Goal: Transaction & Acquisition: Book appointment/travel/reservation

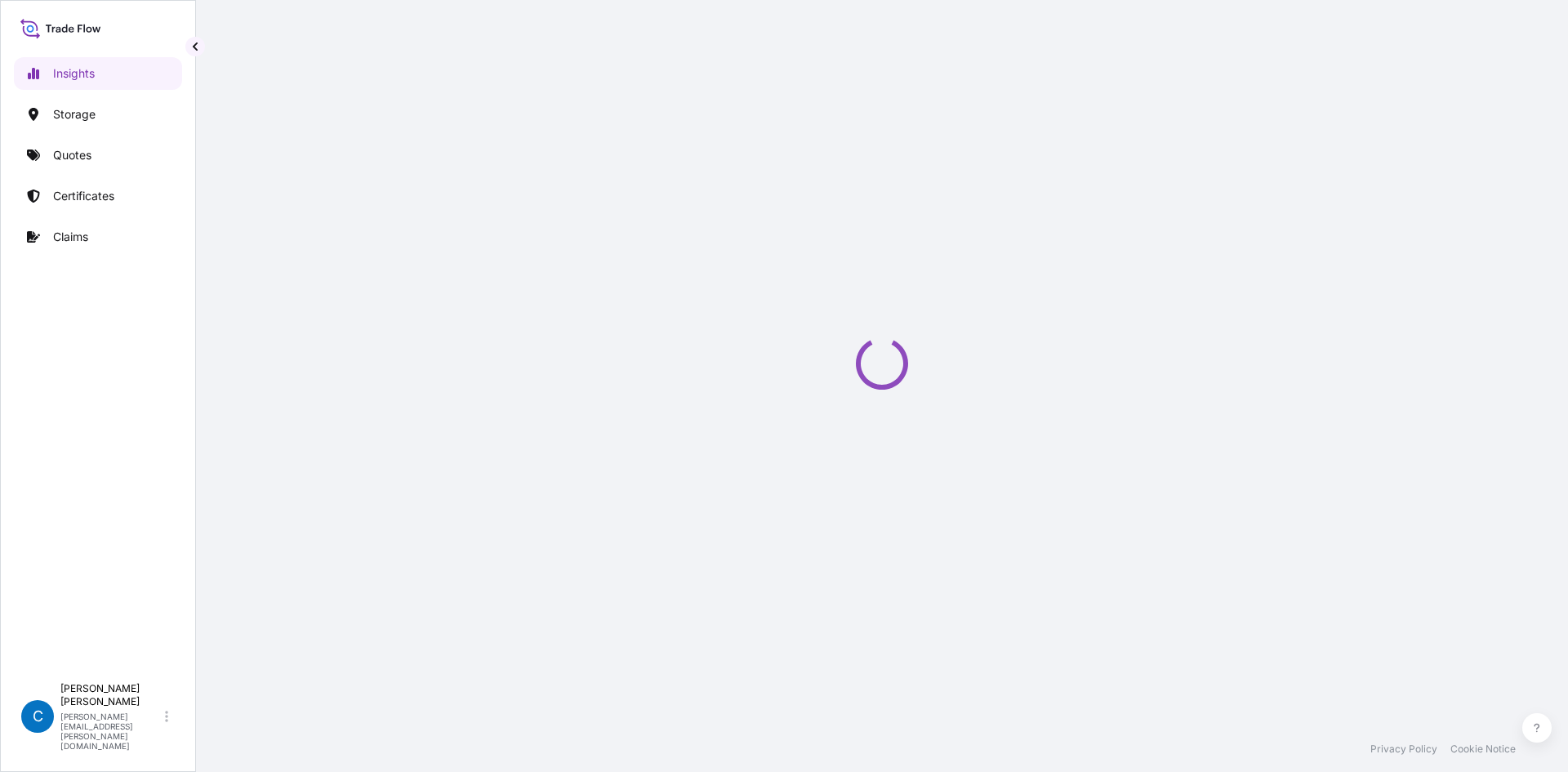
select select "2025"
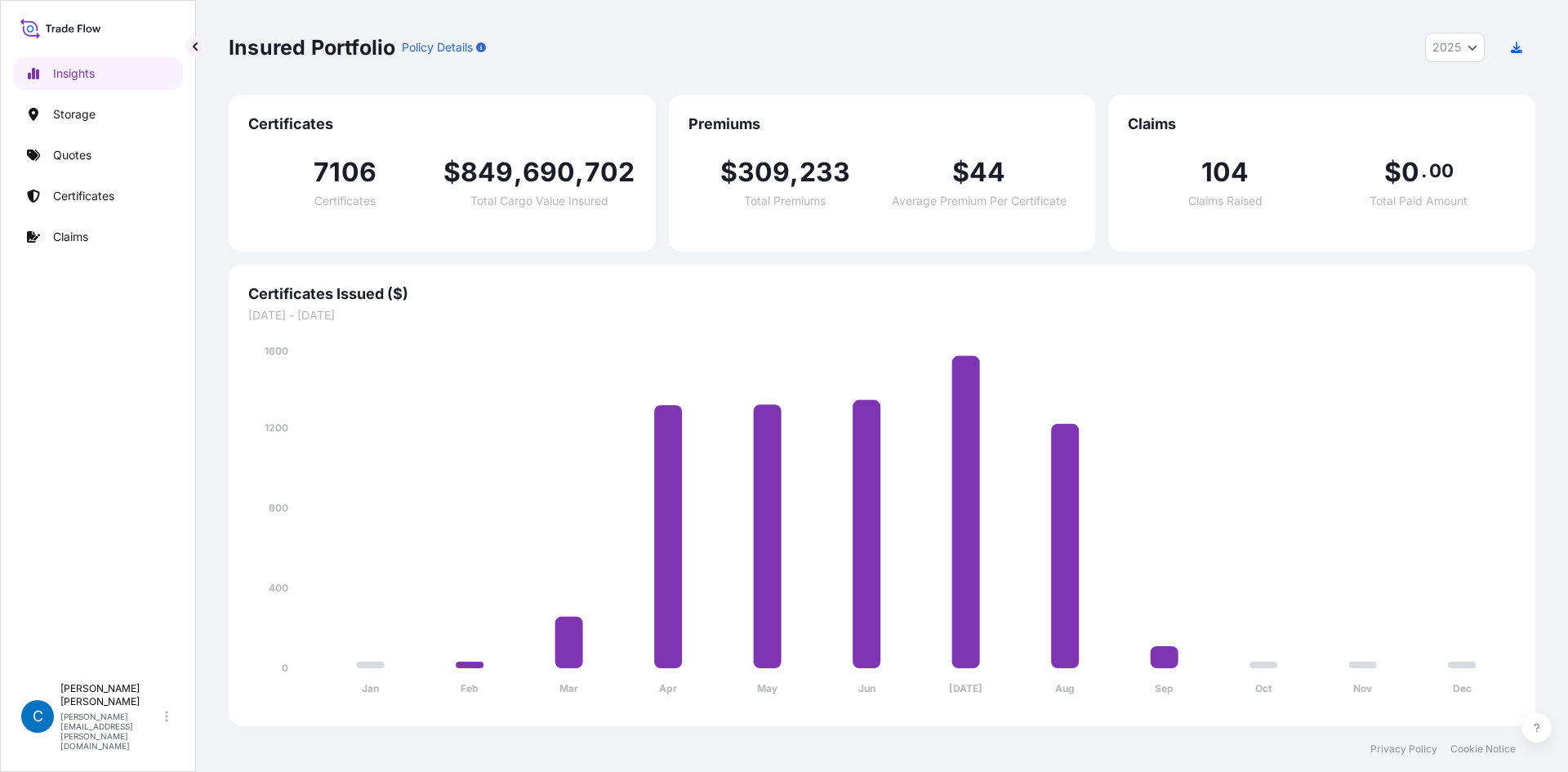
click at [905, 18] on div "Insured Portfolio Policy Details 2025 2025 2024 2023 2022" at bounding box center [882, 47] width 1307 height 95
click at [108, 155] on link "Quotes" at bounding box center [97, 155] width 169 height 33
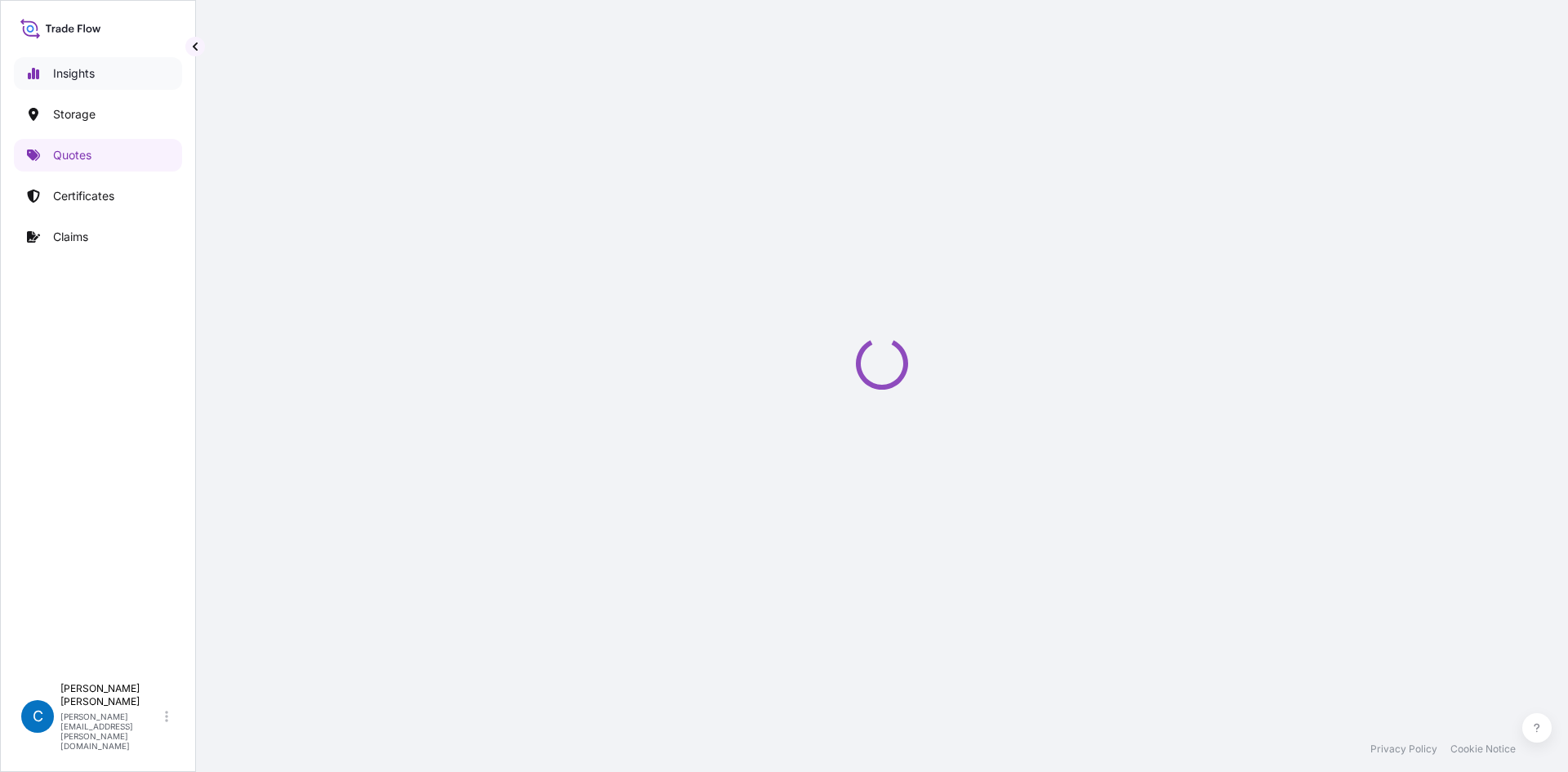
click at [111, 66] on link "Insights" at bounding box center [97, 74] width 169 height 33
select select "2025"
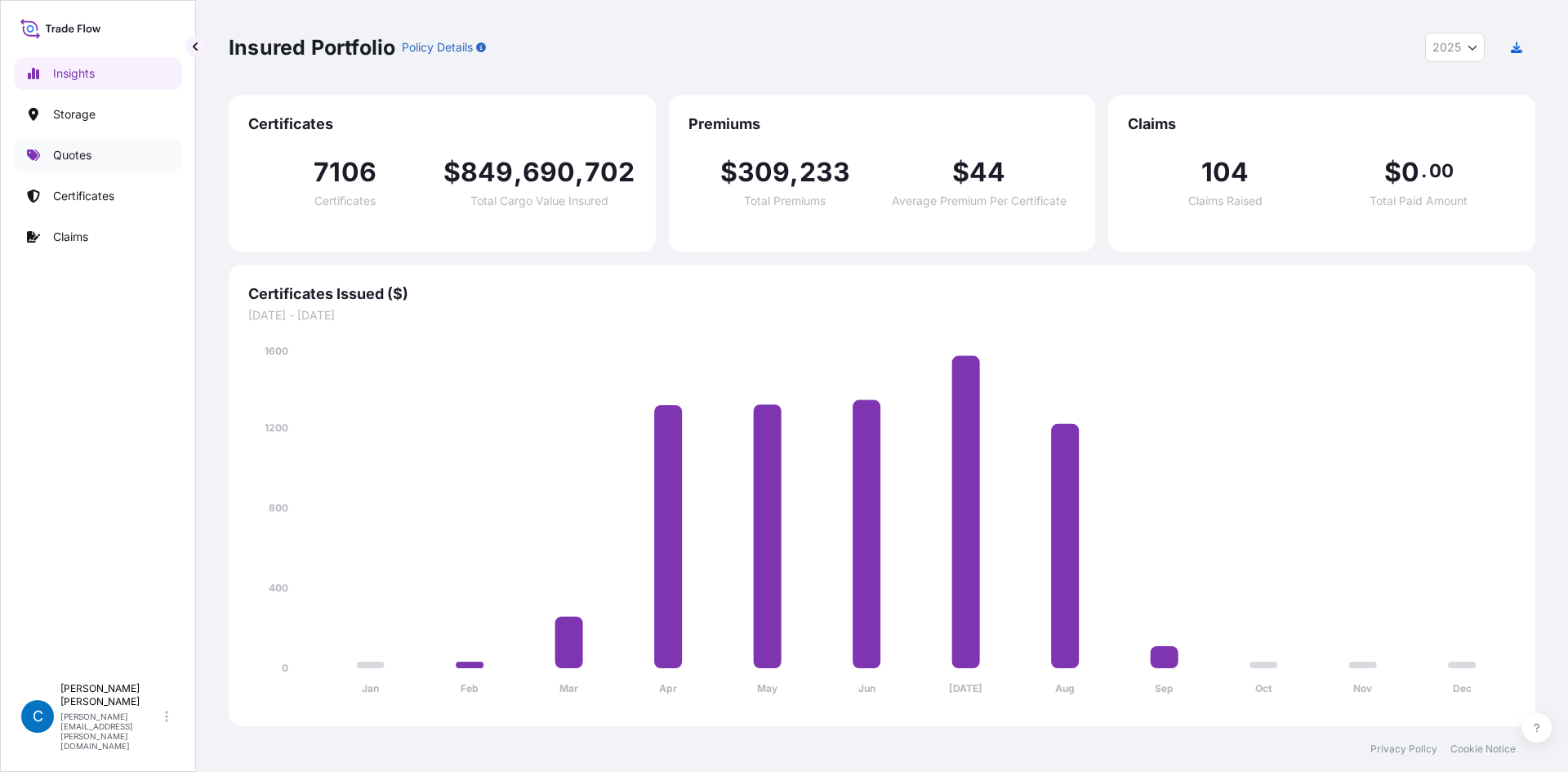
click at [128, 165] on link "Quotes" at bounding box center [97, 155] width 169 height 33
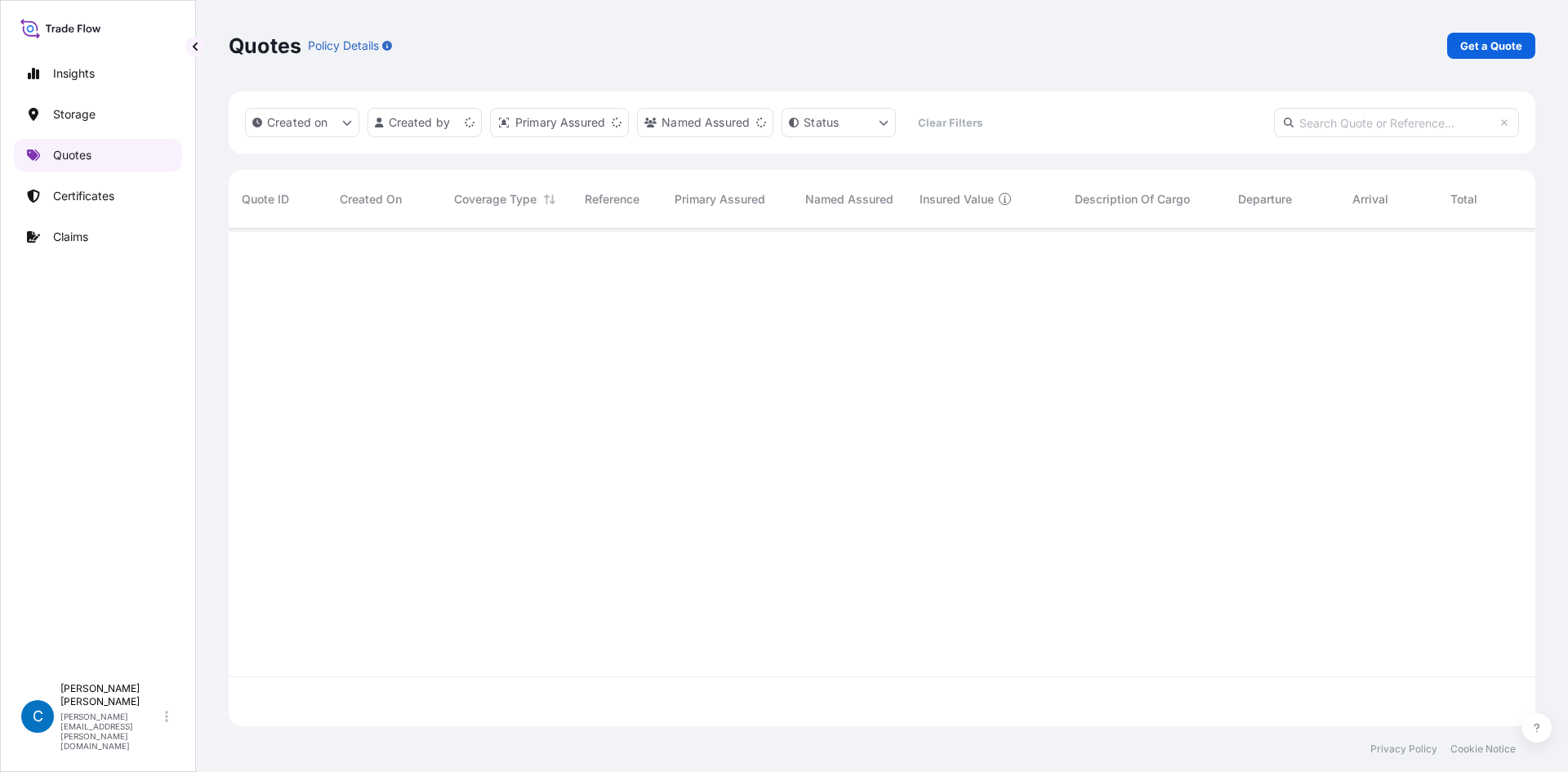
scroll to position [494, 1294]
click at [1522, 46] on link "Get a Quote" at bounding box center [1491, 46] width 89 height 26
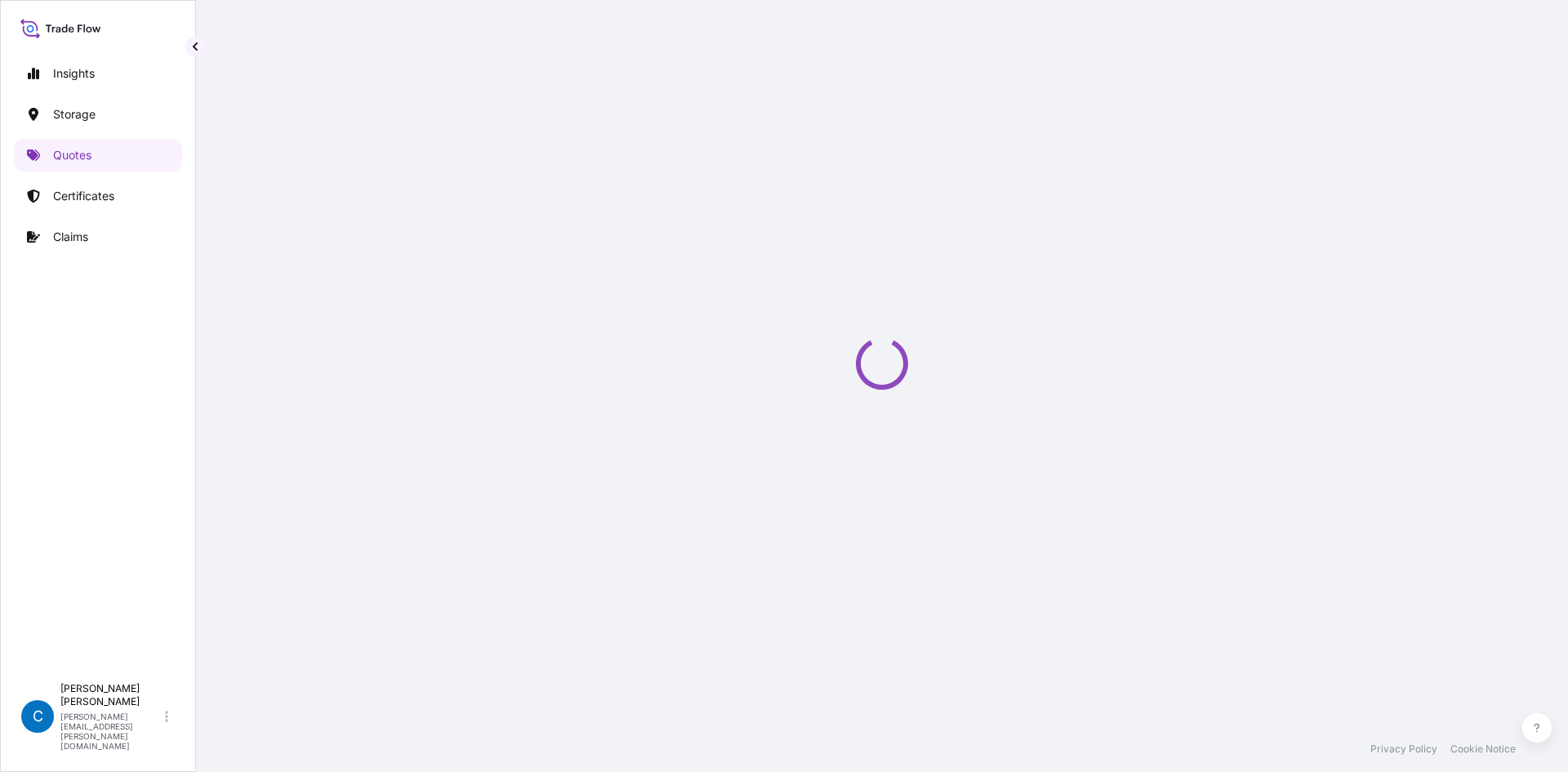
select select "Water"
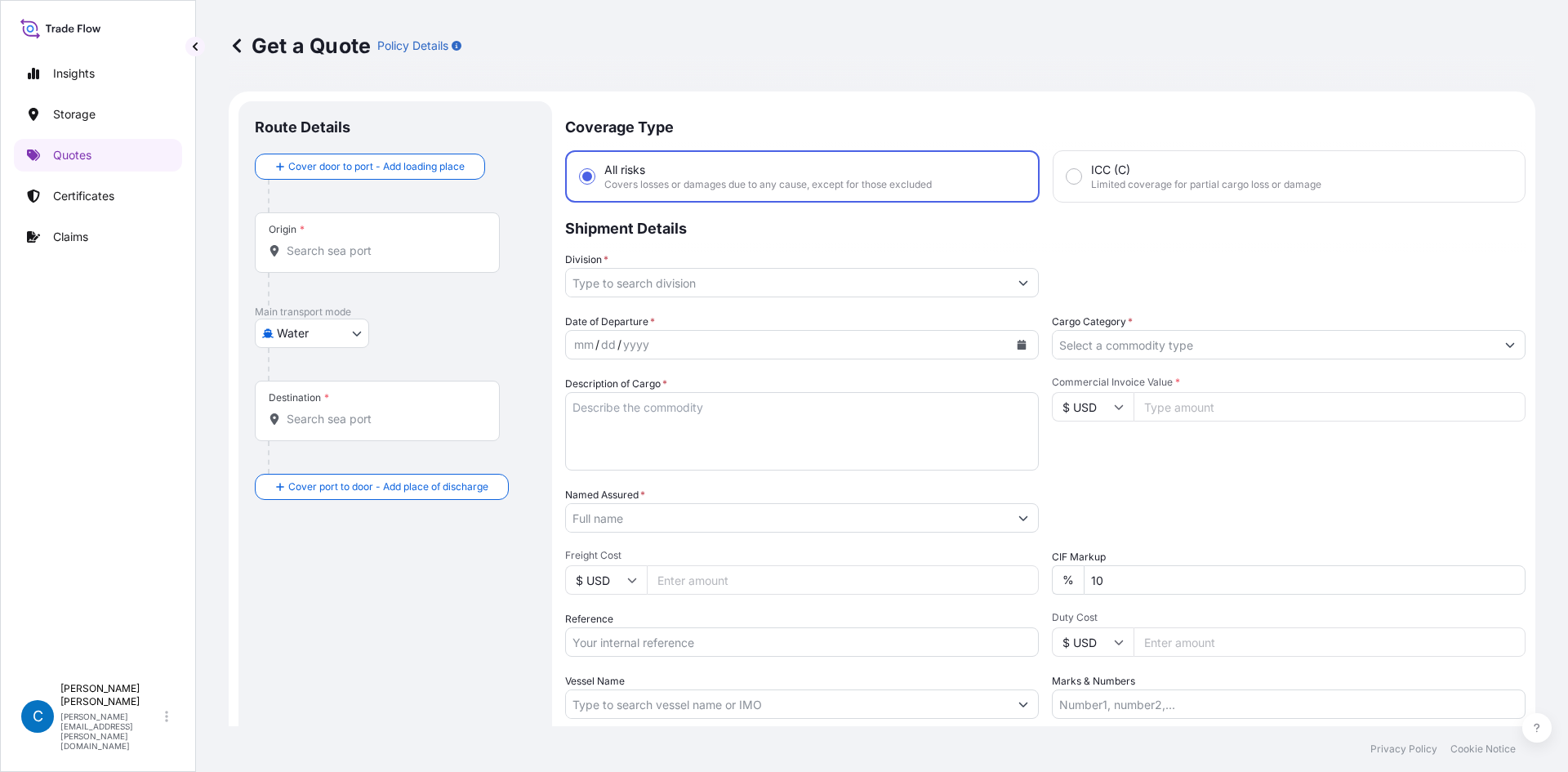
scroll to position [26, 0]
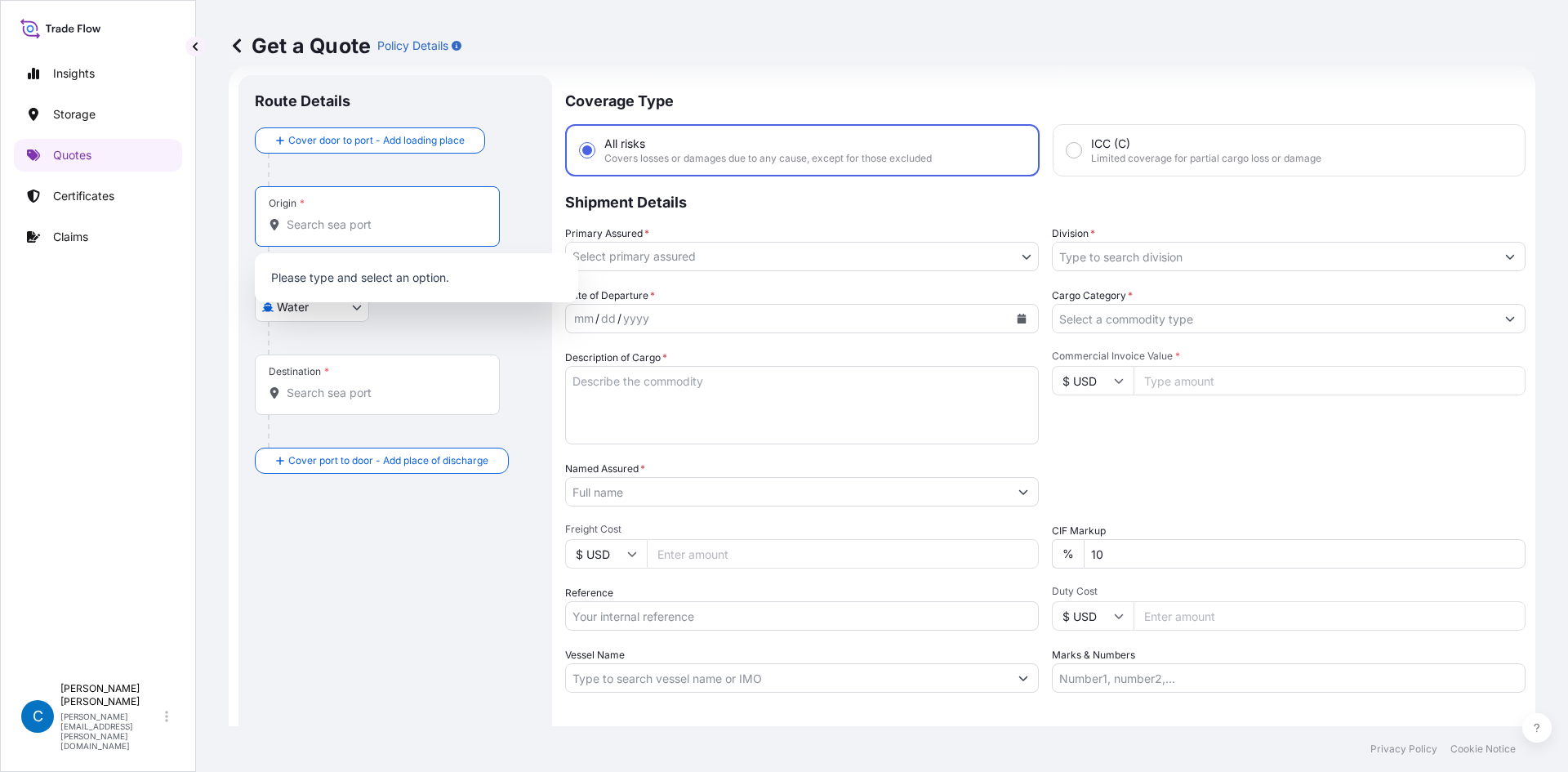
click at [384, 222] on input "Origin *" at bounding box center [383, 224] width 193 height 17
click at [381, 212] on div "Origin * [GEOGRAPHIC_DATA], [GEOGRAPHIC_DATA]" at bounding box center [376, 216] width 245 height 60
click at [381, 216] on input "Xiamen, [GEOGRAPHIC_DATA]" at bounding box center [383, 224] width 193 height 17
click at [381, 212] on div "Origin * [GEOGRAPHIC_DATA], [GEOGRAPHIC_DATA]" at bounding box center [376, 216] width 245 height 60
click at [381, 216] on input "Xiamen, [GEOGRAPHIC_DATA]" at bounding box center [383, 224] width 193 height 17
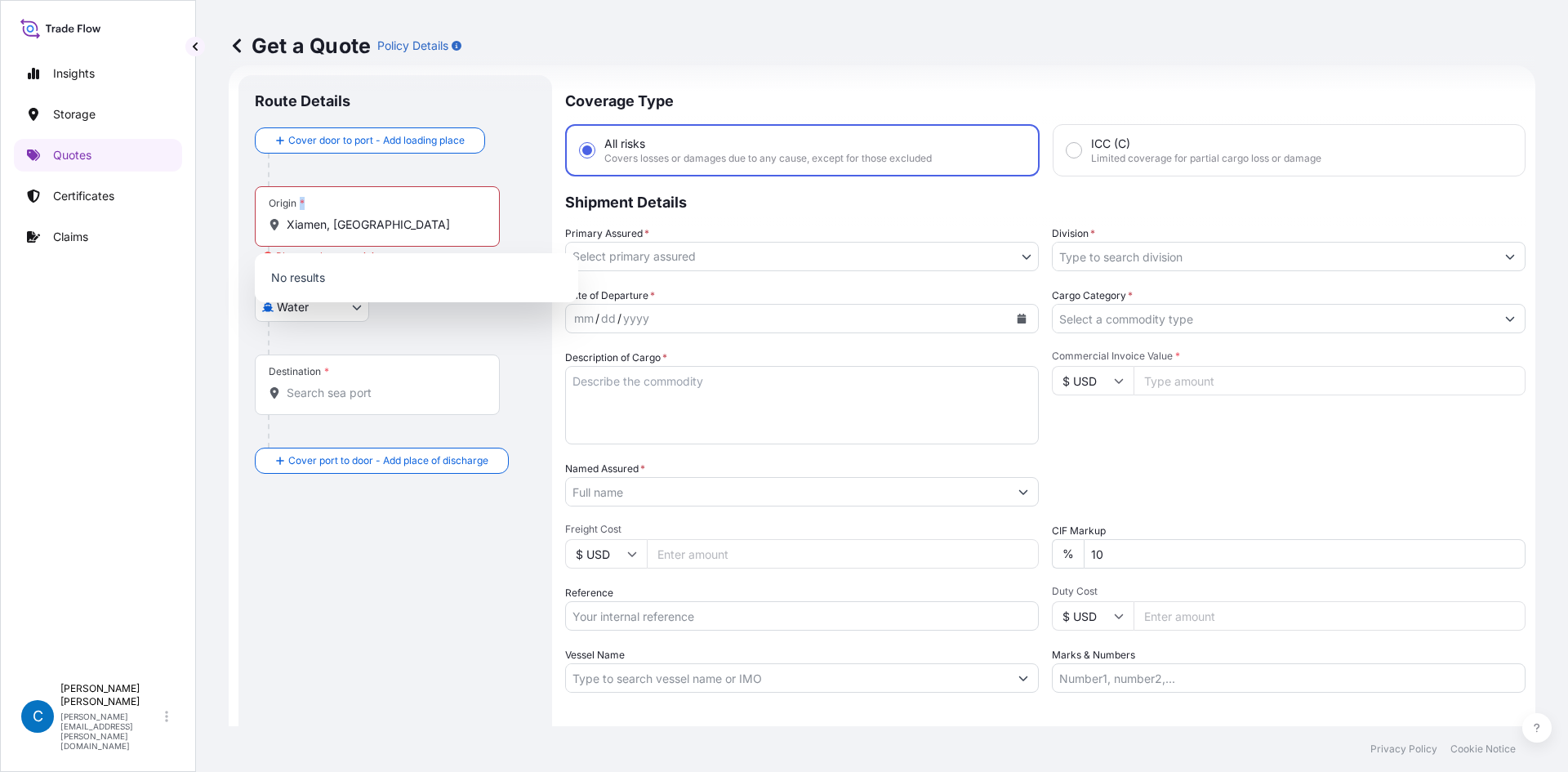
click at [381, 212] on div "Origin * [GEOGRAPHIC_DATA], [GEOGRAPHIC_DATA]" at bounding box center [376, 216] width 245 height 60
click at [381, 216] on input "Xiamen, [GEOGRAPHIC_DATA]" at bounding box center [383, 224] width 193 height 17
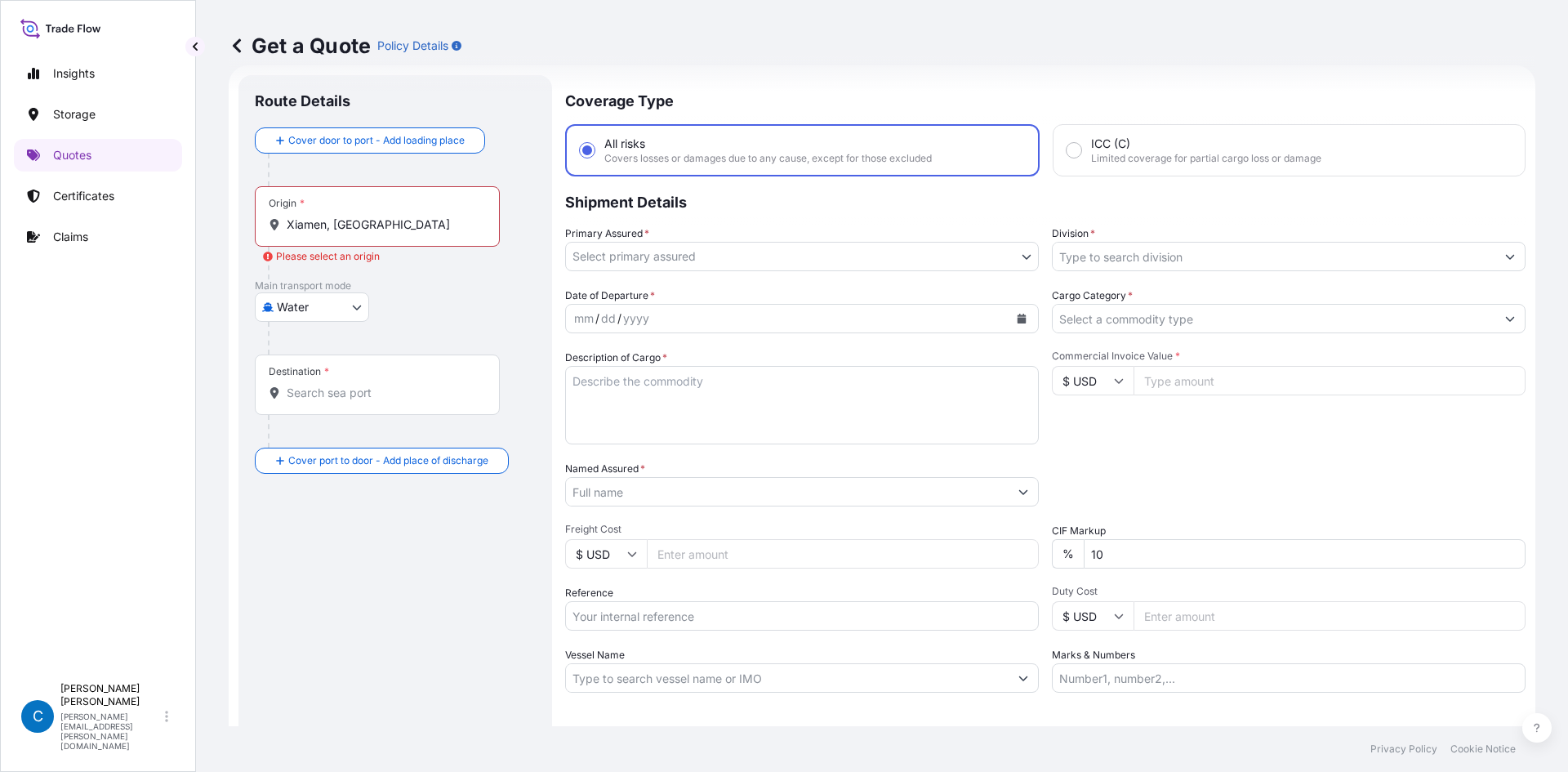
click at [365, 226] on input "Xiamen, [GEOGRAPHIC_DATA]" at bounding box center [383, 224] width 193 height 17
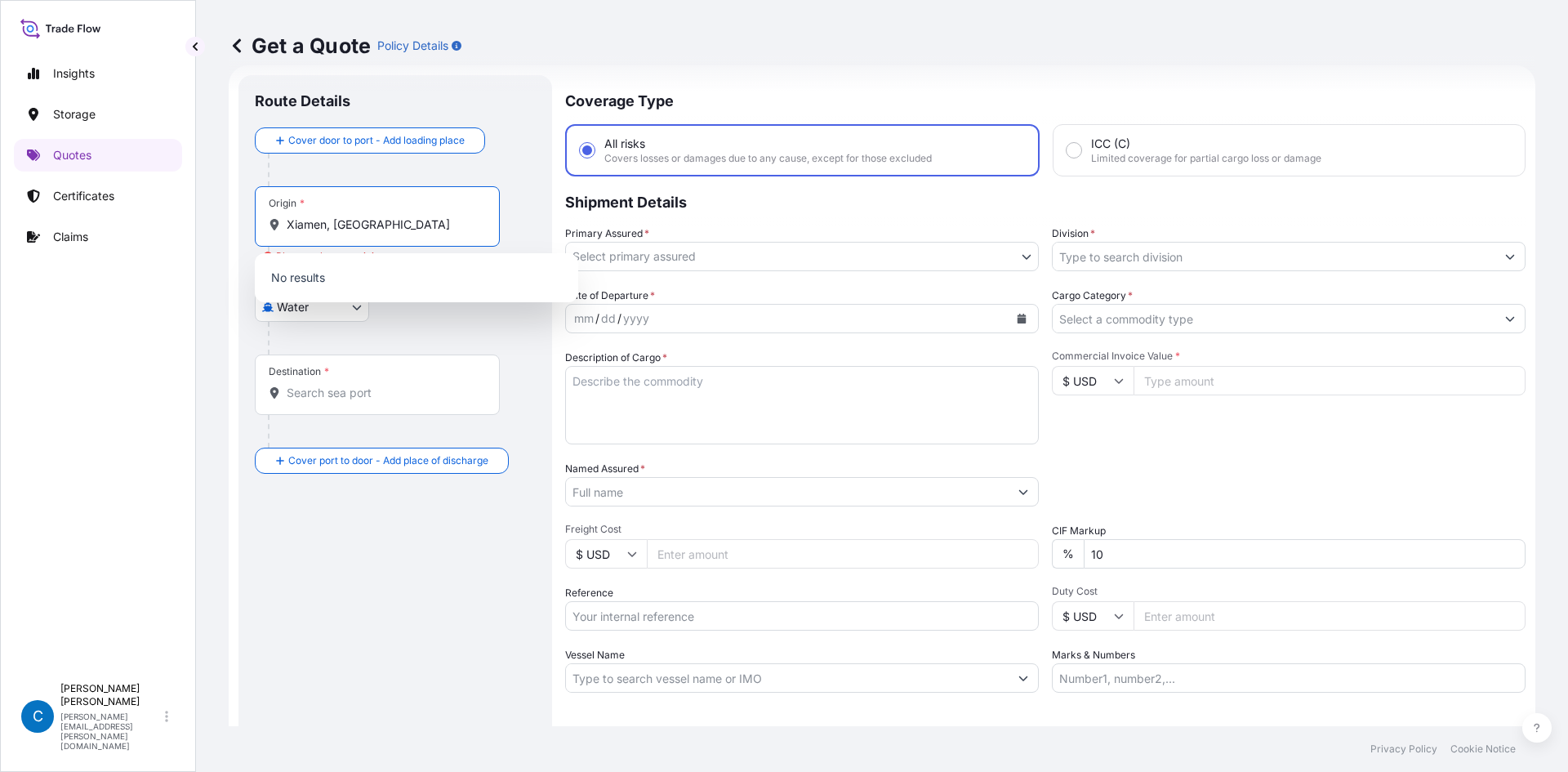
click at [365, 226] on input "Xiamen, [GEOGRAPHIC_DATA]" at bounding box center [383, 224] width 193 height 17
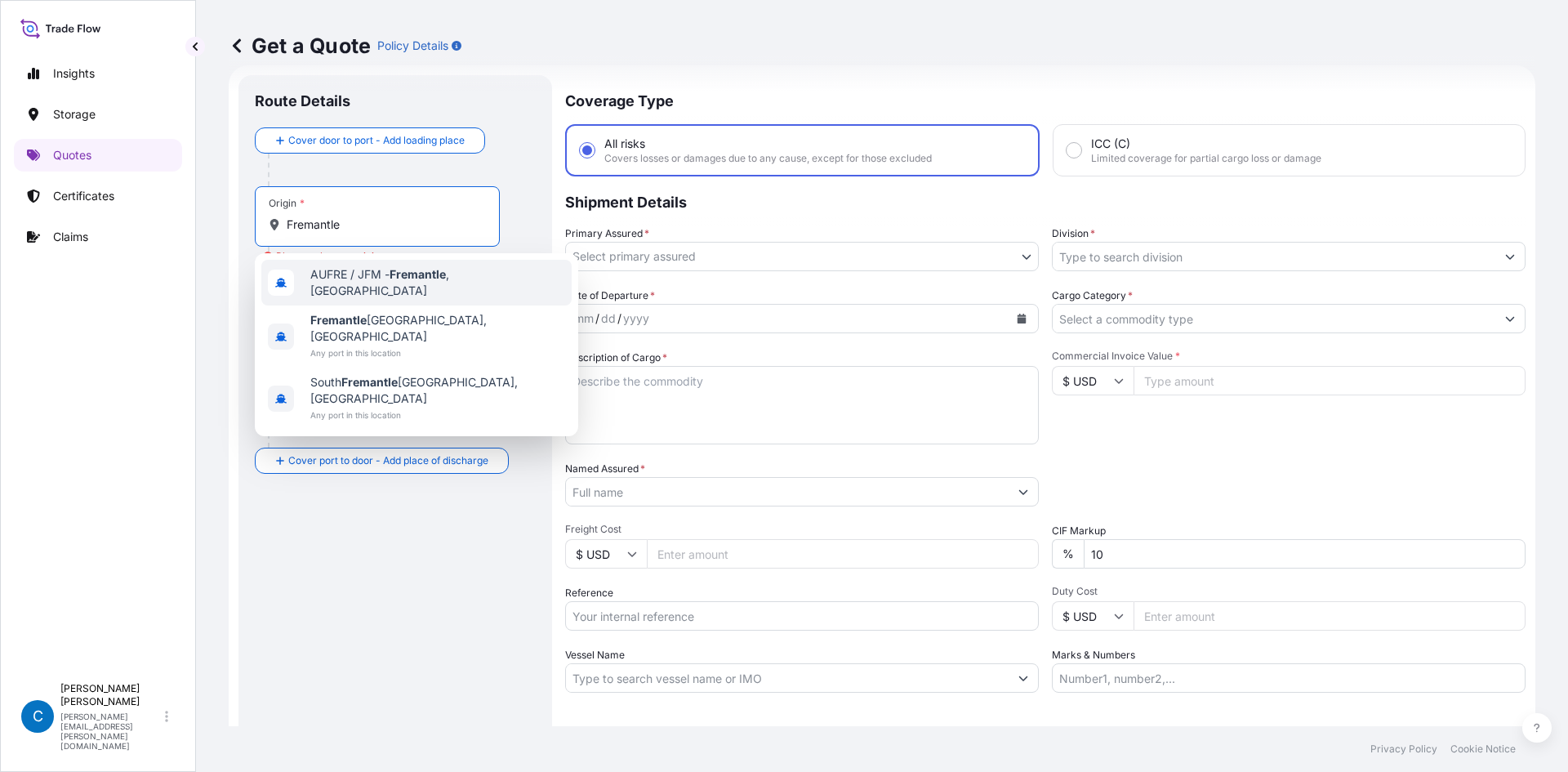
click at [366, 287] on span "AUFRE / JFM - Fremantle , [GEOGRAPHIC_DATA]" at bounding box center [437, 283] width 254 height 33
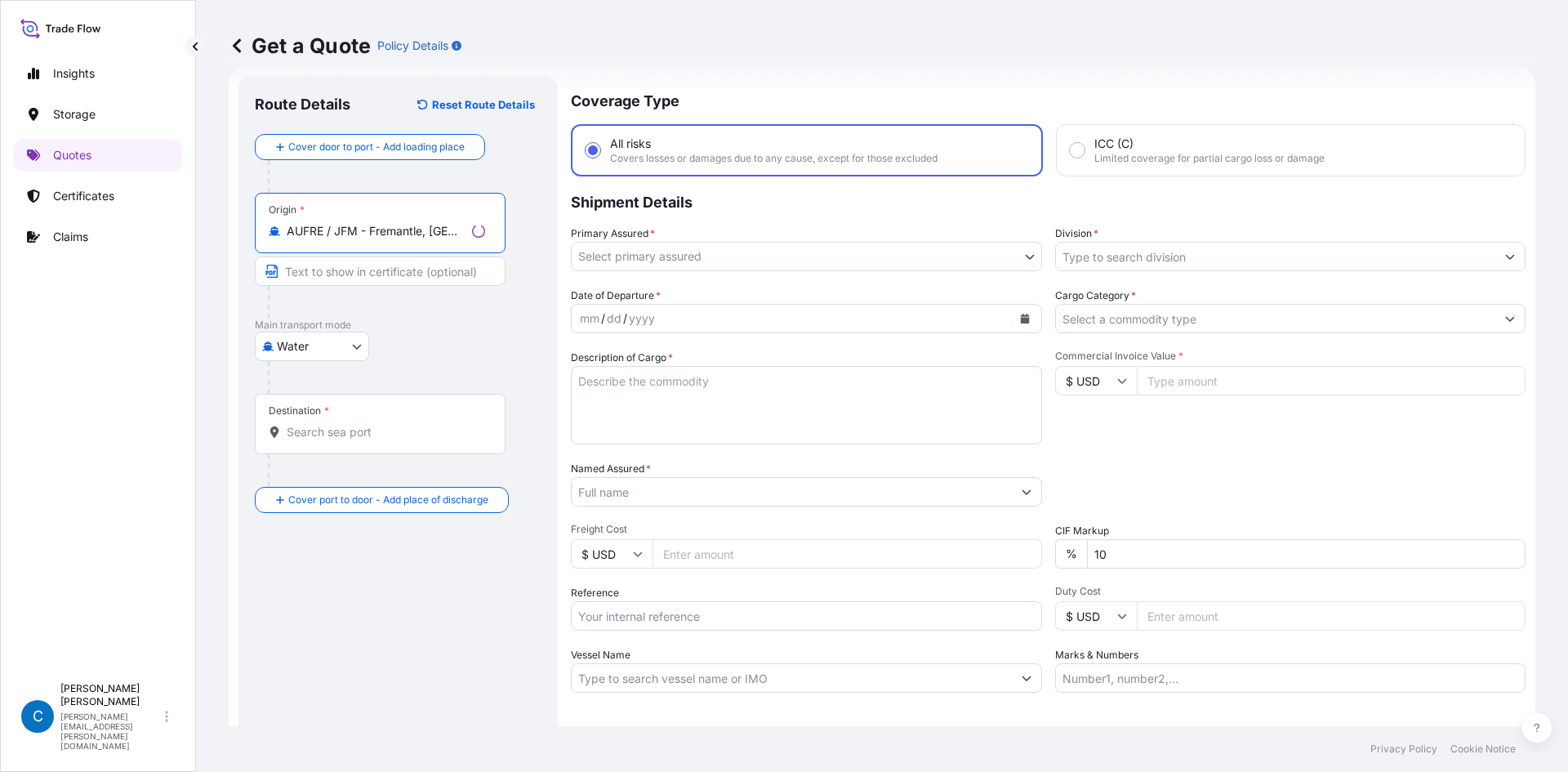
type input "AUFRE / JFM - Fremantle, [GEOGRAPHIC_DATA]"
click at [319, 440] on input "Destination *" at bounding box center [386, 432] width 199 height 17
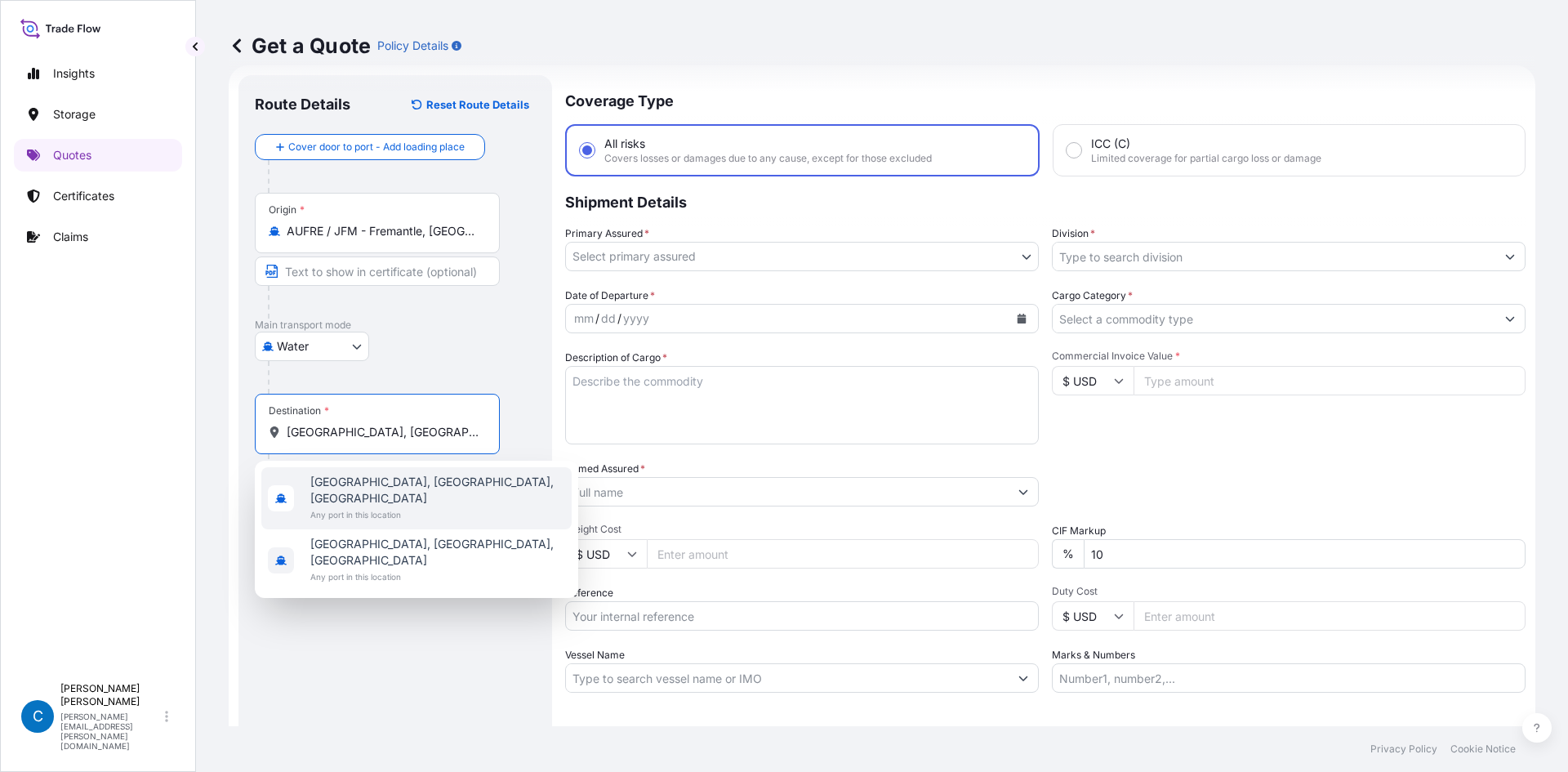
click at [355, 485] on span "[GEOGRAPHIC_DATA], [GEOGRAPHIC_DATA], [GEOGRAPHIC_DATA]" at bounding box center [437, 490] width 254 height 33
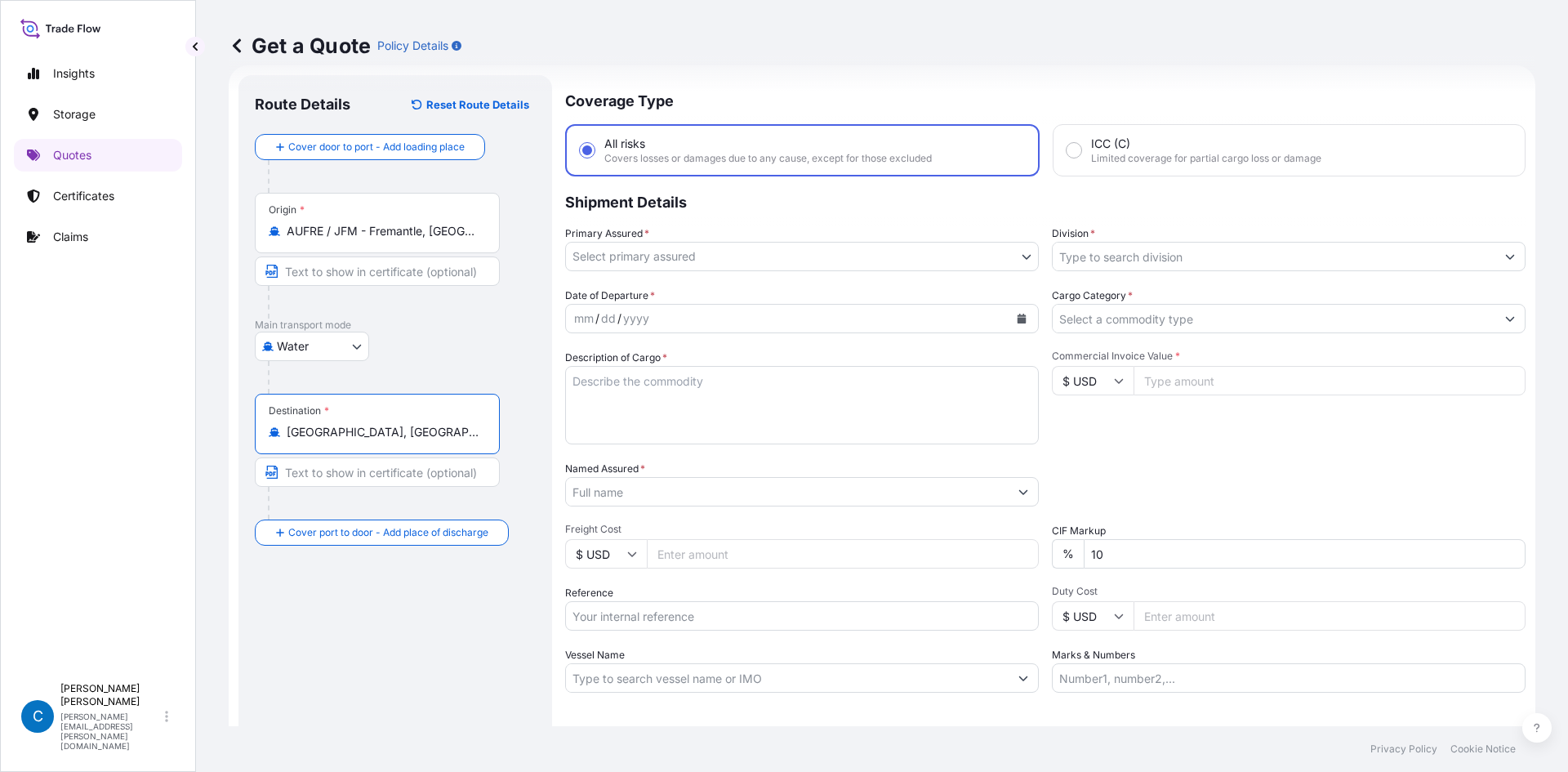
type input "[GEOGRAPHIC_DATA], [GEOGRAPHIC_DATA], [GEOGRAPHIC_DATA]"
click at [363, 475] on input "Text to appear on certificate" at bounding box center [376, 472] width 245 height 29
type input "[GEOGRAPHIC_DATA], [GEOGRAPHIC_DATA]"
click at [380, 634] on div "Route Details Reset Route Details Cover door to port - Add loading place Place …" at bounding box center [395, 444] width 281 height 707
click at [395, 275] on input "Text to appear on certificate" at bounding box center [376, 271] width 245 height 29
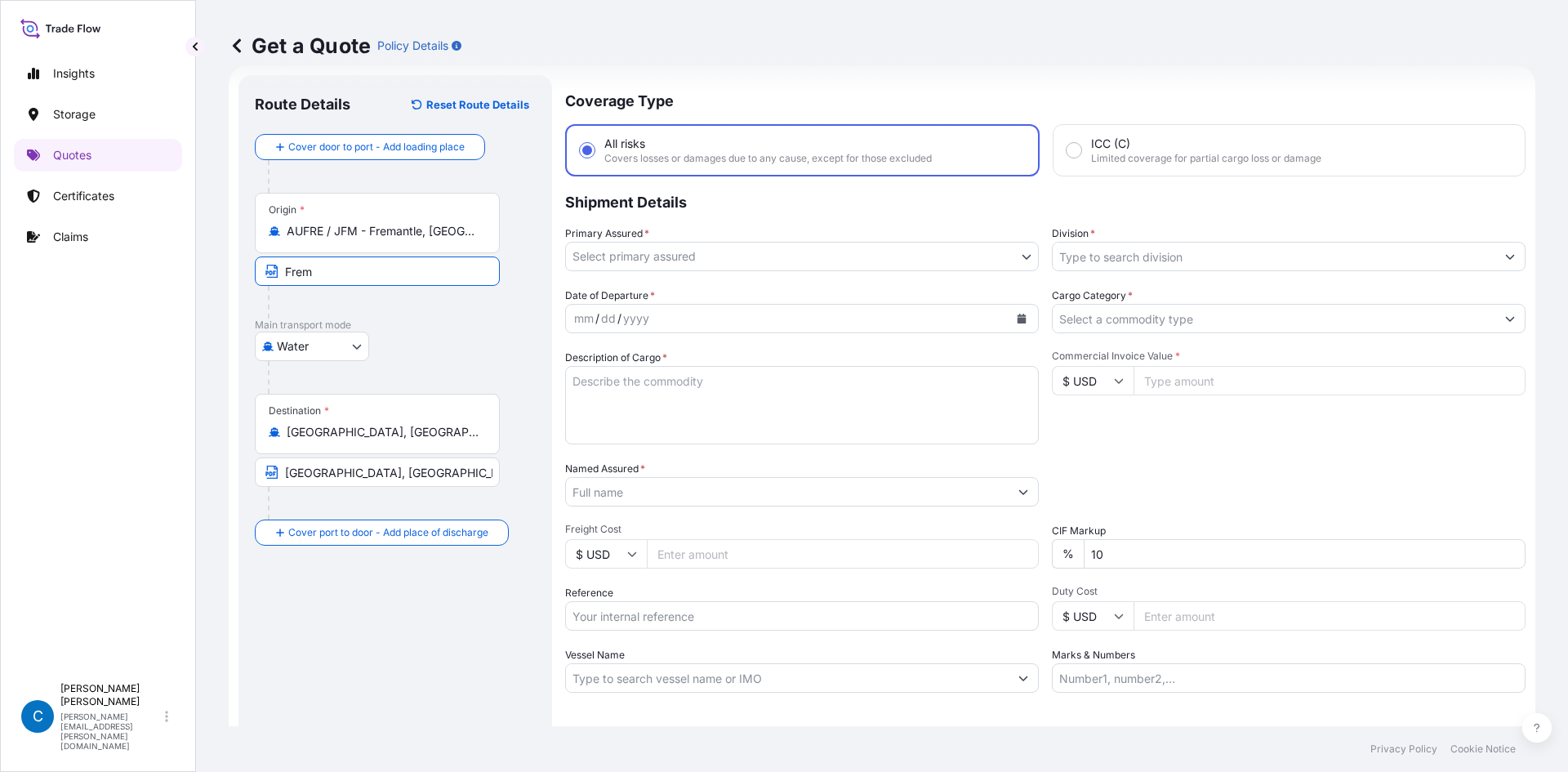
type input "Fremantle, [GEOGRAPHIC_DATA]"
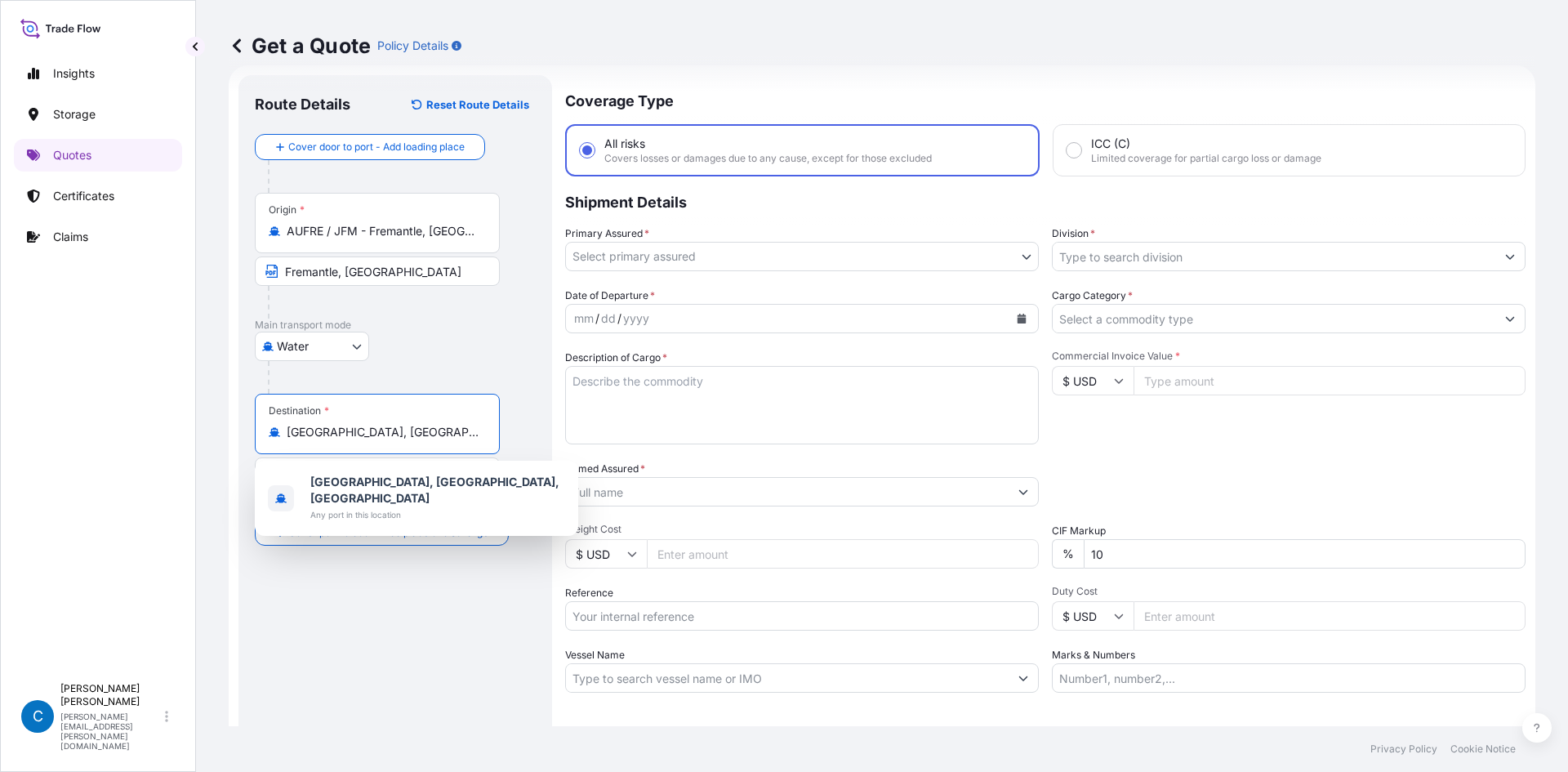
click at [497, 319] on p "Main transport mode" at bounding box center [395, 325] width 281 height 13
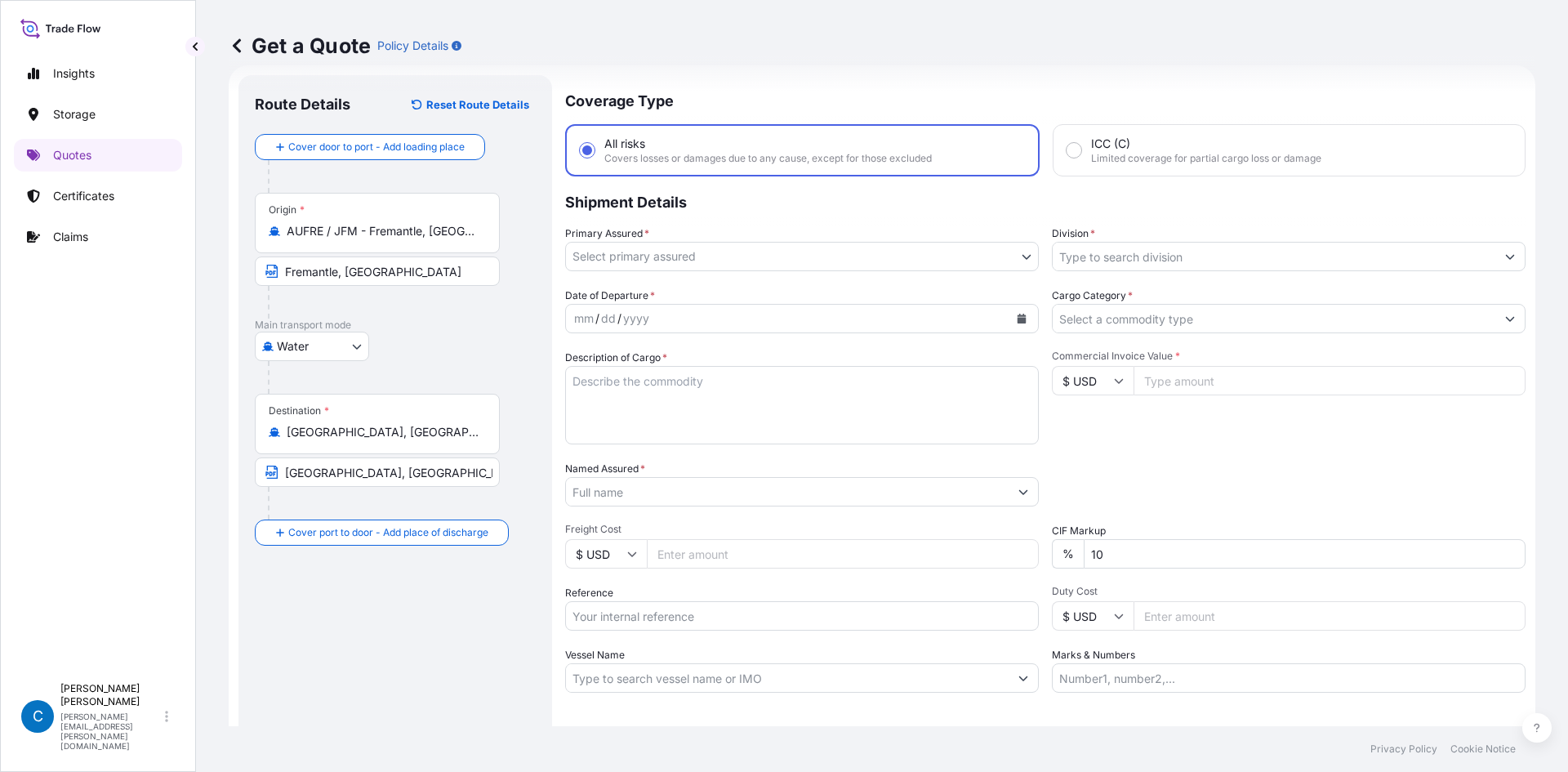
click at [699, 258] on body "1 option available. Insights Storage Quotes Certificates Claims C [PERSON_NAME]…" at bounding box center [784, 386] width 1568 height 772
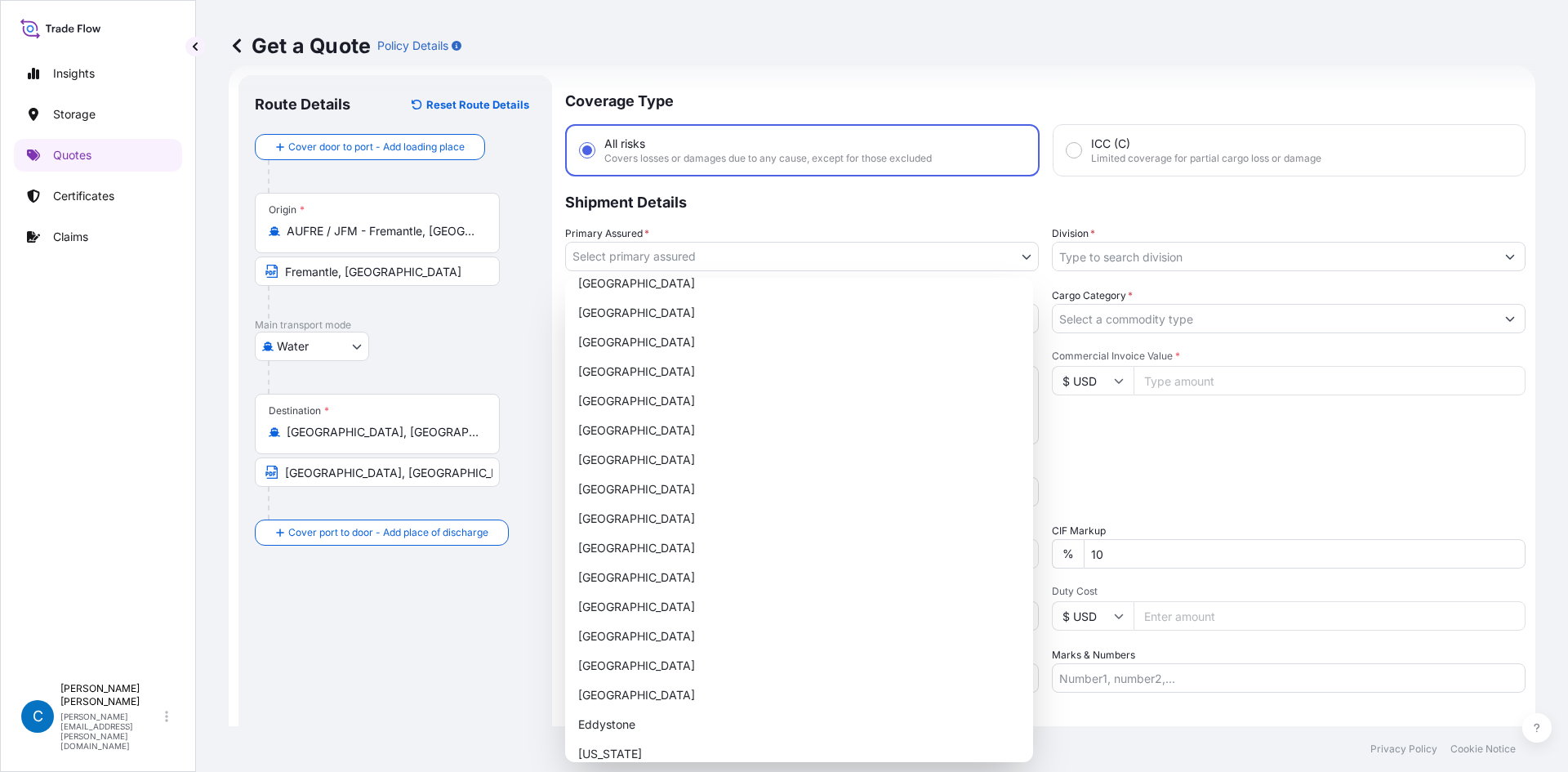
scroll to position [0, 0]
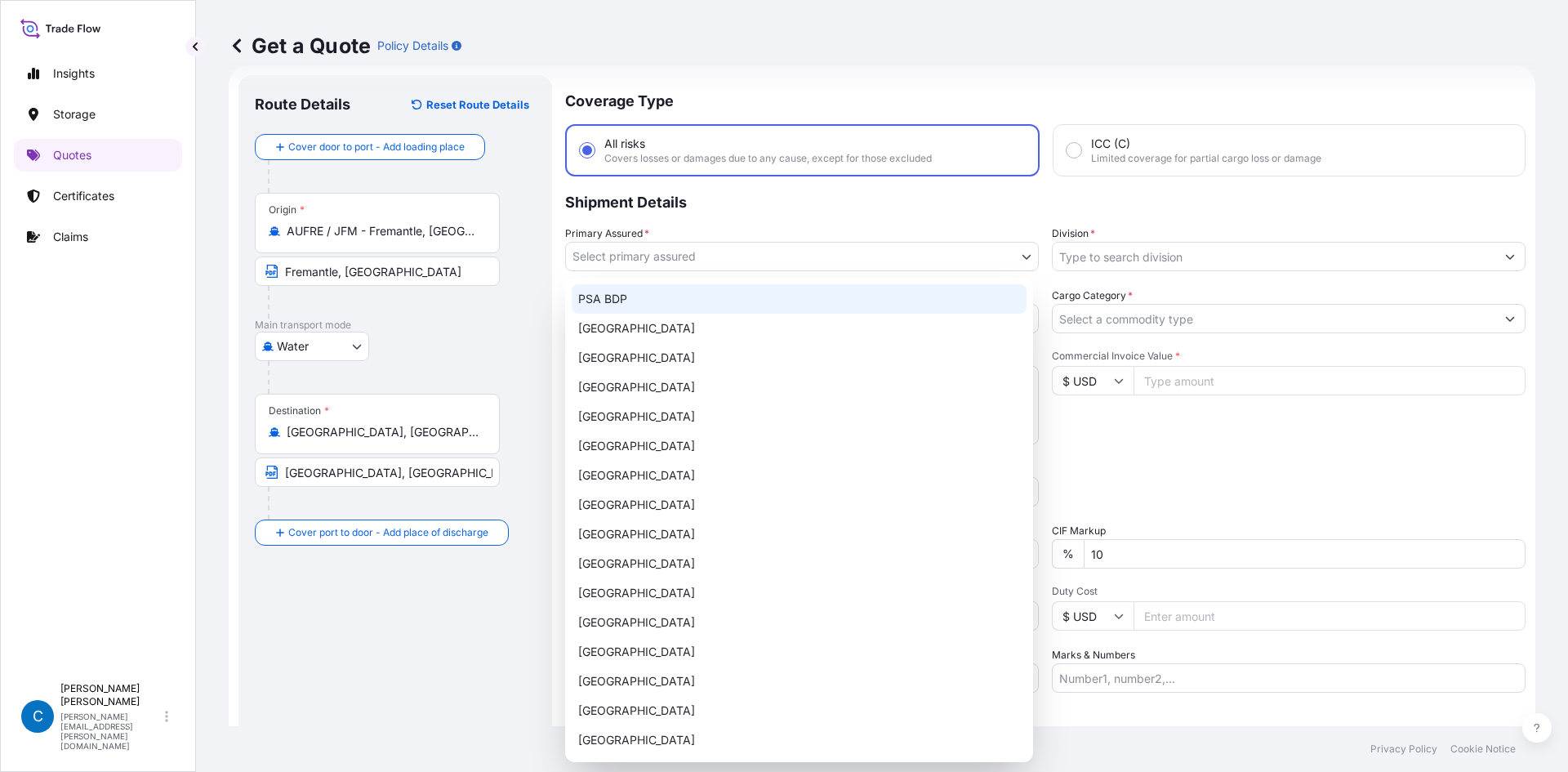
click at [712, 289] on div "PSA BDP" at bounding box center [799, 299] width 455 height 29
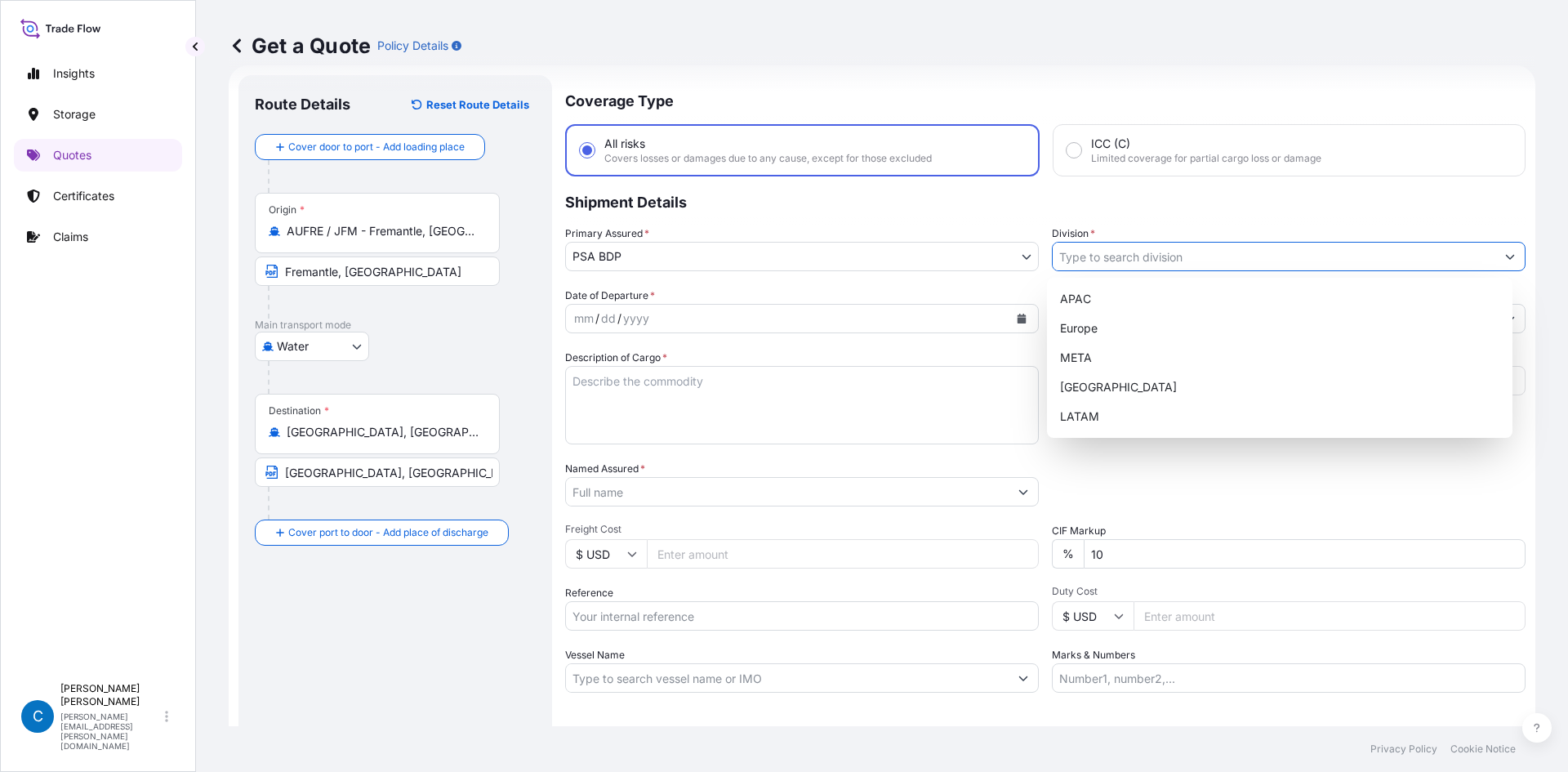
click at [1205, 246] on input "Division *" at bounding box center [1274, 256] width 442 height 29
click at [1180, 300] on div "APAC" at bounding box center [1280, 299] width 453 height 29
type input "APAC"
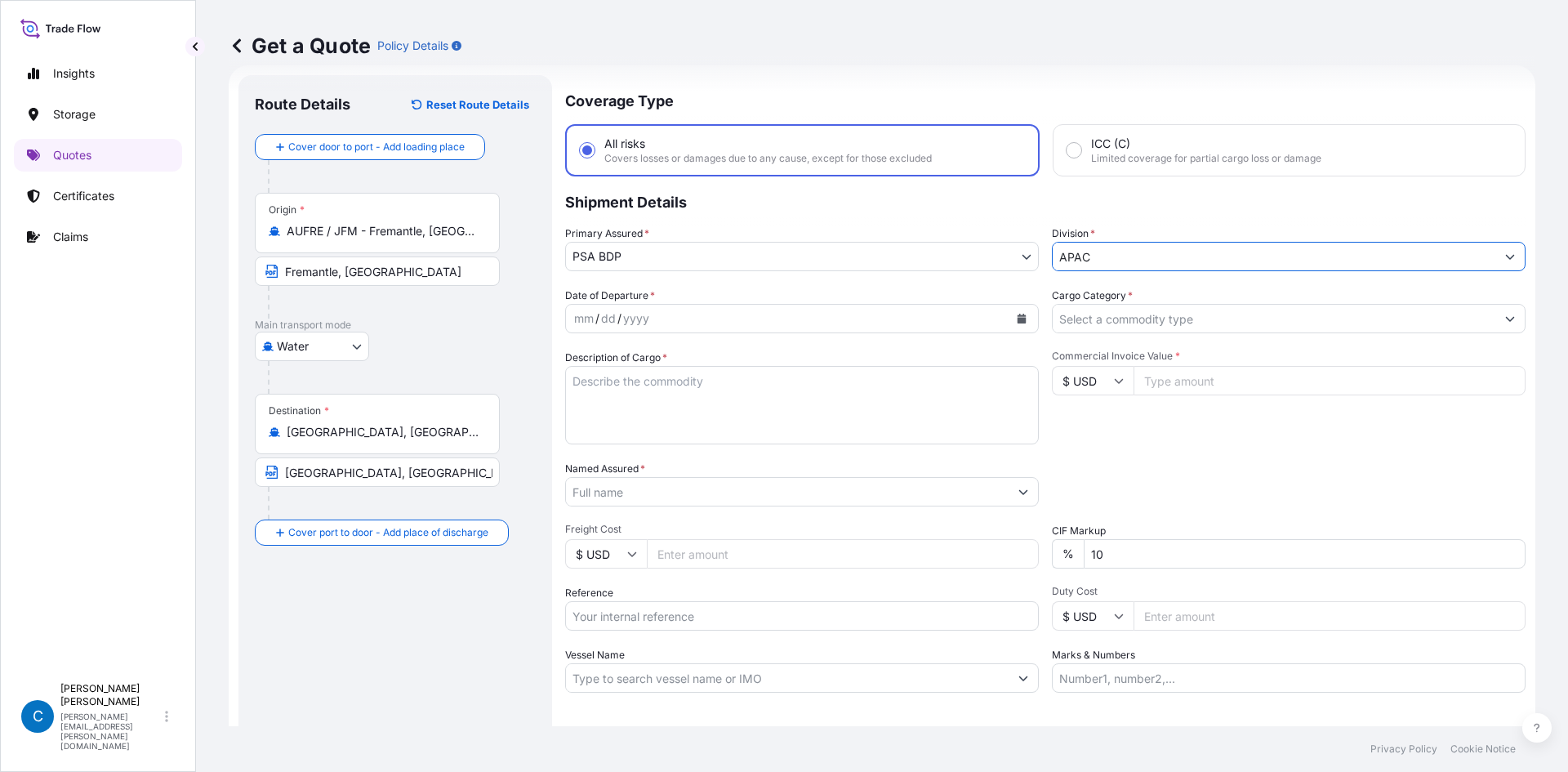
click at [827, 320] on div "mm / dd / yyyy" at bounding box center [787, 319] width 442 height 29
click at [1009, 319] on button "Calendar" at bounding box center [1021, 318] width 26 height 26
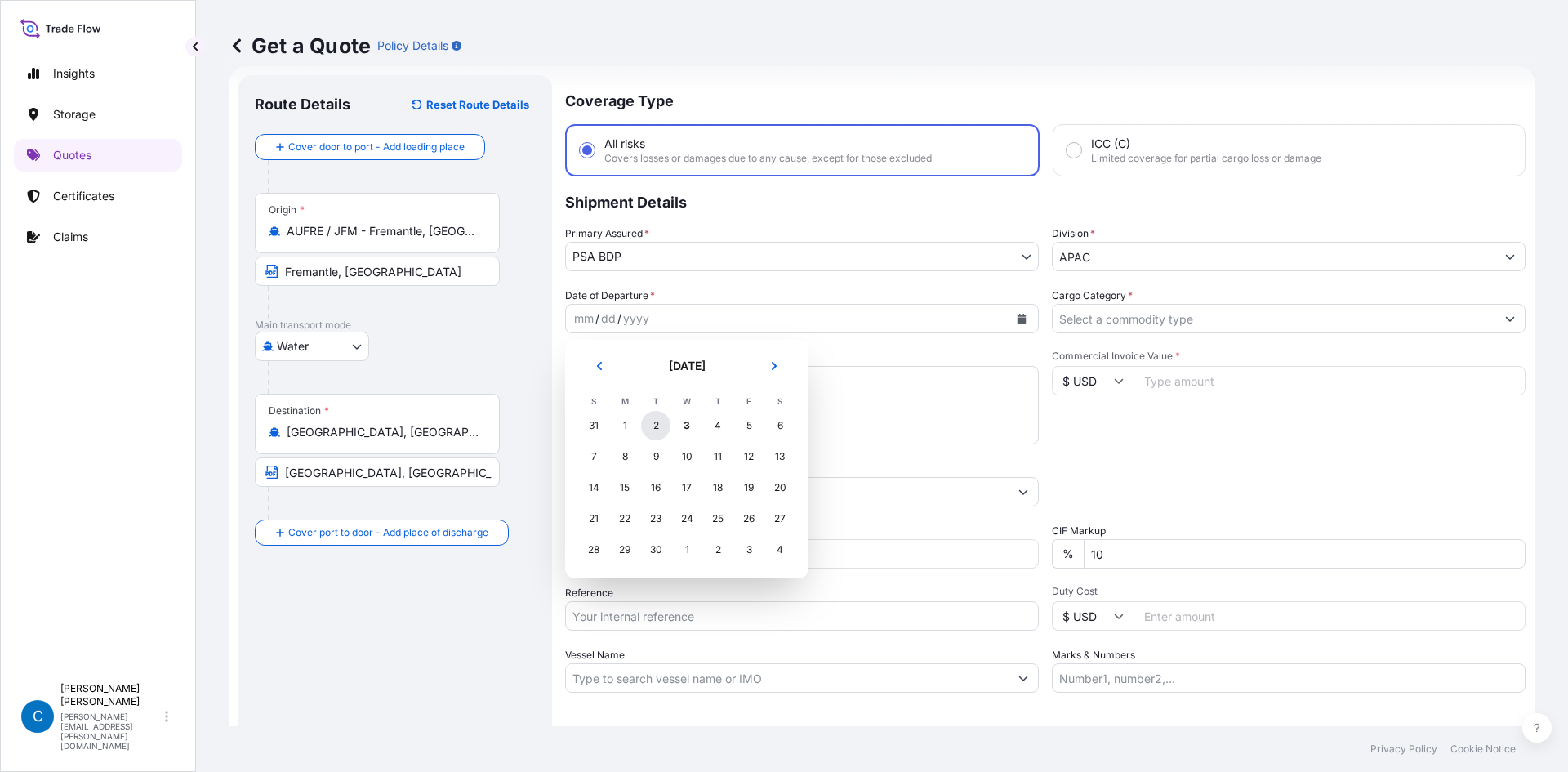
click at [653, 423] on div "2" at bounding box center [656, 426] width 29 height 29
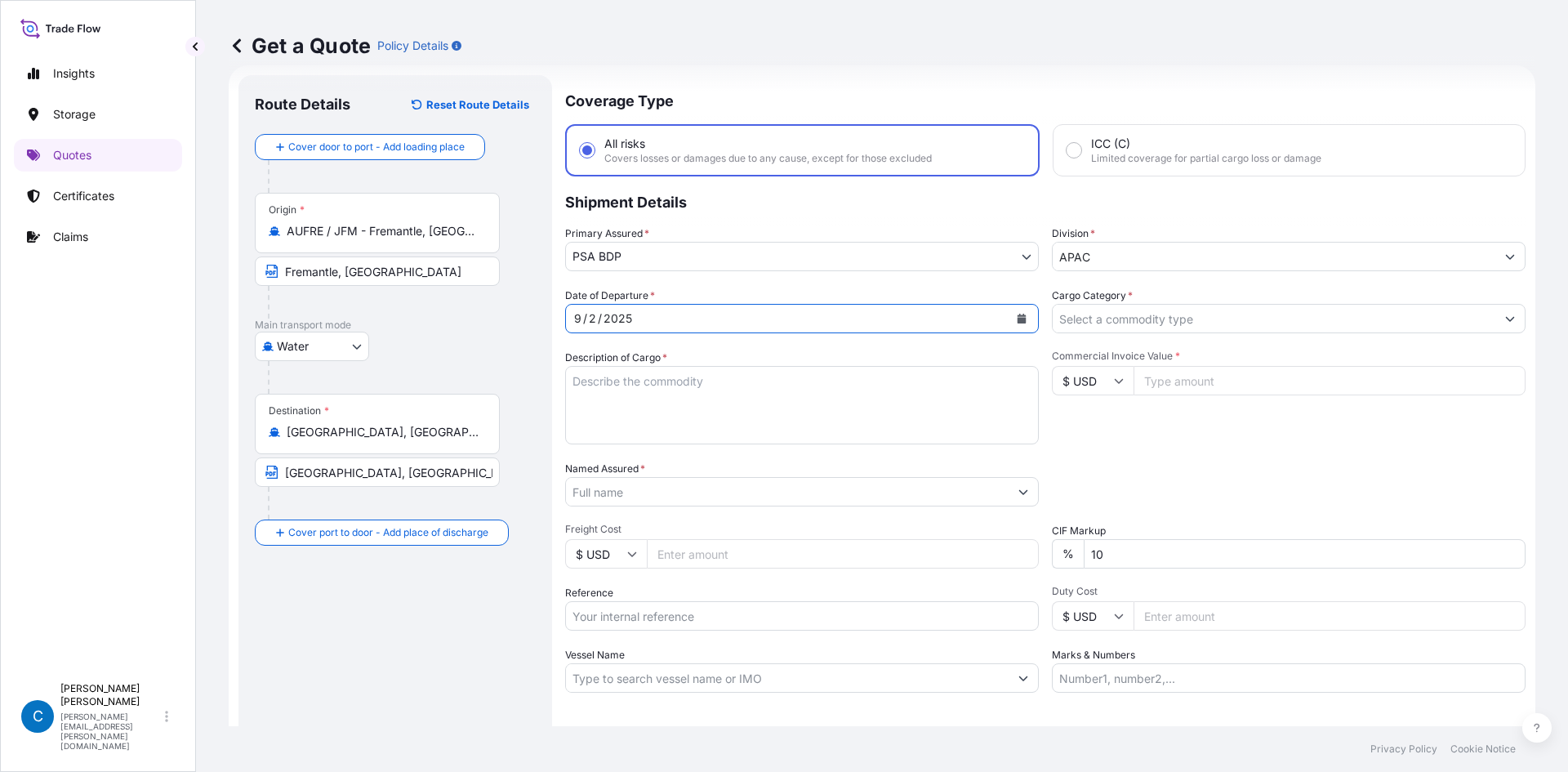
click at [1198, 314] on input "Cargo Category *" at bounding box center [1274, 319] width 442 height 29
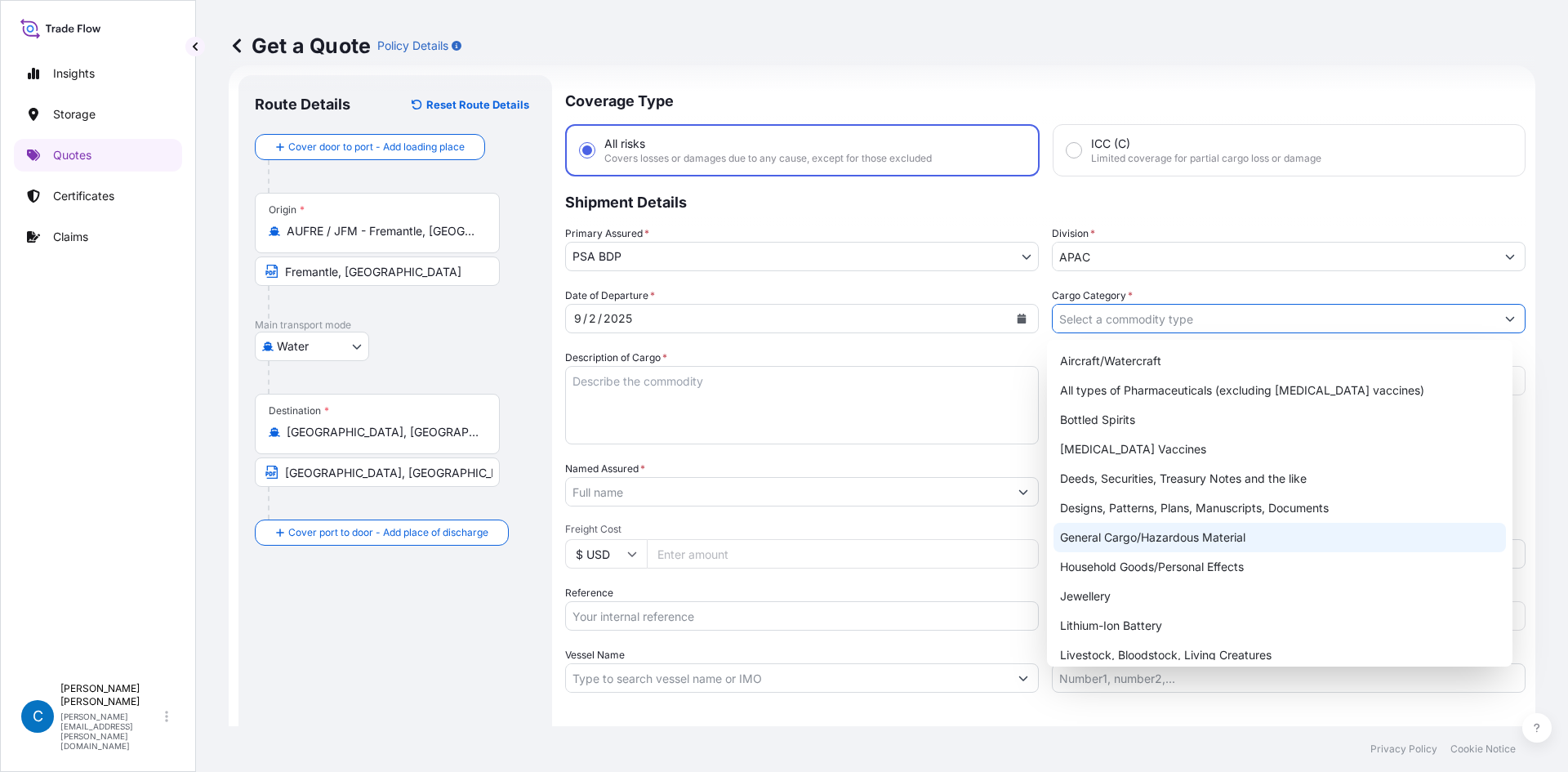
click at [1088, 542] on div "General Cargo/Hazardous Material" at bounding box center [1280, 537] width 453 height 29
type input "General Cargo/Hazardous Material"
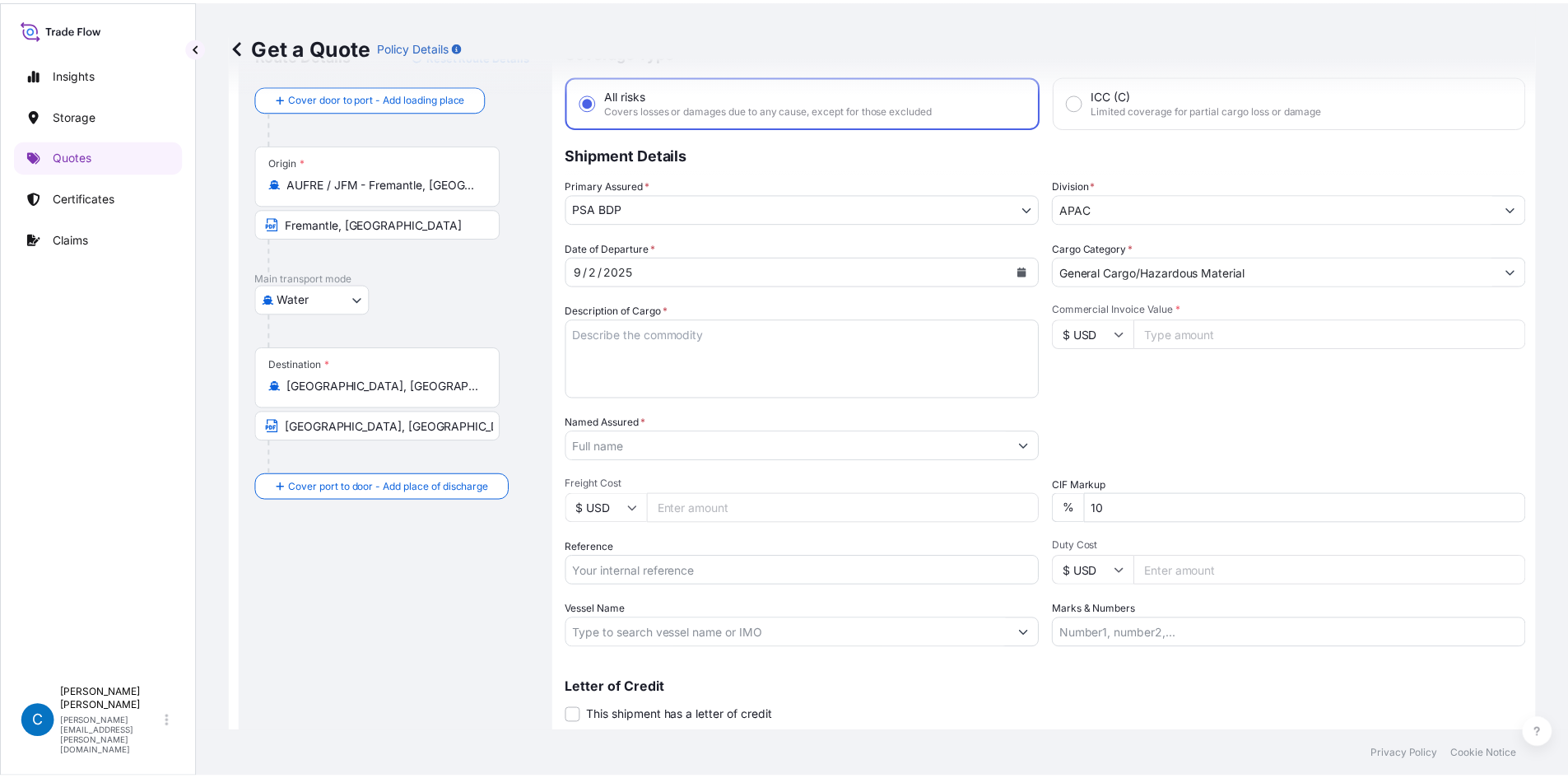
scroll to position [125, 0]
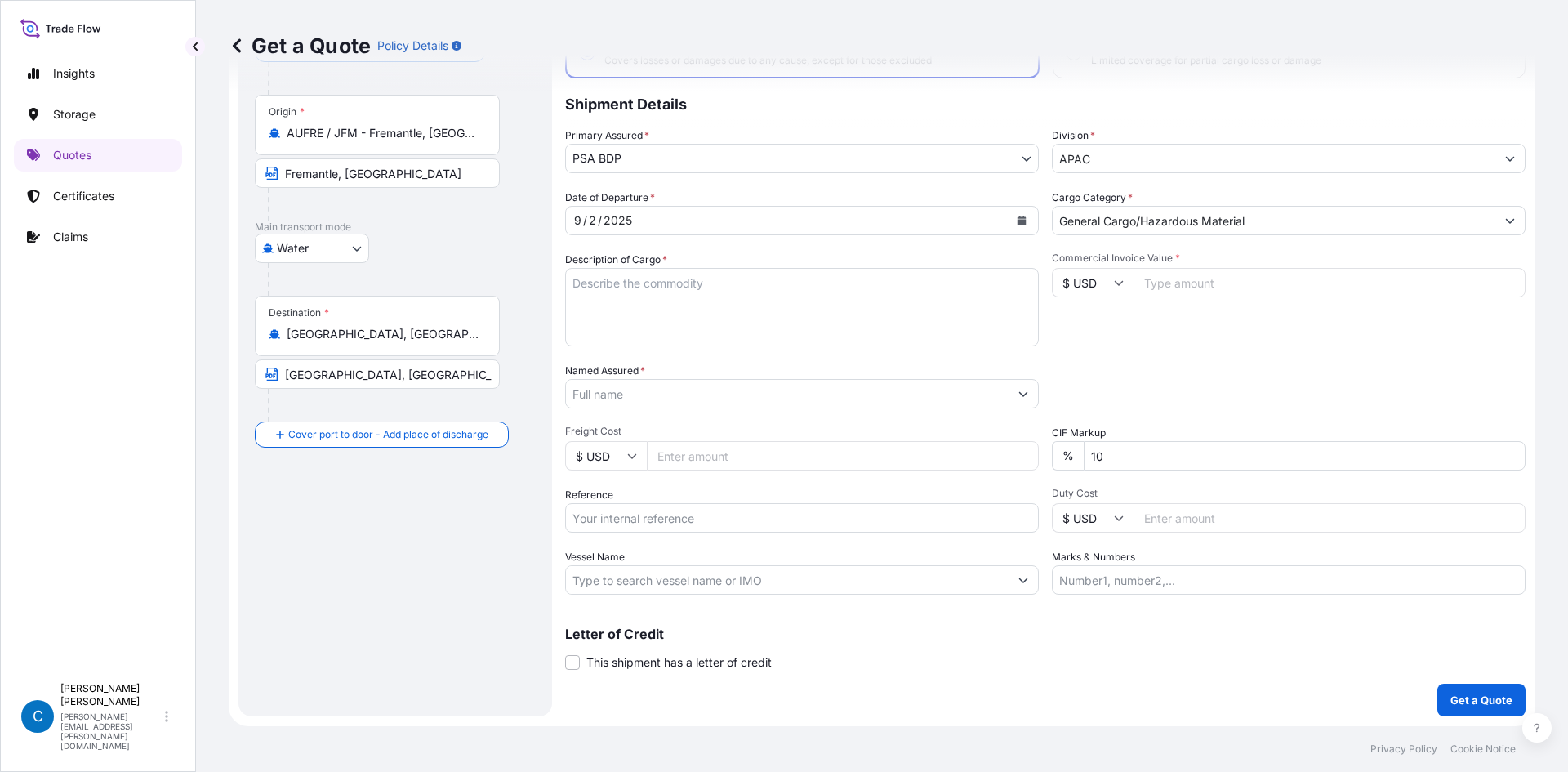
click at [1088, 574] on input "Marks & Numbers" at bounding box center [1288, 580] width 474 height 29
paste input "Acrylamide Solution 50% (HAZ)"
click at [1088, 583] on input "Acrylamide Solution 50% (HAZ)" at bounding box center [1288, 580] width 474 height 29
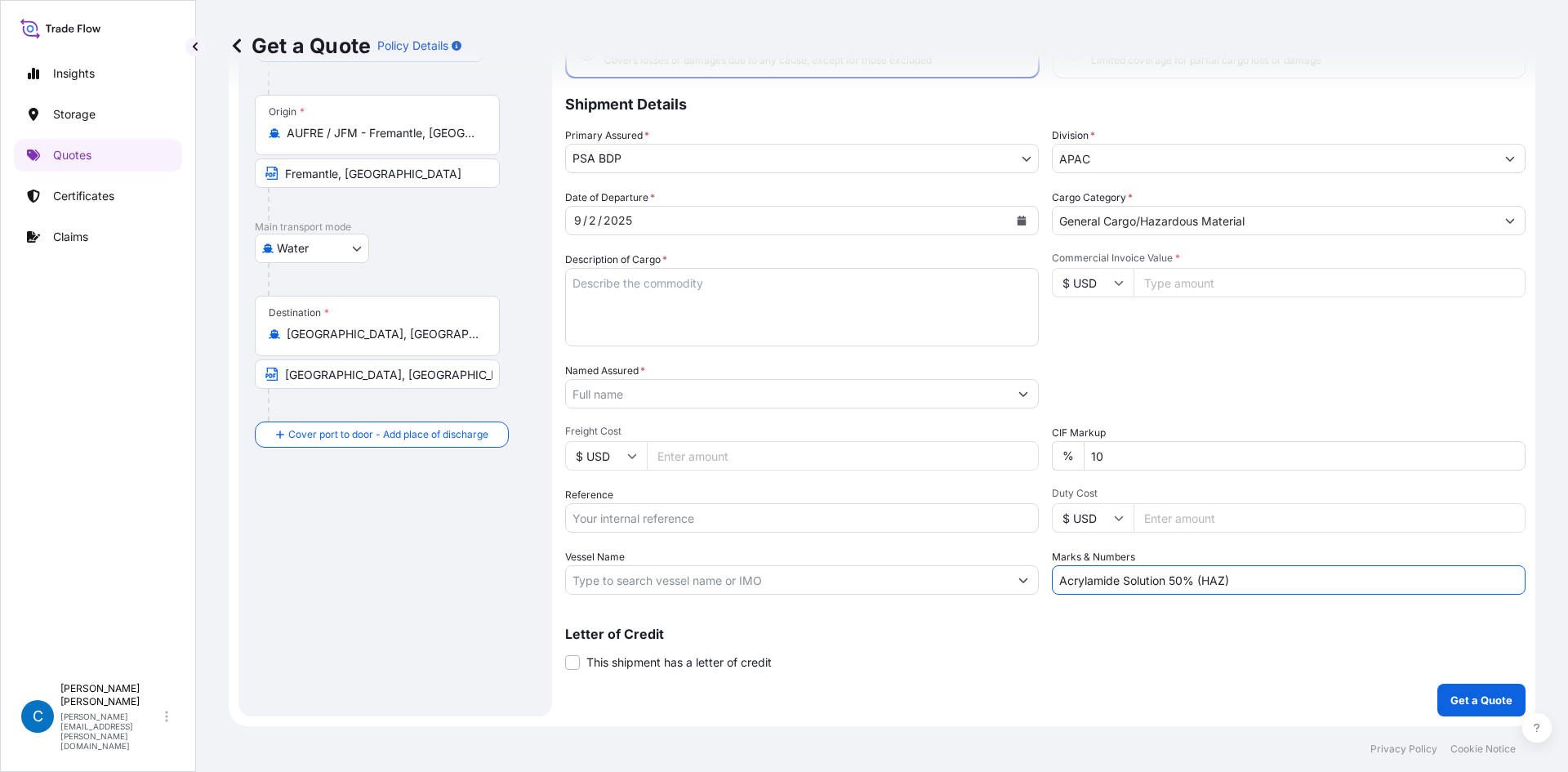
type input "Acrylamide Solution 50% (HAZ)"
click at [734, 283] on textarea "Description of Cargo *" at bounding box center [802, 307] width 474 height 78
paste textarea "Acrylamide Solution 50% (HAZ)"
type textarea "Acrylamide Solution 50% (HAZ)"
click at [1177, 566] on input "Acrylamide Solution 50% (HAZ)" at bounding box center [1288, 580] width 474 height 29
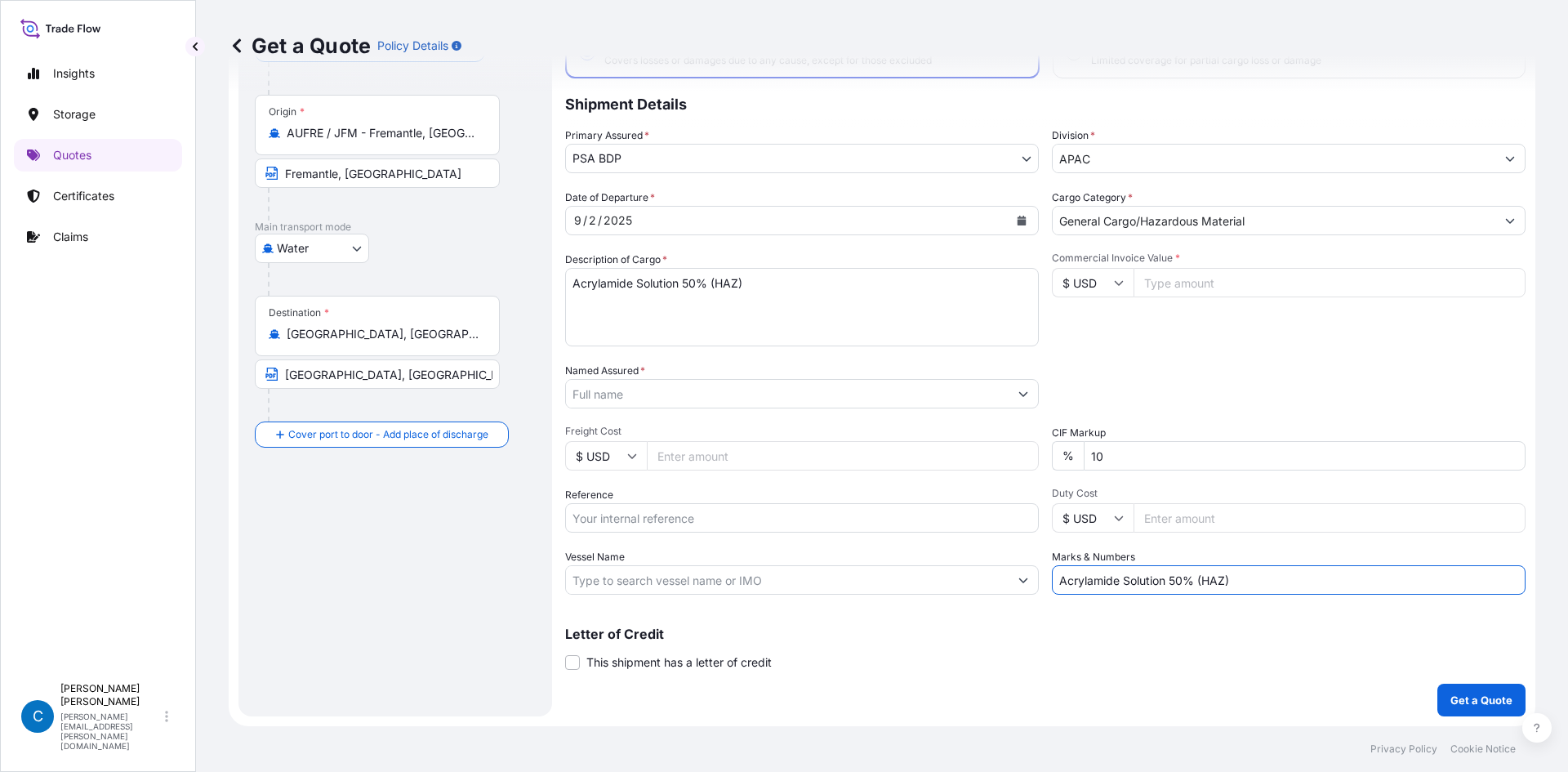
click at [1177, 566] on input "Acrylamide Solution 50% (HAZ)" at bounding box center [1288, 580] width 474 height 29
click at [627, 521] on input "Reference" at bounding box center [802, 518] width 474 height 29
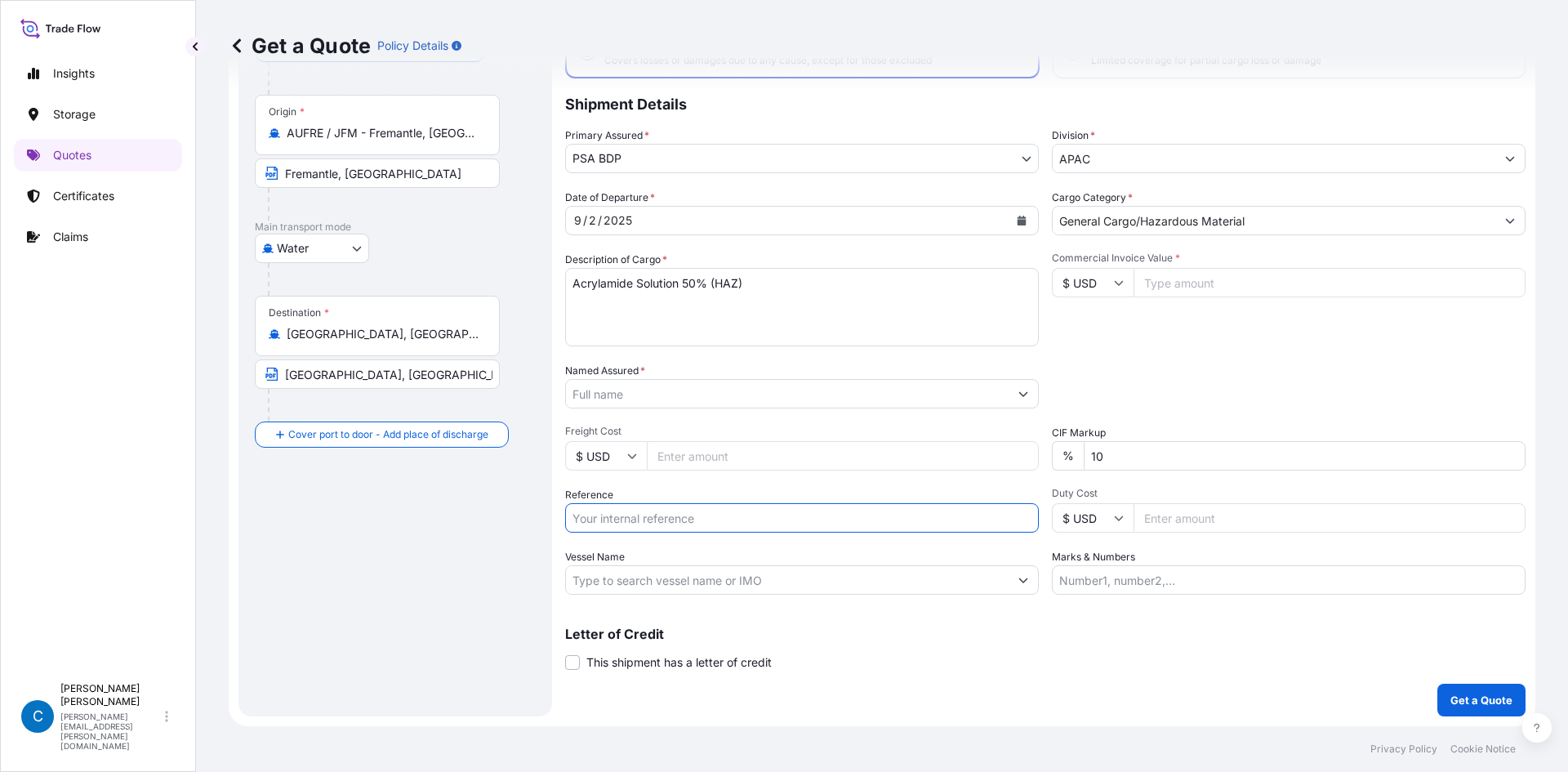
paste input "134608674 / 134608657"
type input "134608674 / 134608657"
click at [691, 389] on input "Named Assured *" at bounding box center [787, 394] width 442 height 29
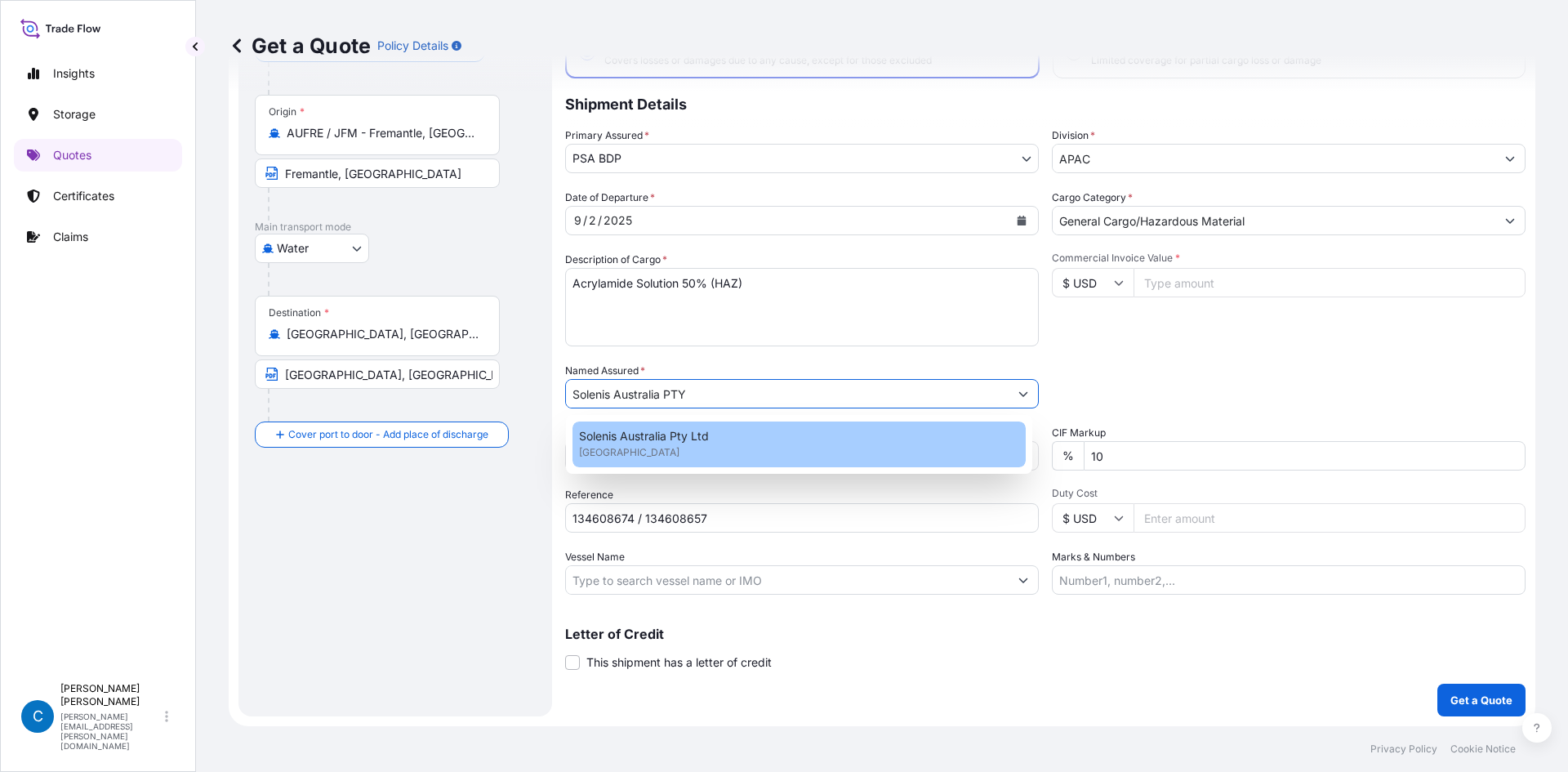
click at [691, 431] on span "Solenis Australia Pty Ltd" at bounding box center [643, 436] width 130 height 17
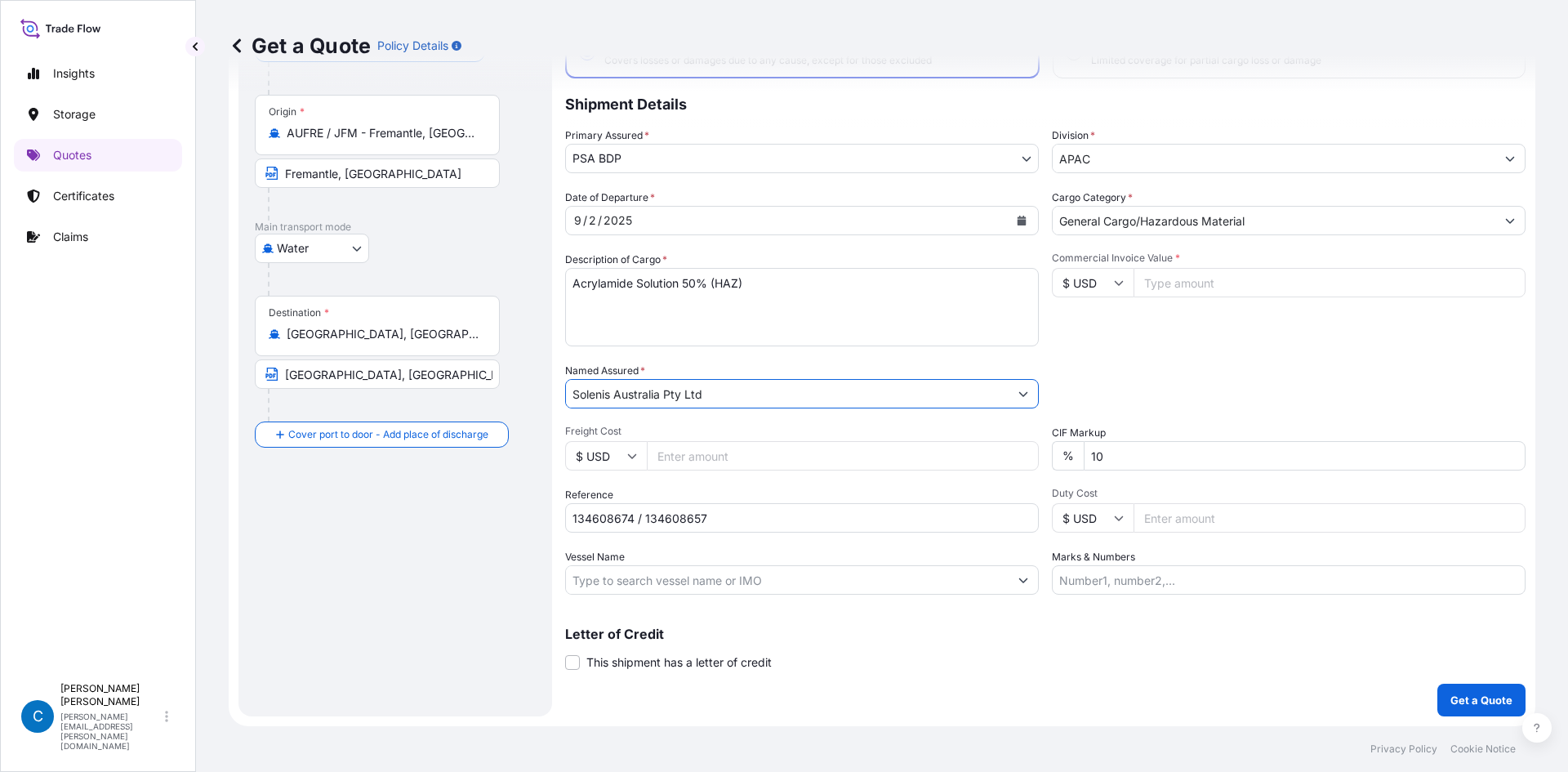
type input "Solenis Australia Pty Ltd"
click at [1205, 328] on div "Commercial Invoice Value * $ USD" at bounding box center [1288, 298] width 474 height 95
click at [1091, 453] on input "10" at bounding box center [1304, 456] width 441 height 29
type input "0"
click at [1165, 375] on div "Packing Category Type to search a container mode Please select a primary mode o…" at bounding box center [1288, 385] width 474 height 46
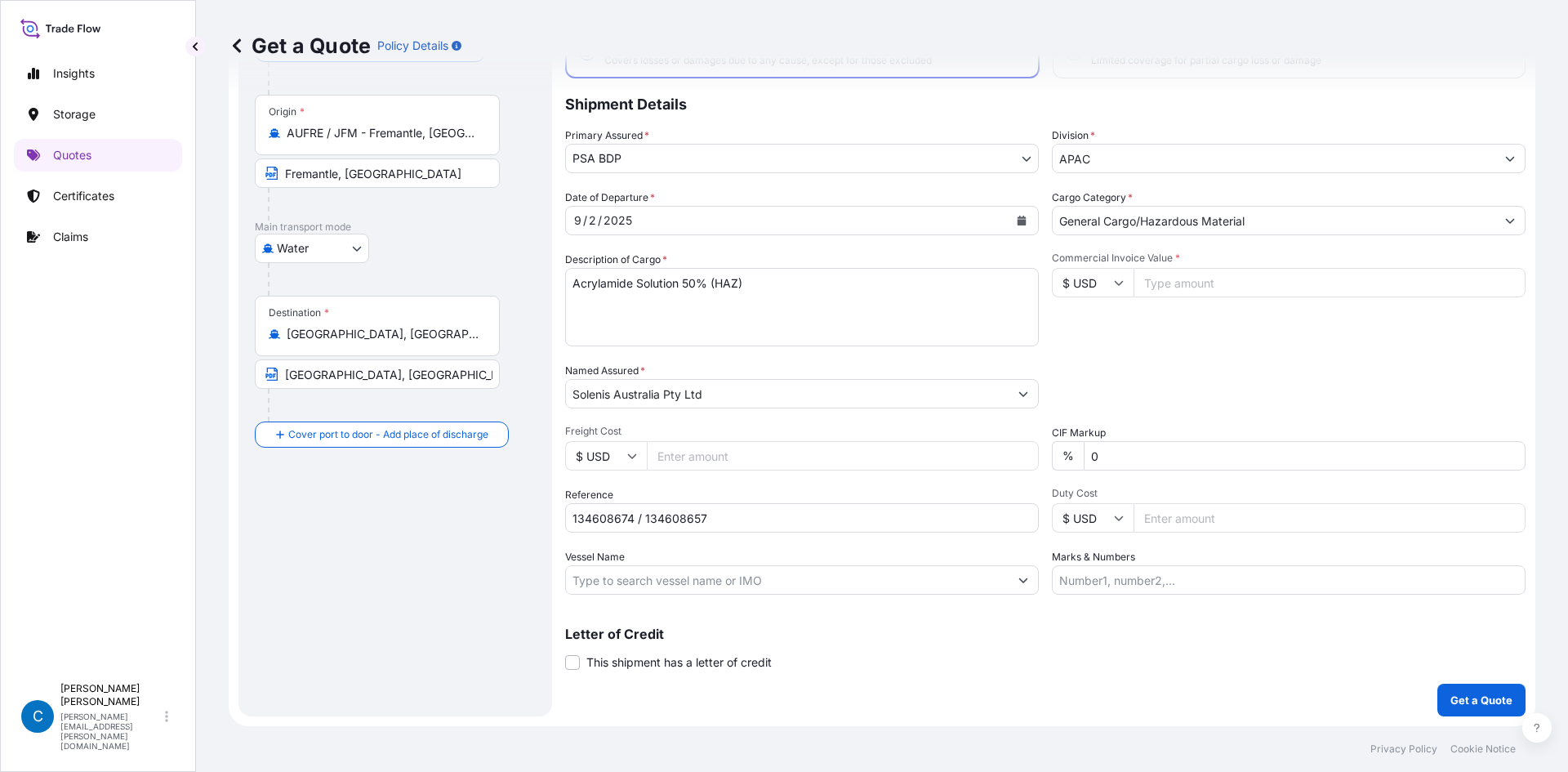
click at [1169, 275] on input "Commercial Invoice Value *" at bounding box center [1329, 283] width 392 height 29
type input "69720"
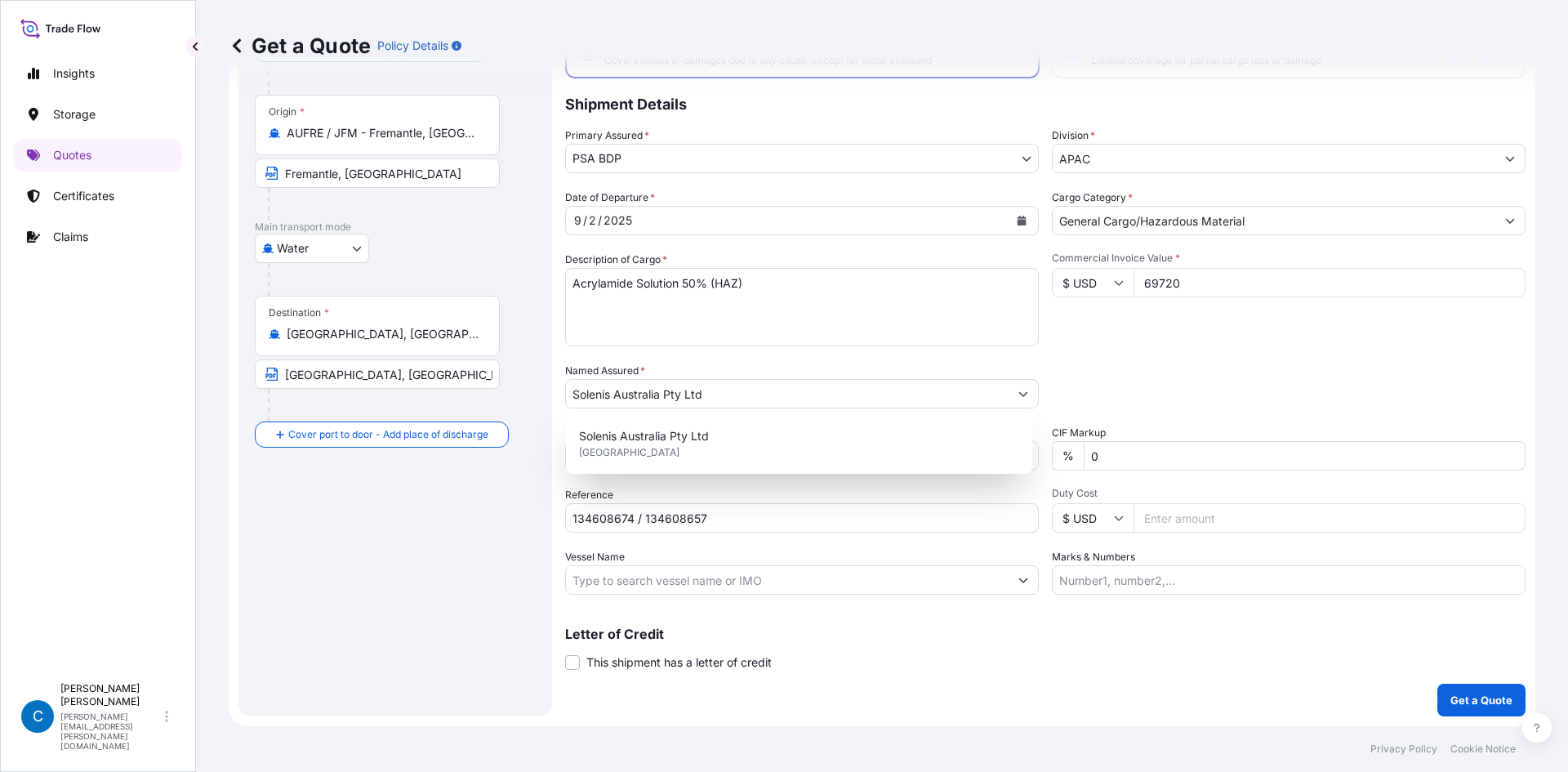
click at [1138, 390] on div "Packing Category Type to search a container mode Please select a primary mode o…" at bounding box center [1288, 385] width 474 height 46
click at [770, 600] on div "Coverage Type All risks Covers losses or damages due to any cause, except for t…" at bounding box center [1046, 347] width 961 height 739
click at [770, 596] on div "Coverage Type All risks Covers losses or damages due to any cause, except for t…" at bounding box center [1046, 347] width 961 height 739
click at [777, 583] on input "Vessel Name" at bounding box center [787, 580] width 442 height 29
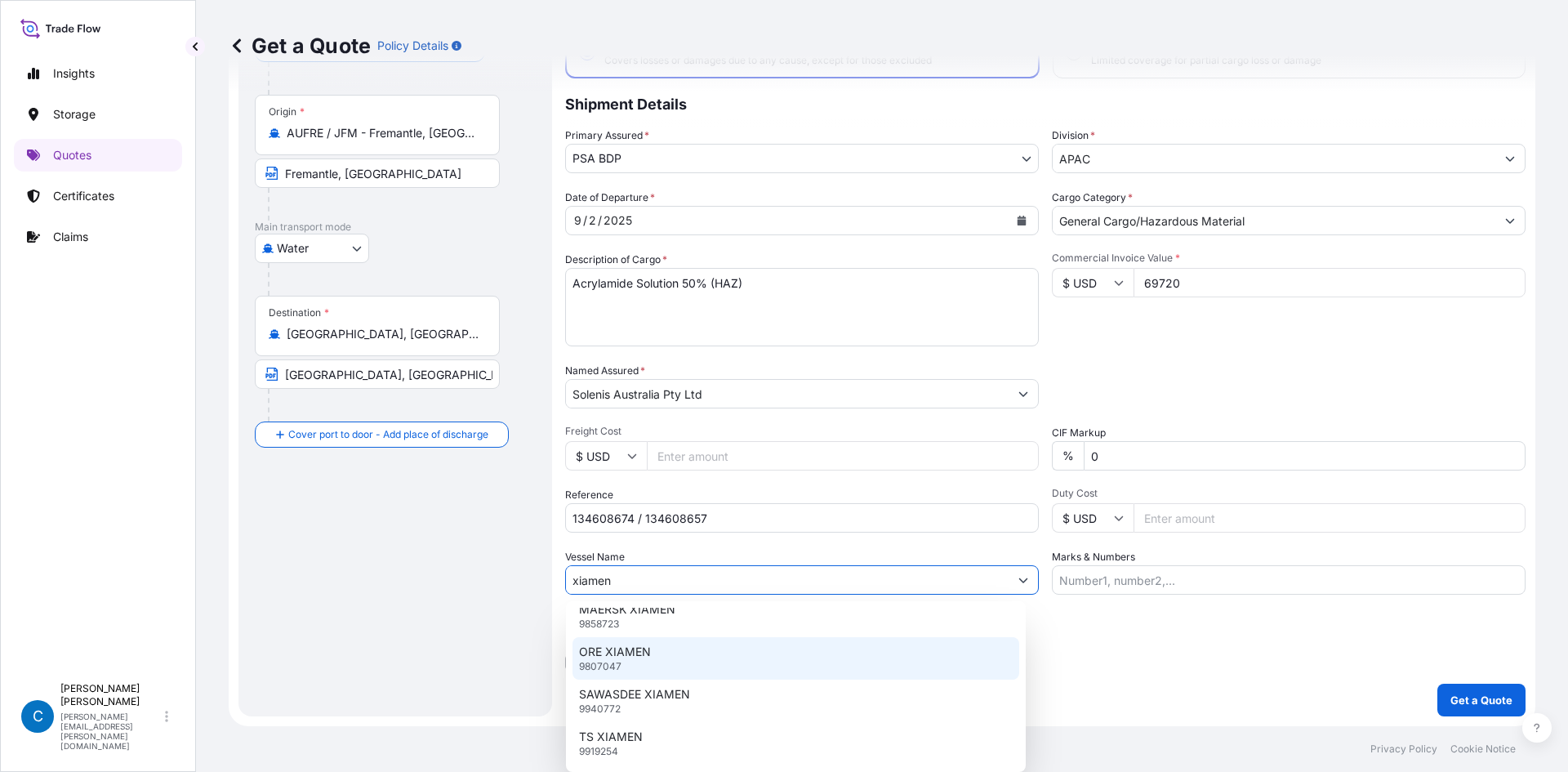
scroll to position [0, 0]
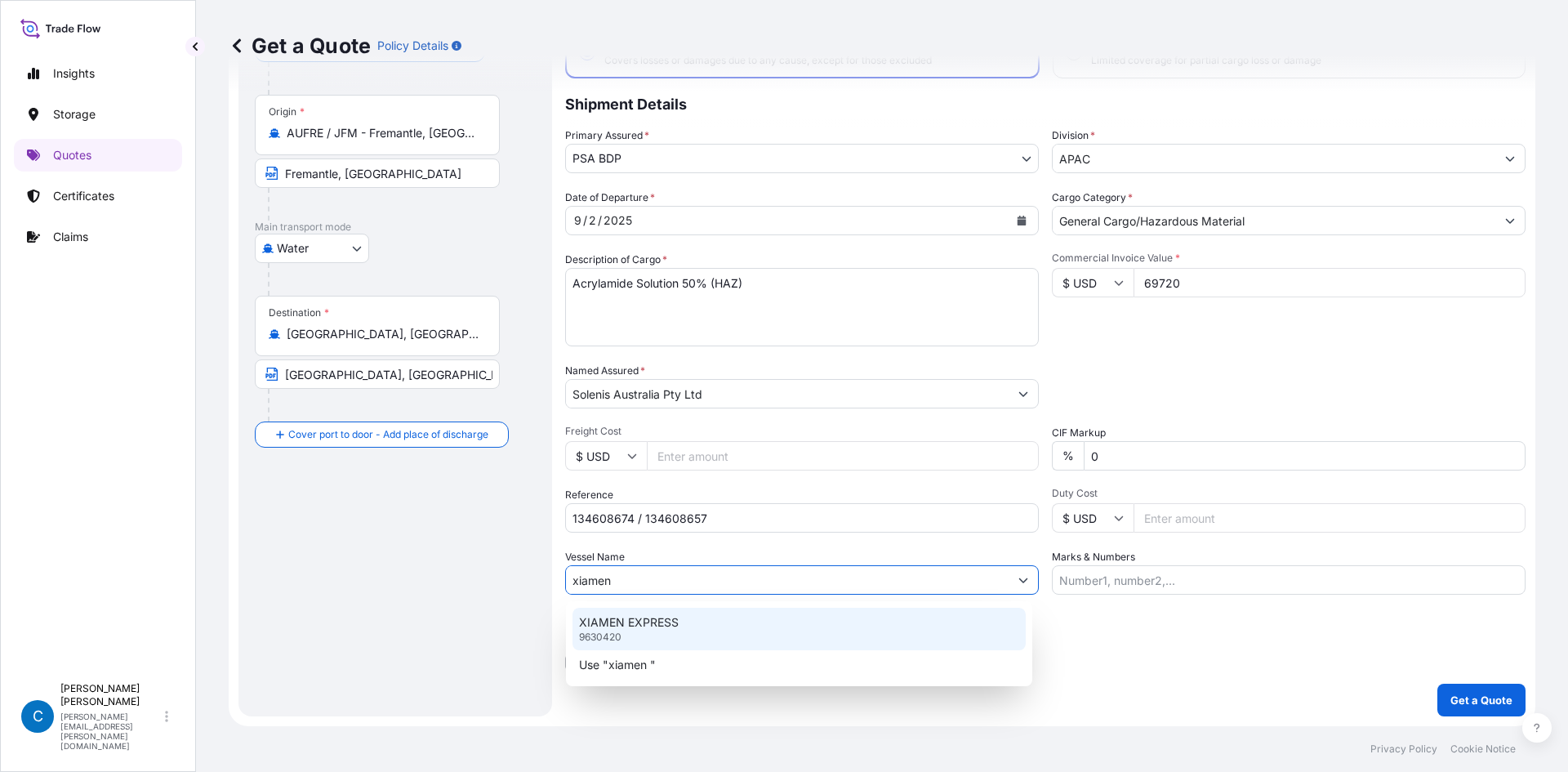
click at [578, 585] on input "xiamen" at bounding box center [787, 580] width 442 height 29
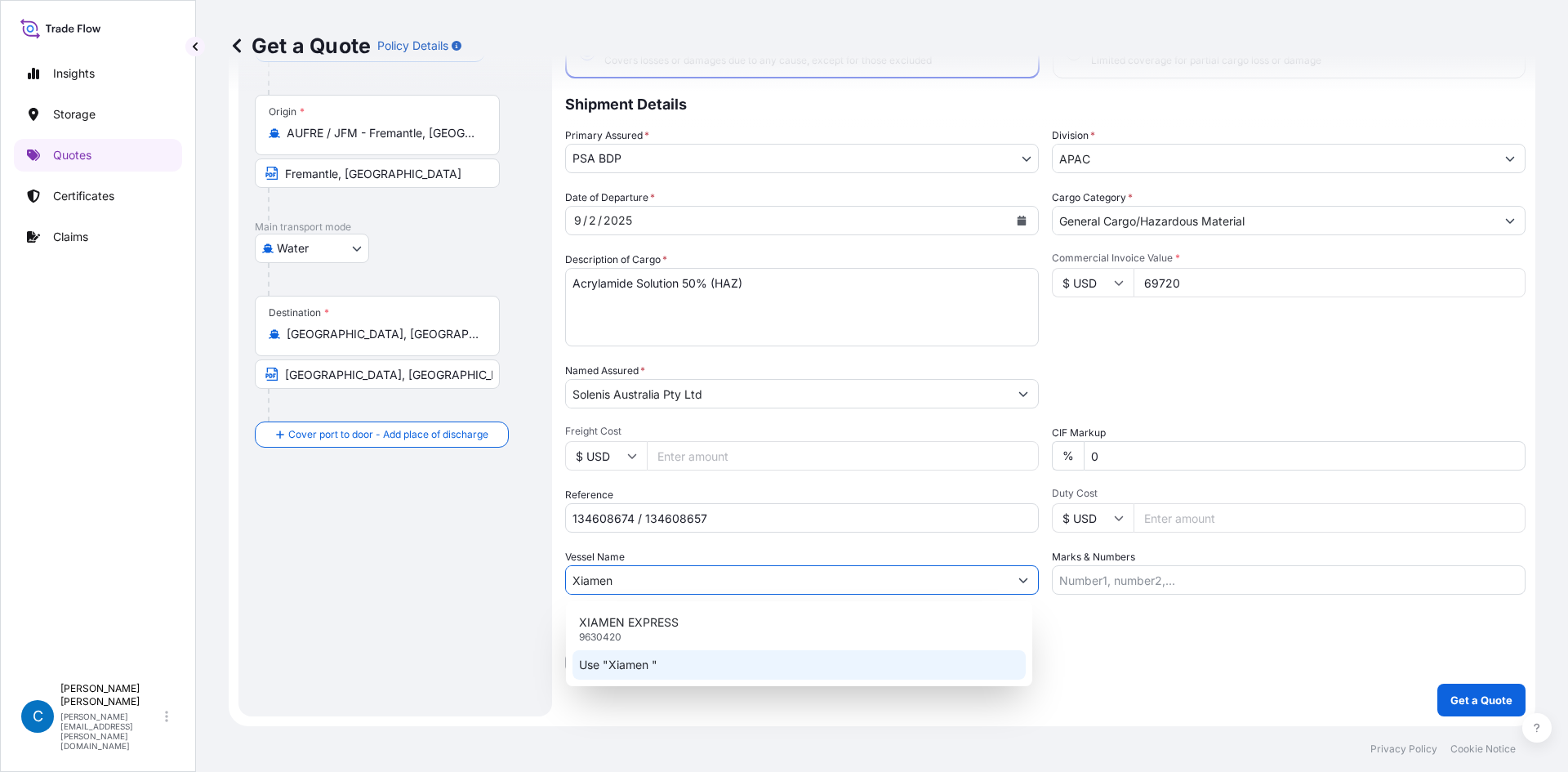
click at [657, 676] on div "Use "Xiamen "" at bounding box center [799, 665] width 453 height 29
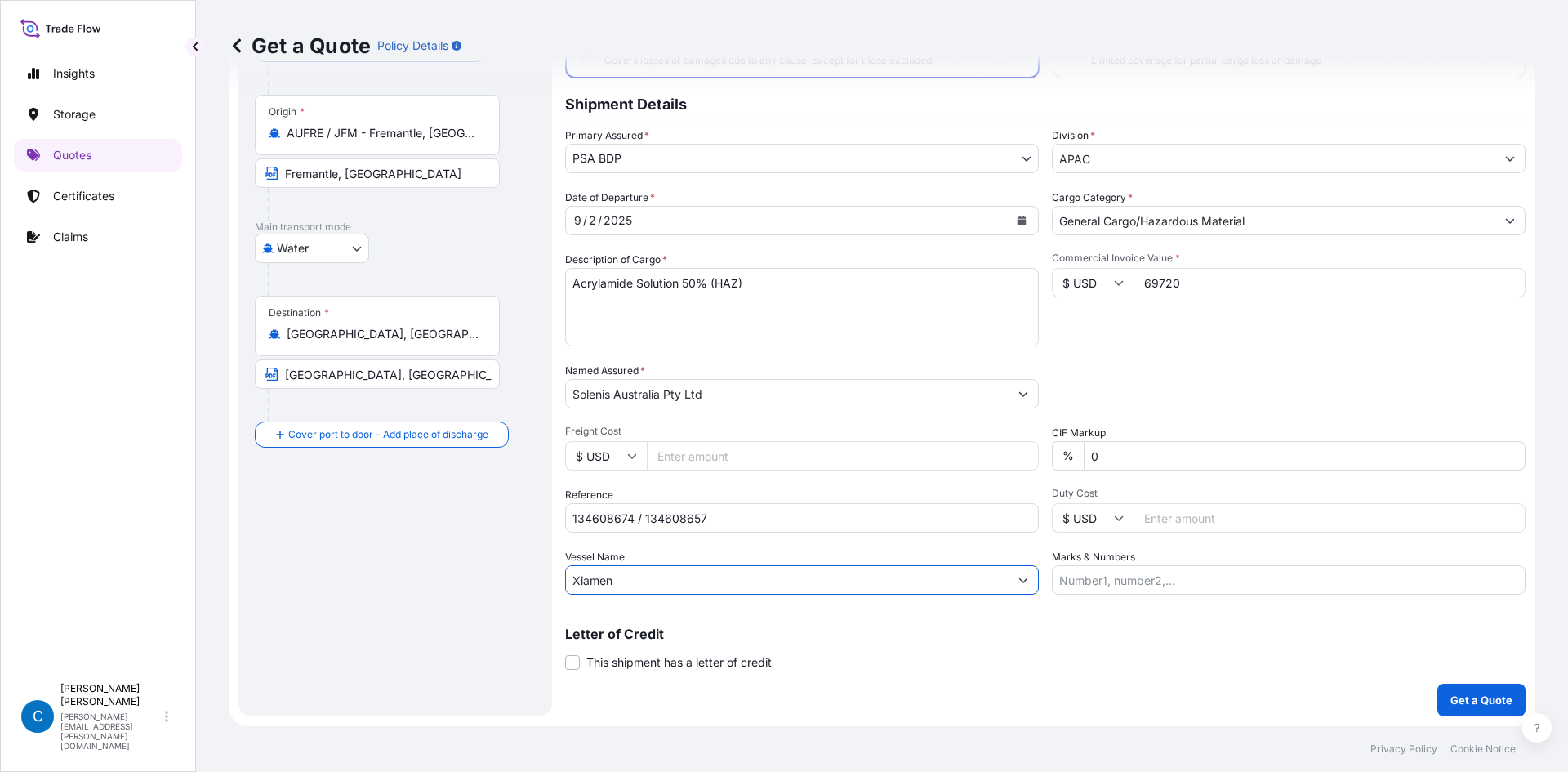
type input "Xiamen"
click at [1188, 683] on div "Coverage Type All risks Covers losses or damages due to any cause, except for t…" at bounding box center [1046, 347] width 961 height 739
click at [1473, 703] on p "Get a Quote" at bounding box center [1481, 700] width 62 height 17
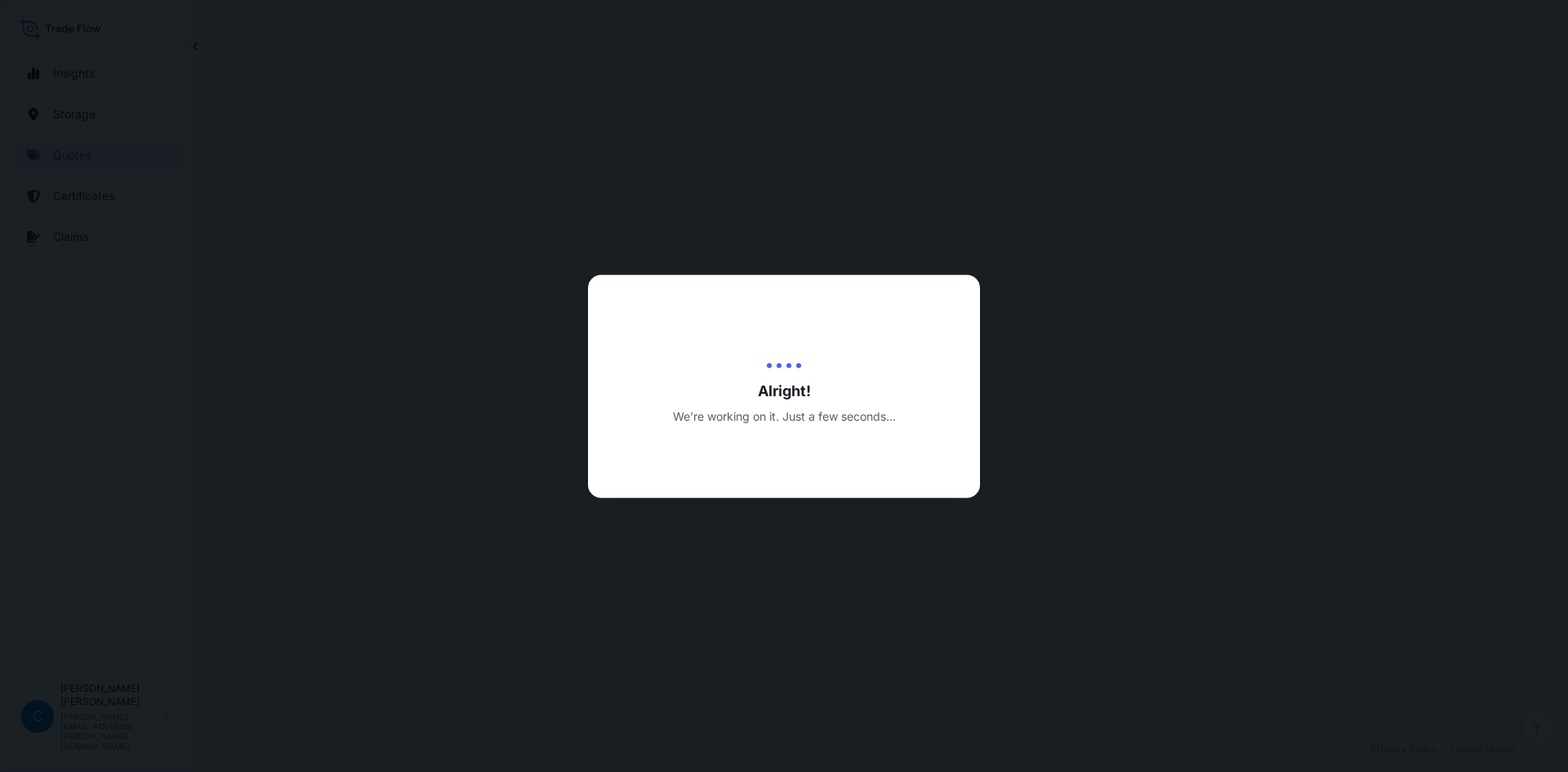
select select "Water"
select select "31450"
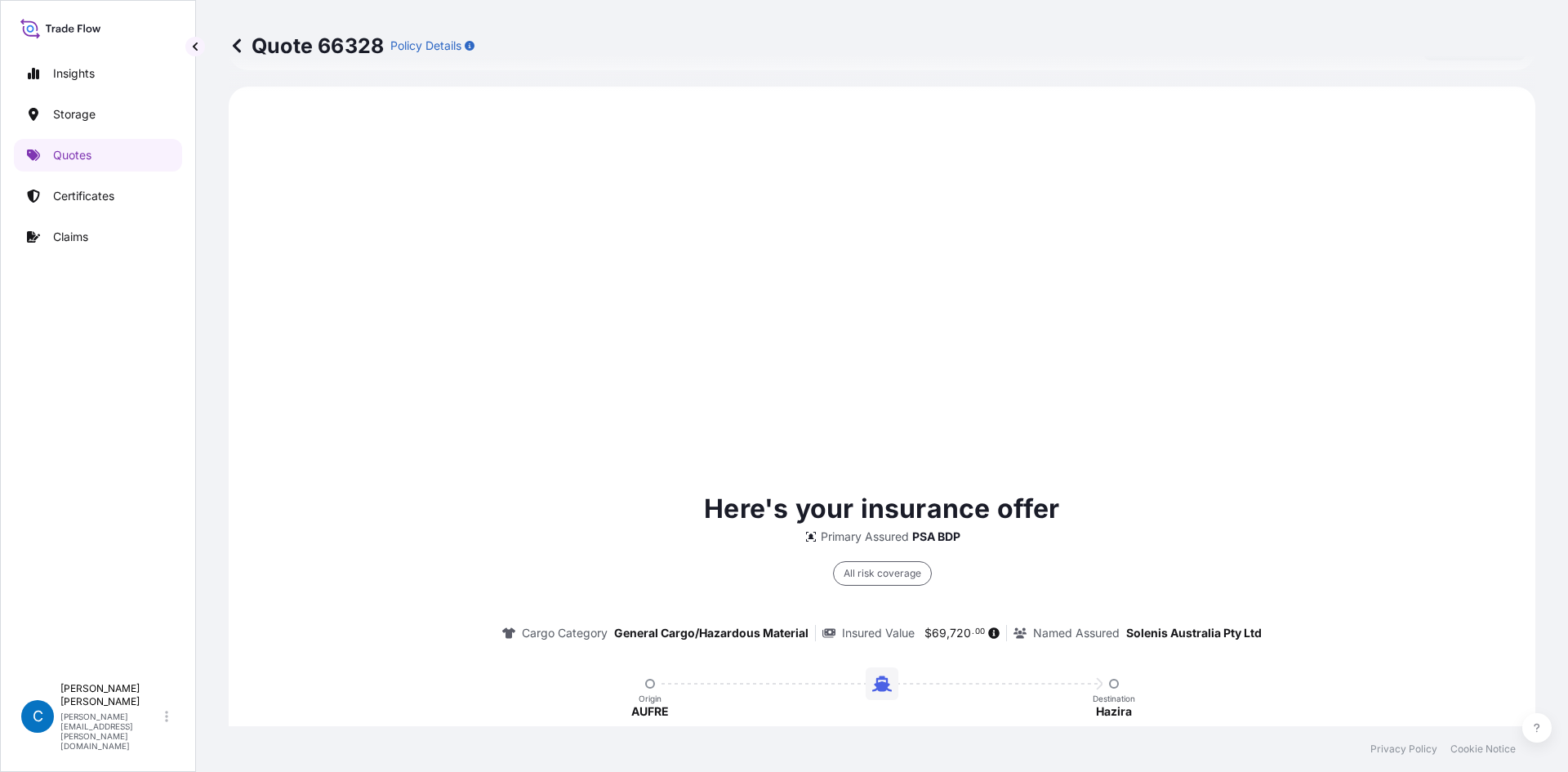
scroll to position [785, 0]
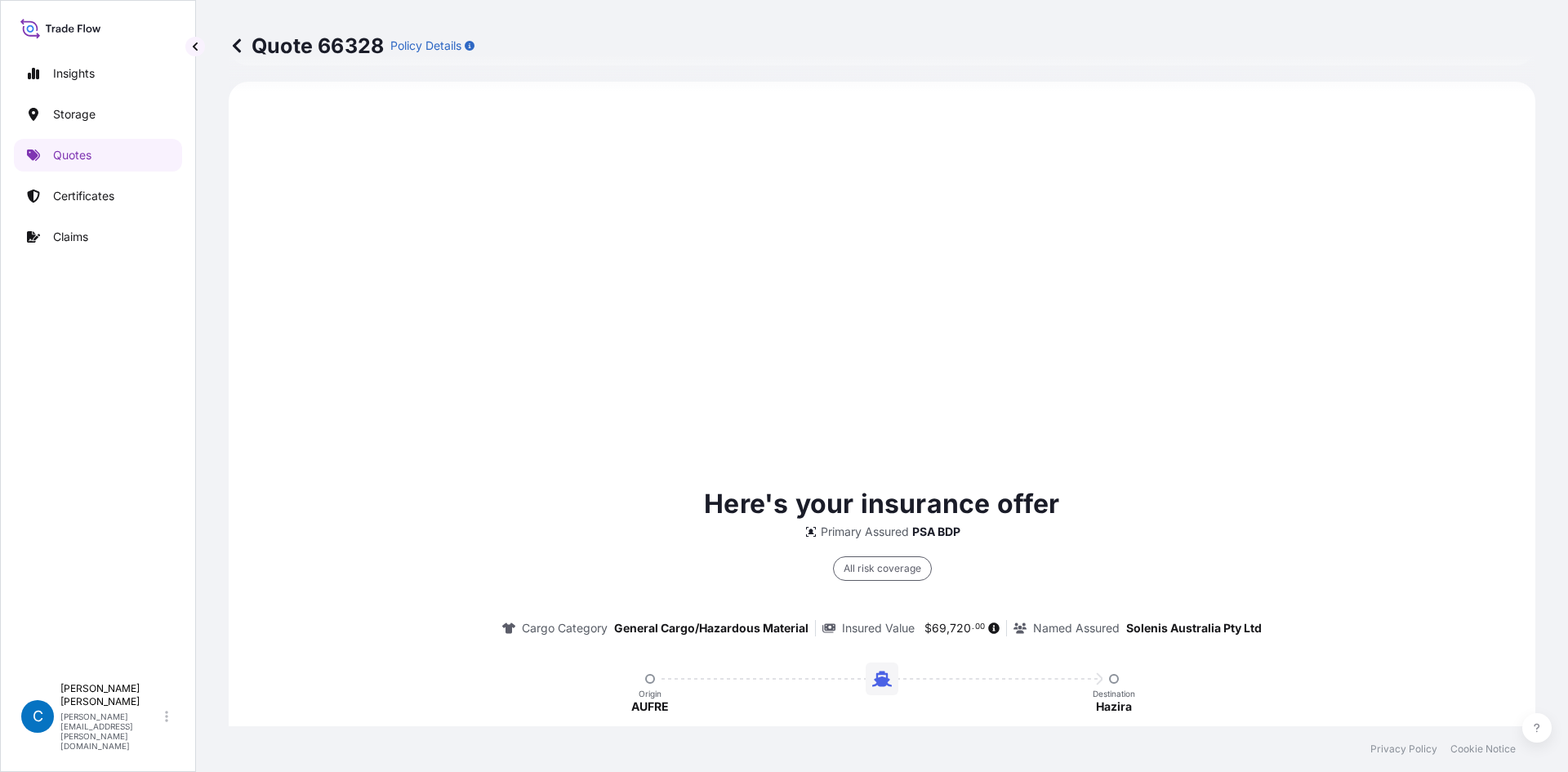
click at [237, 48] on icon at bounding box center [237, 45] width 8 height 14
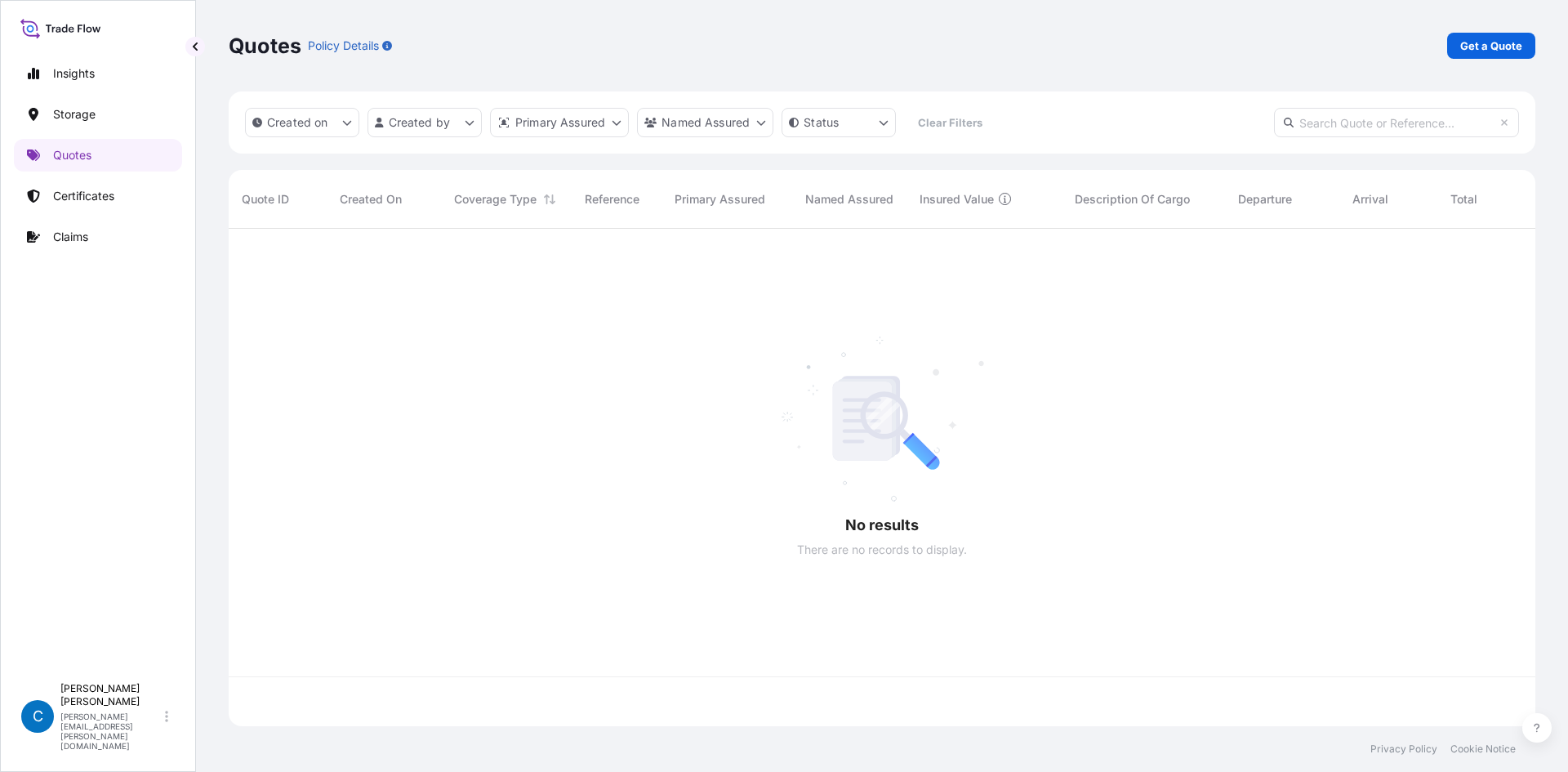
scroll to position [494, 1294]
click at [444, 121] on html "Insights Storage Quotes Certificates Claims C [PERSON_NAME] [PERSON_NAME][EMAIL…" at bounding box center [784, 426] width 1568 height 852
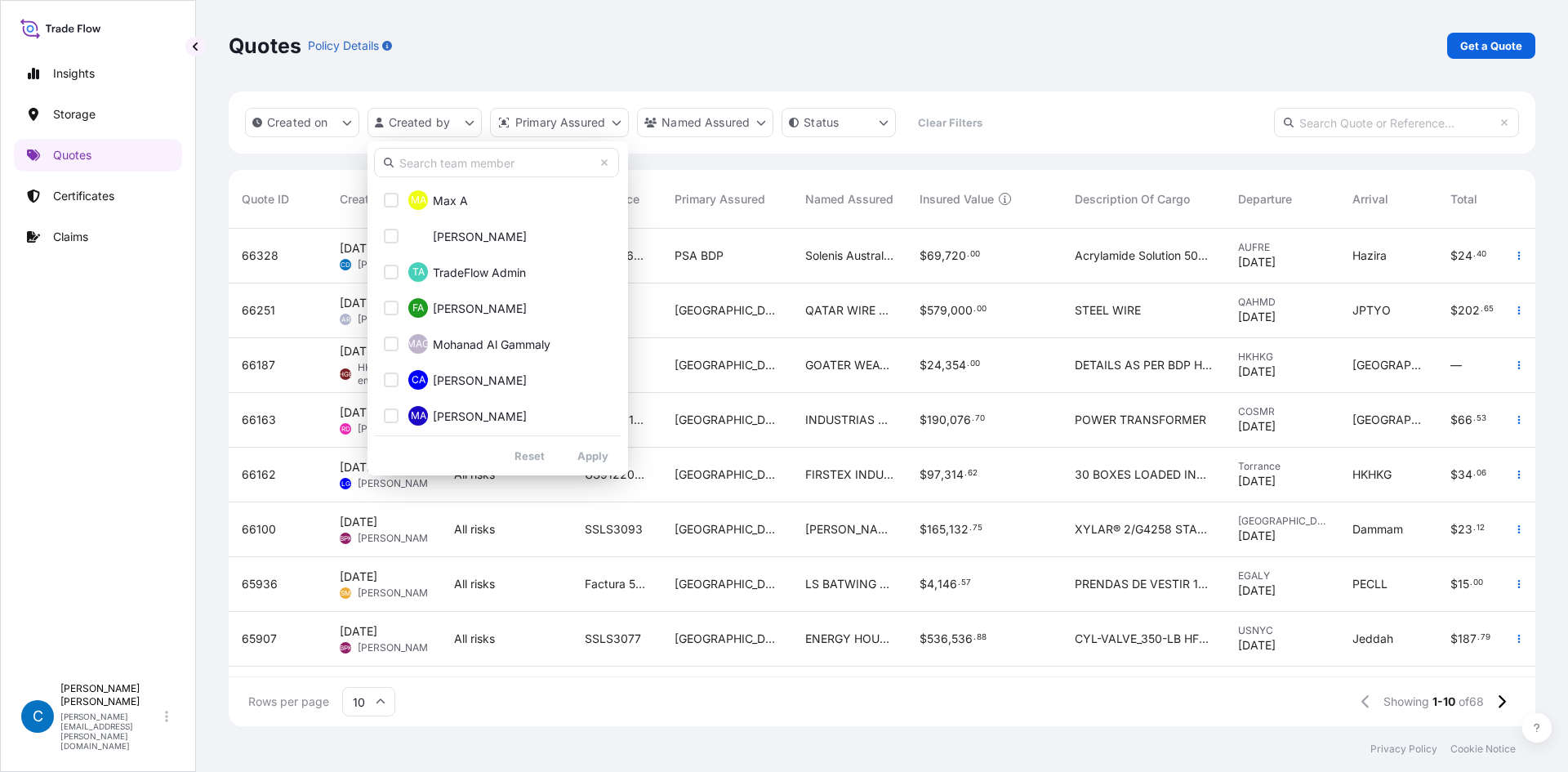
click at [477, 174] on input "text" at bounding box center [496, 163] width 245 height 29
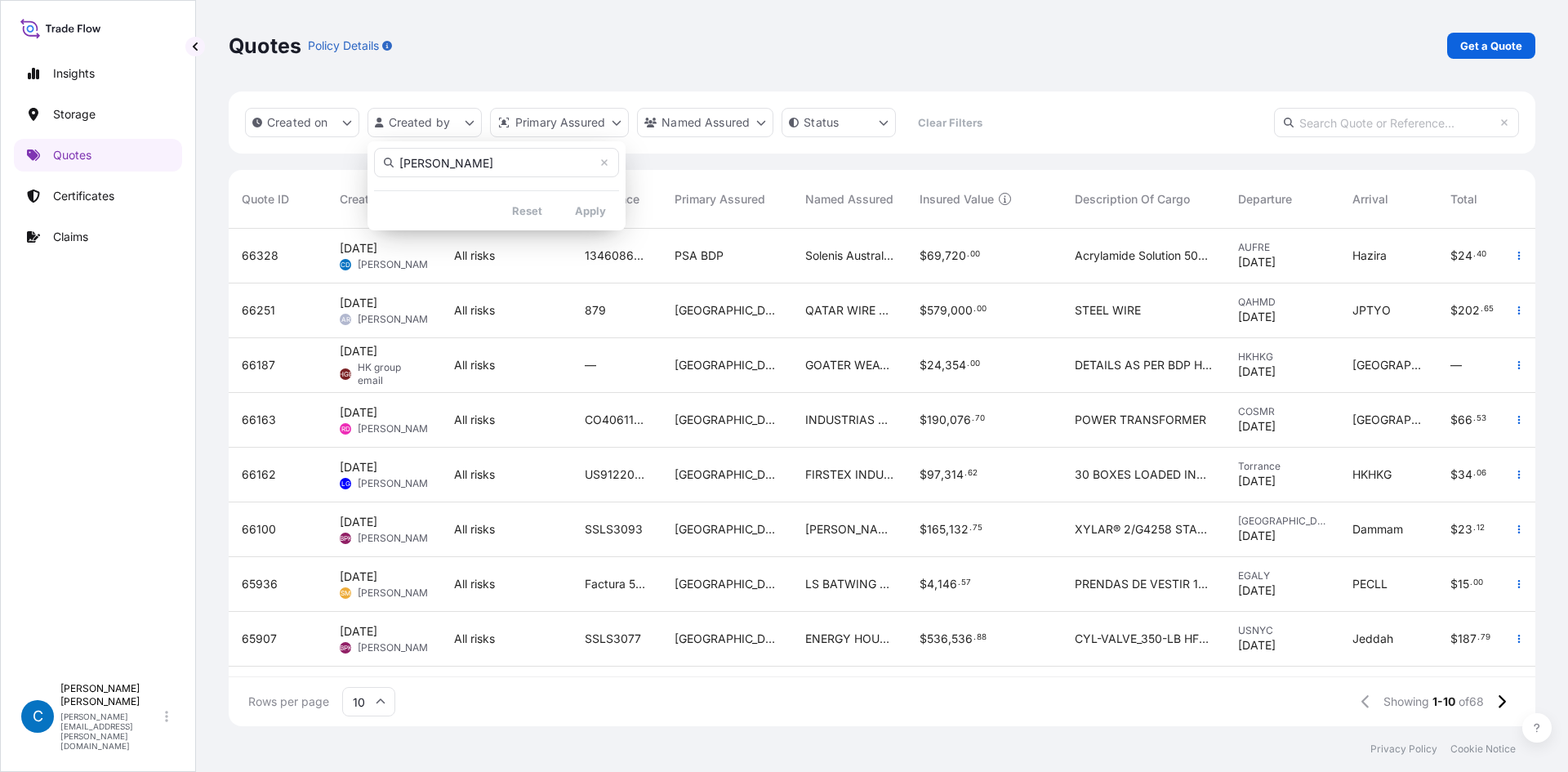
type input "[PERSON_NAME]"
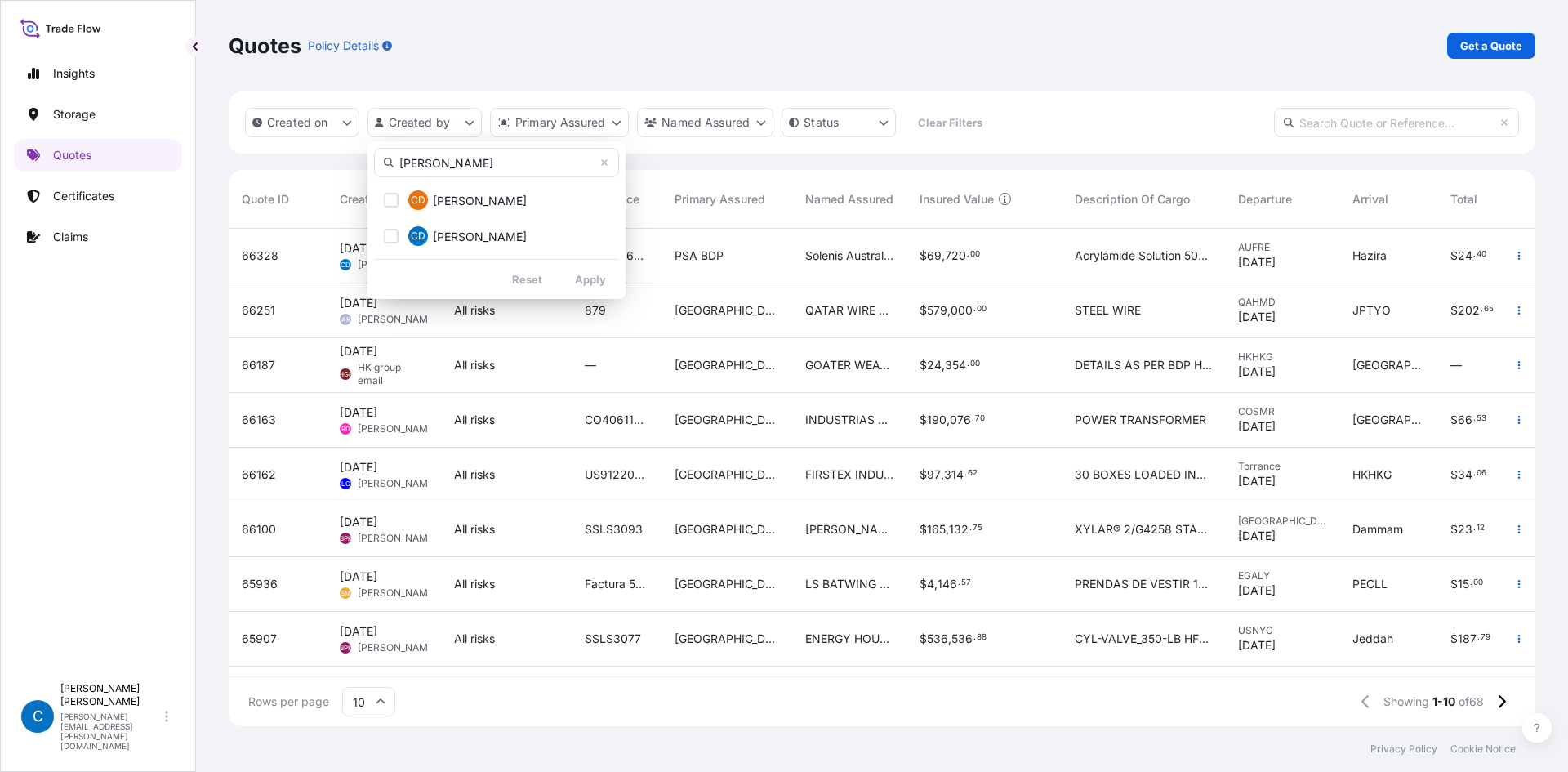
click at [264, 255] on html "Insights Storage Quotes Certificates Claims C [PERSON_NAME] [PERSON_NAME][EMAIL…" at bounding box center [784, 426] width 1568 height 852
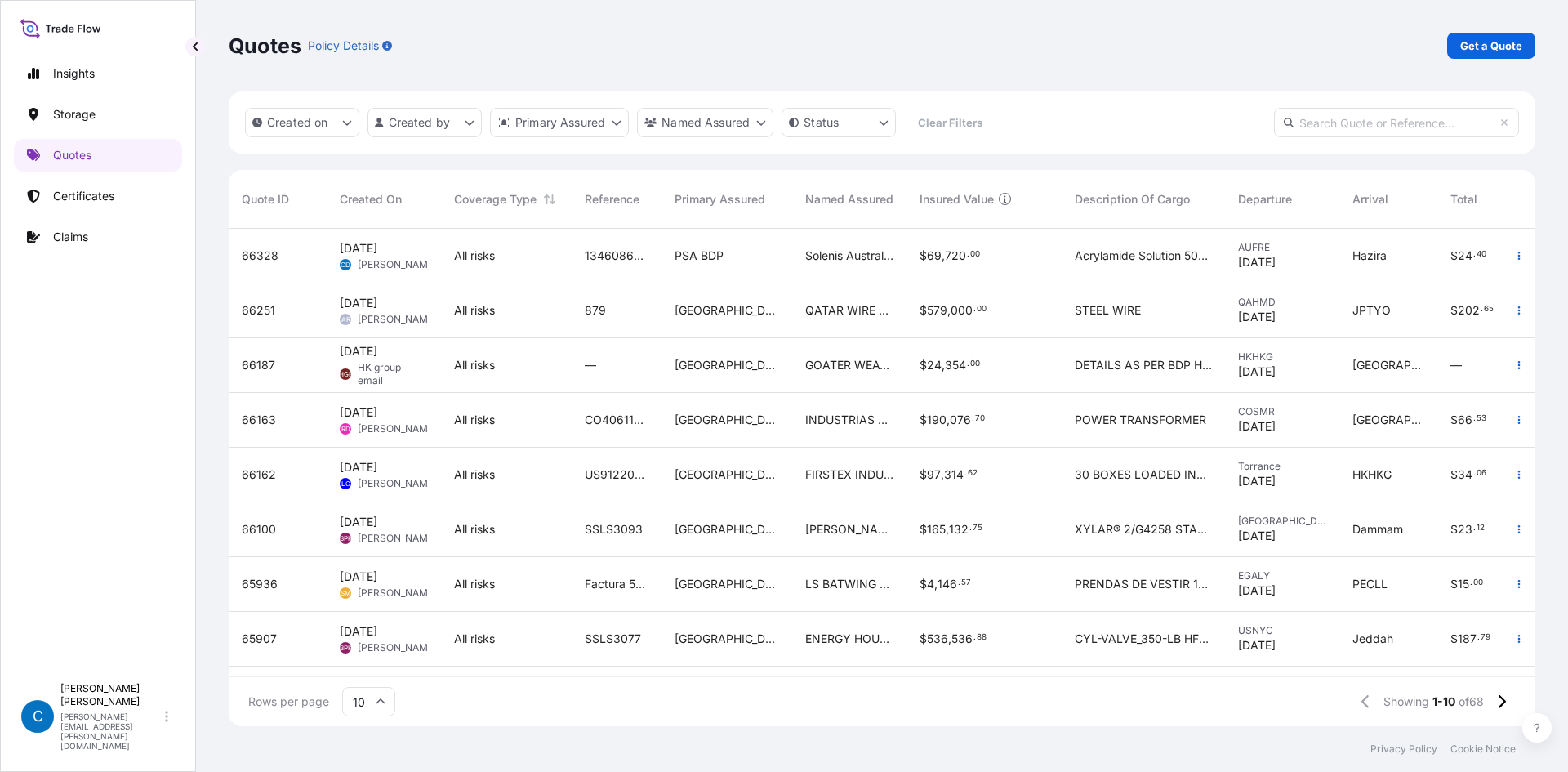
click at [264, 255] on span "66328" at bounding box center [260, 255] width 37 height 17
select select "Water"
select select "31450"
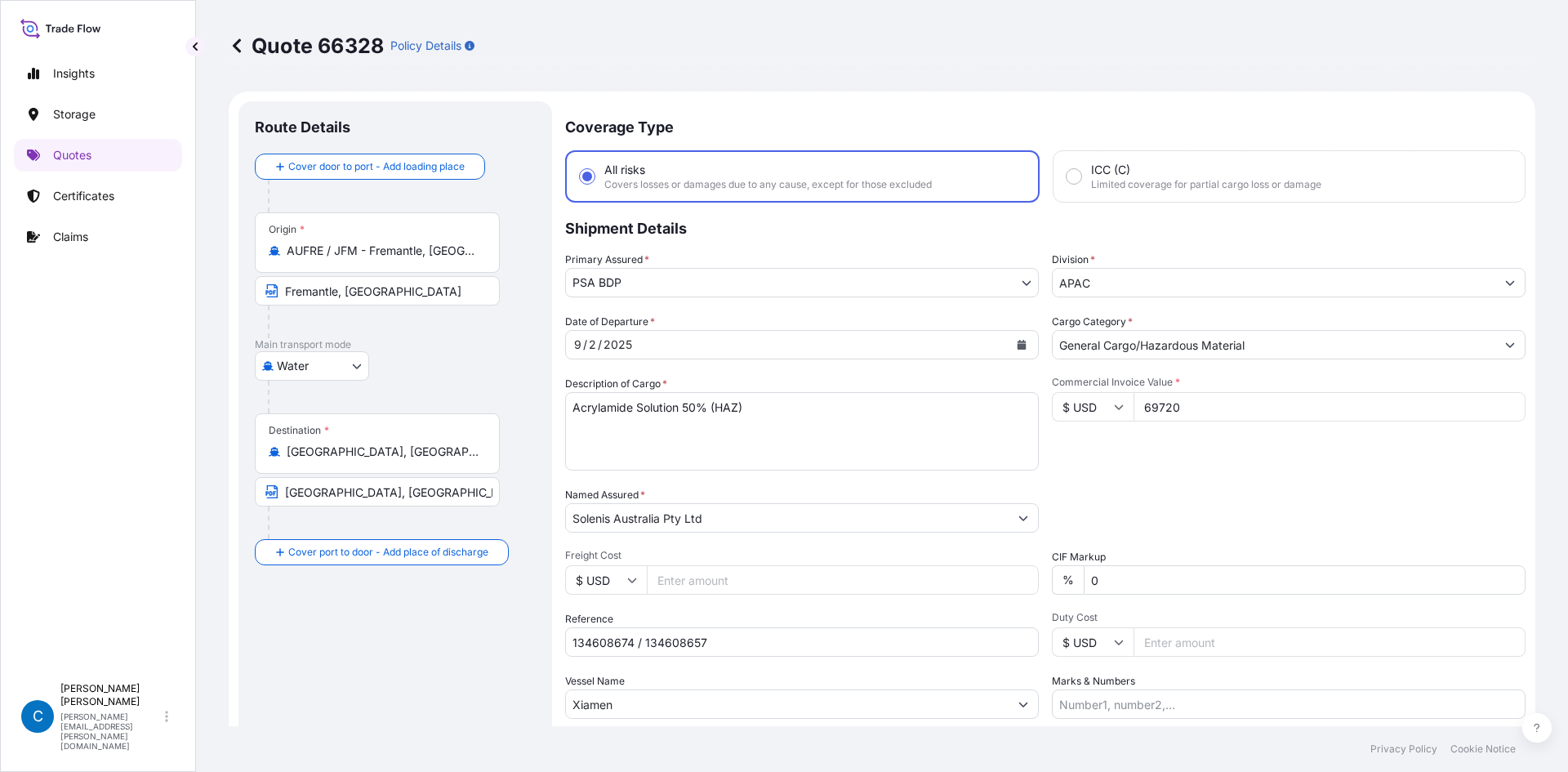
click at [500, 332] on div "Origin * AUFRE / JFM - Fremantle, [GEOGRAPHIC_DATA] Fremantle, [GEOGRAPHIC_DATA]" at bounding box center [395, 275] width 281 height 126
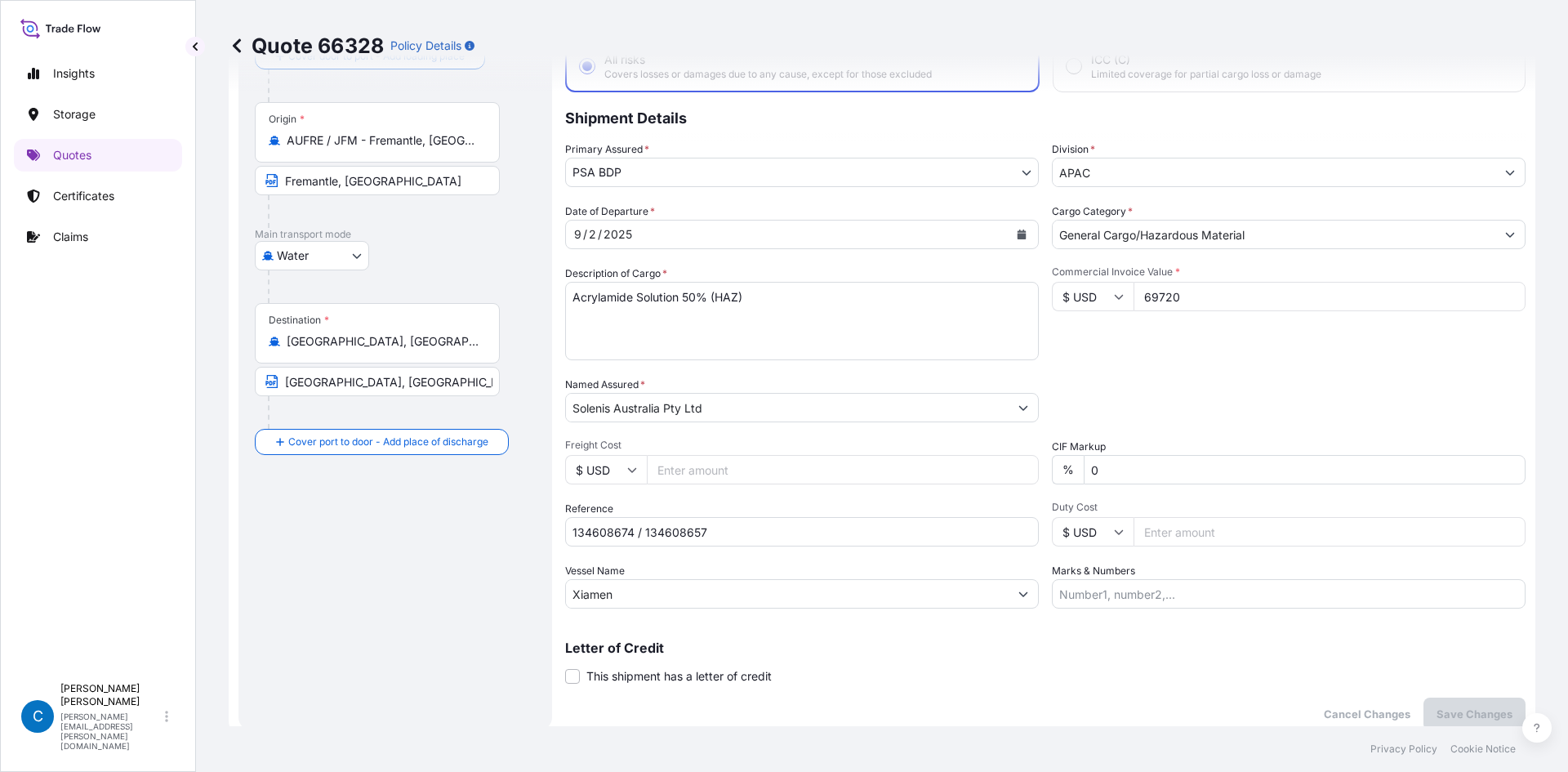
scroll to position [82, 0]
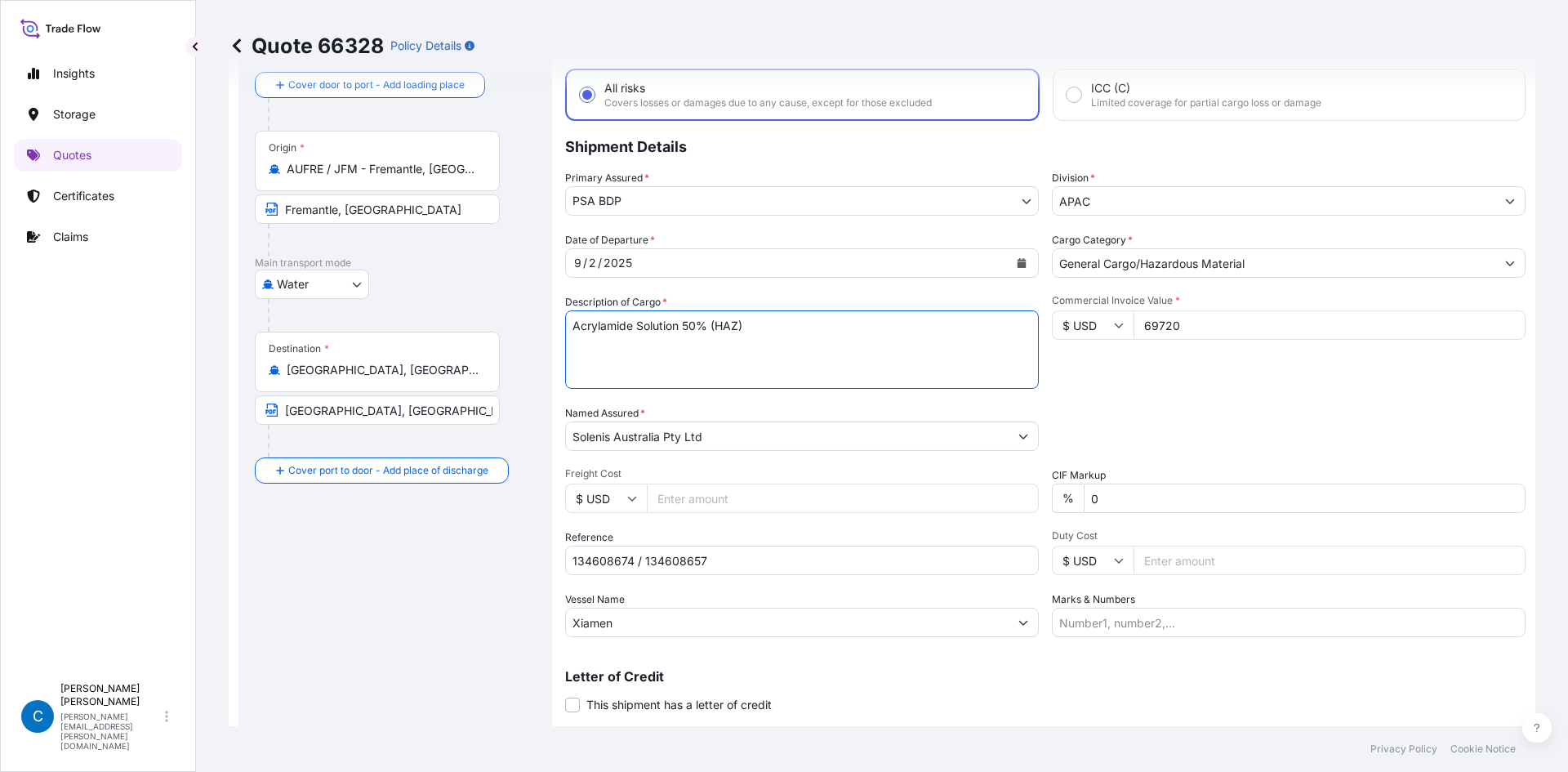
drag, startPoint x: 787, startPoint y: 319, endPoint x: 426, endPoint y: 326, distance: 361.1
click at [426, 326] on form "Route Details Cover door to port - Add loading place Place of loading Road / [G…" at bounding box center [882, 389] width 1307 height 759
paste textarea "160 X ACRYLAMIDE 50% (HAZ) UN3426 [MEDICAL_DATA] liquid, Acidic,Organic, n.o.s …"
type textarea "160 X ACRYLAMIDE 50% (HAZ) UN3426 [MEDICAL_DATA] liquid, Acidic,Organic, n.o.s …"
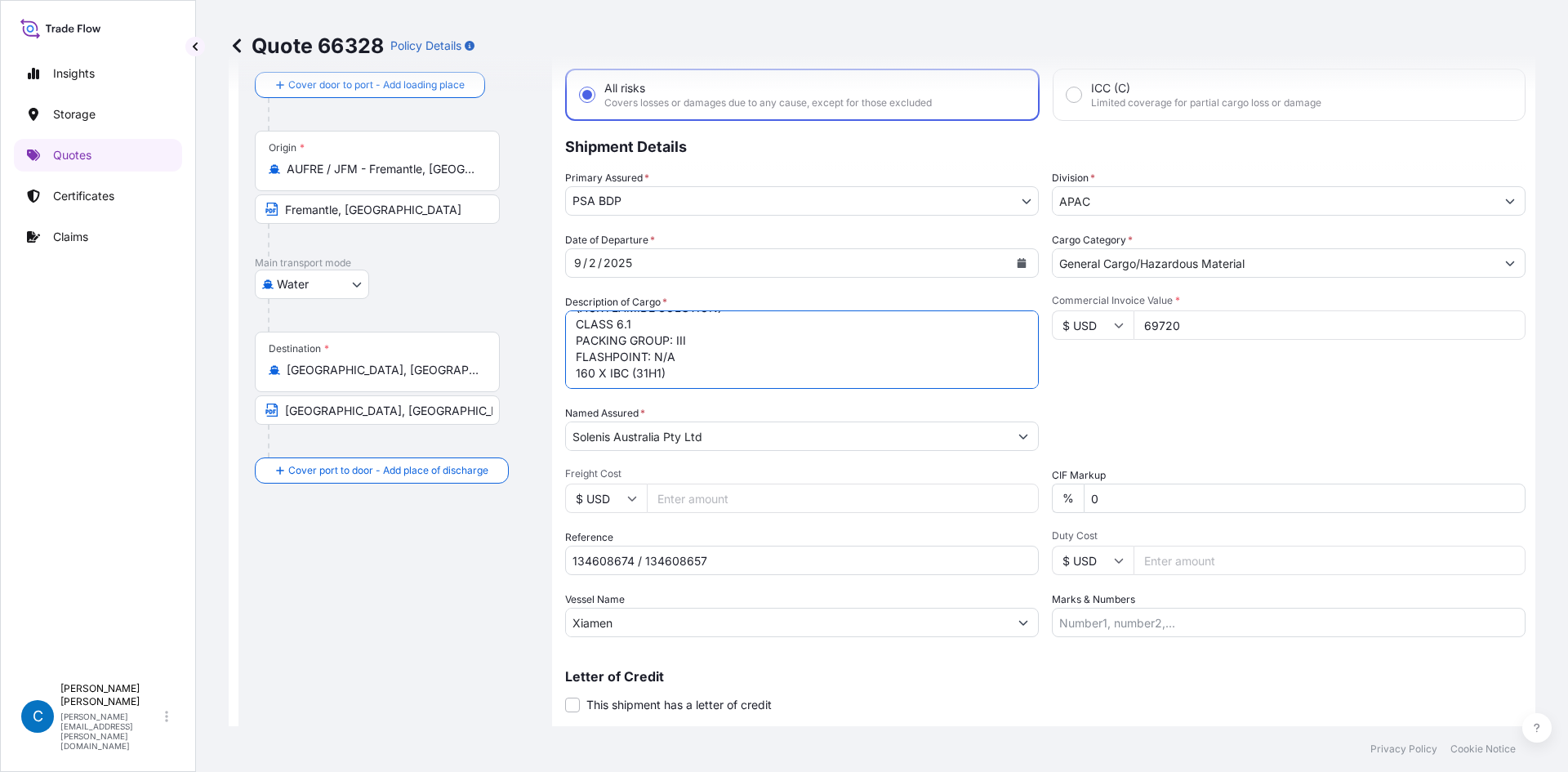
click at [1162, 382] on div "Commercial Invoice Value * $ USD 69720" at bounding box center [1288, 341] width 474 height 95
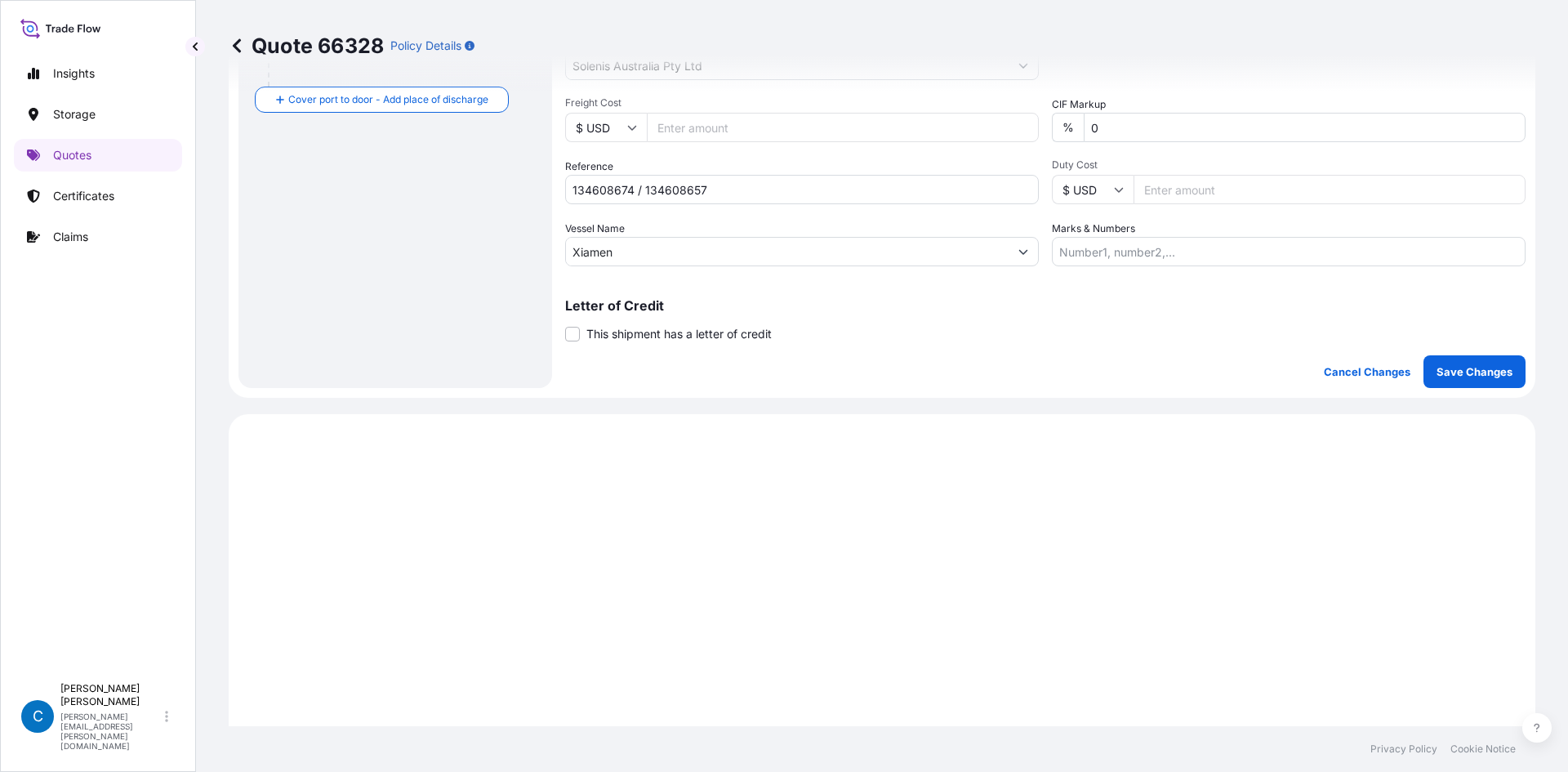
scroll to position [490, 0]
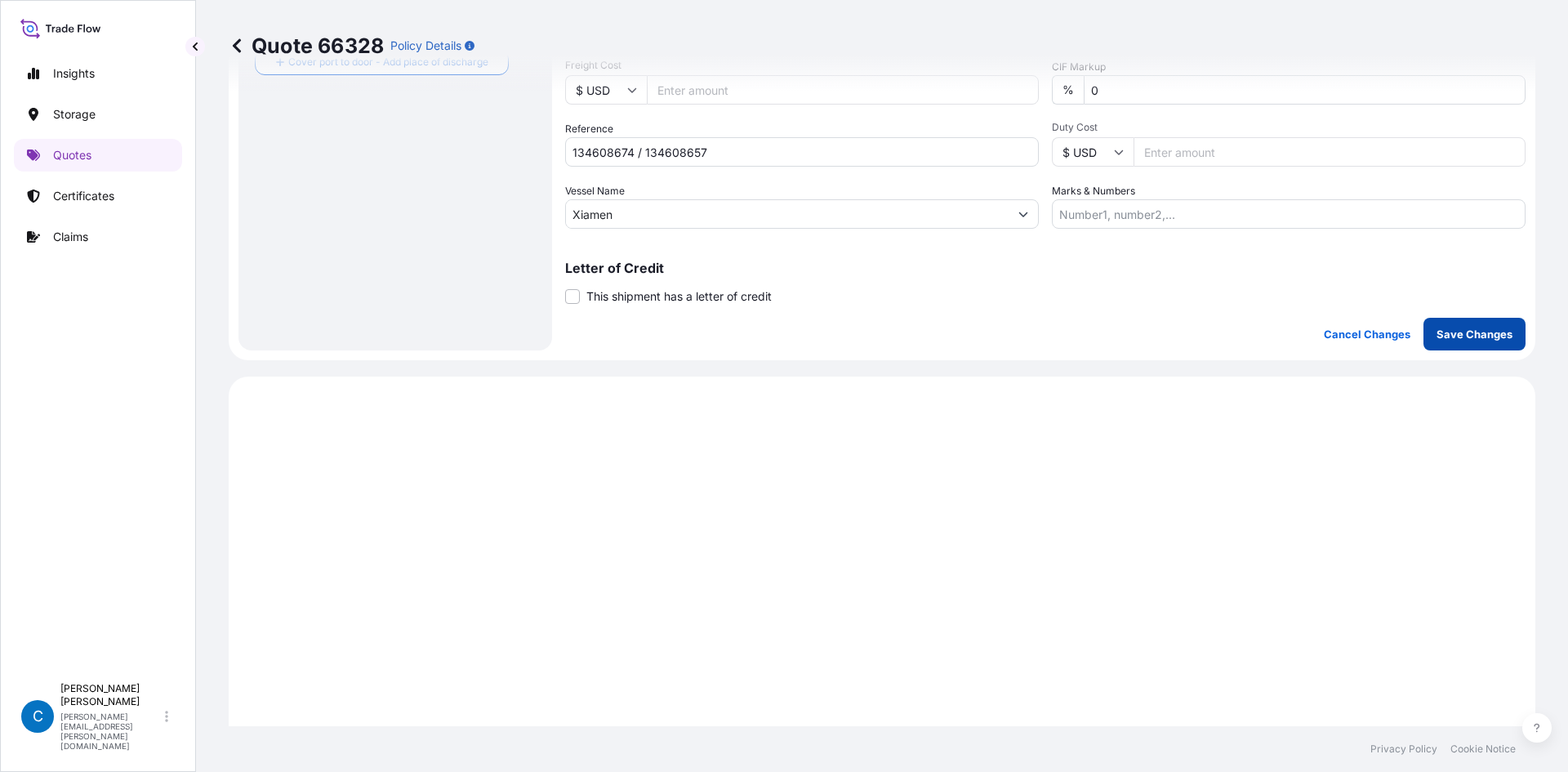
click at [1445, 330] on p "Save Changes" at bounding box center [1474, 333] width 76 height 17
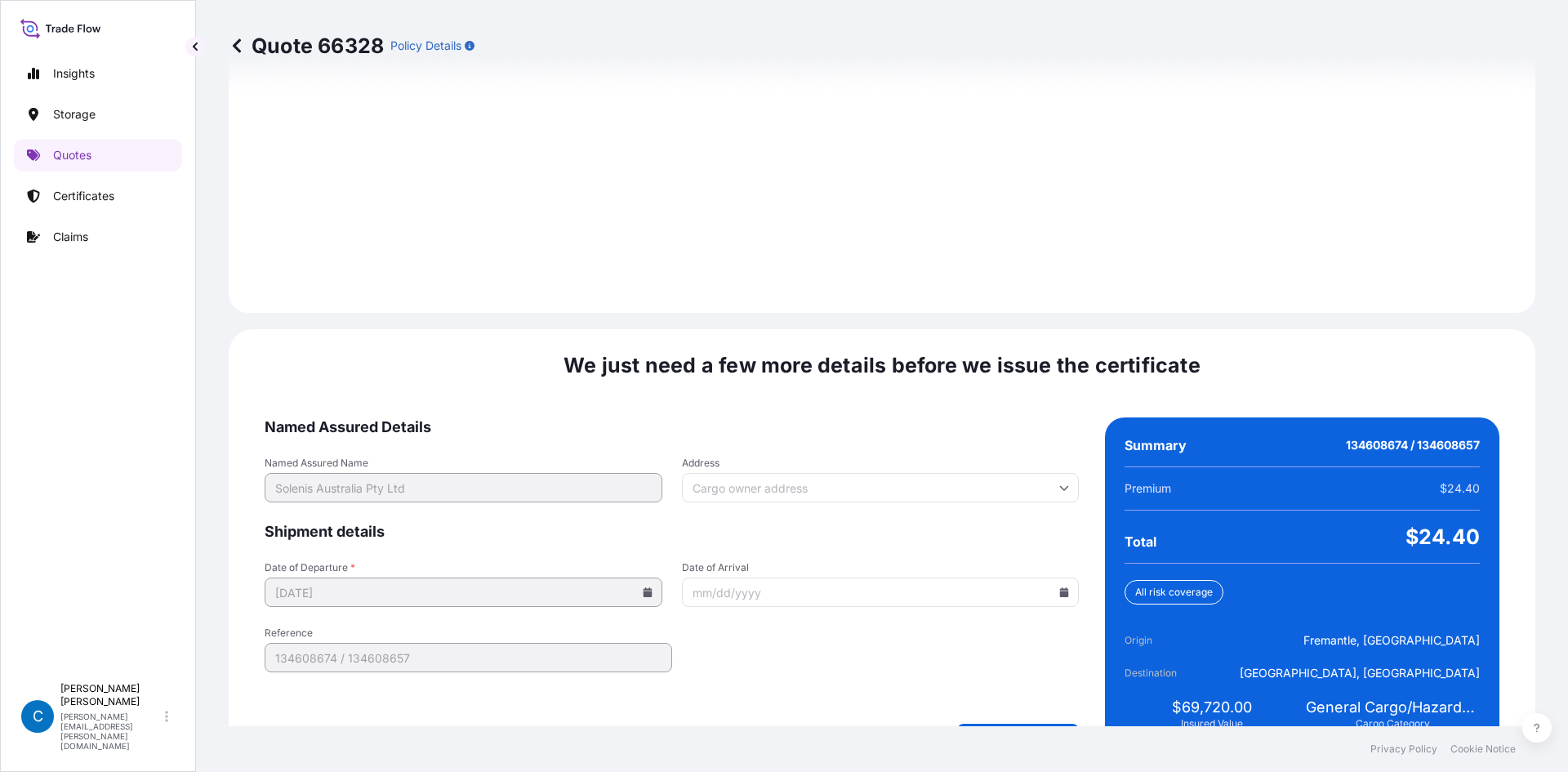
scroll to position [2258, 0]
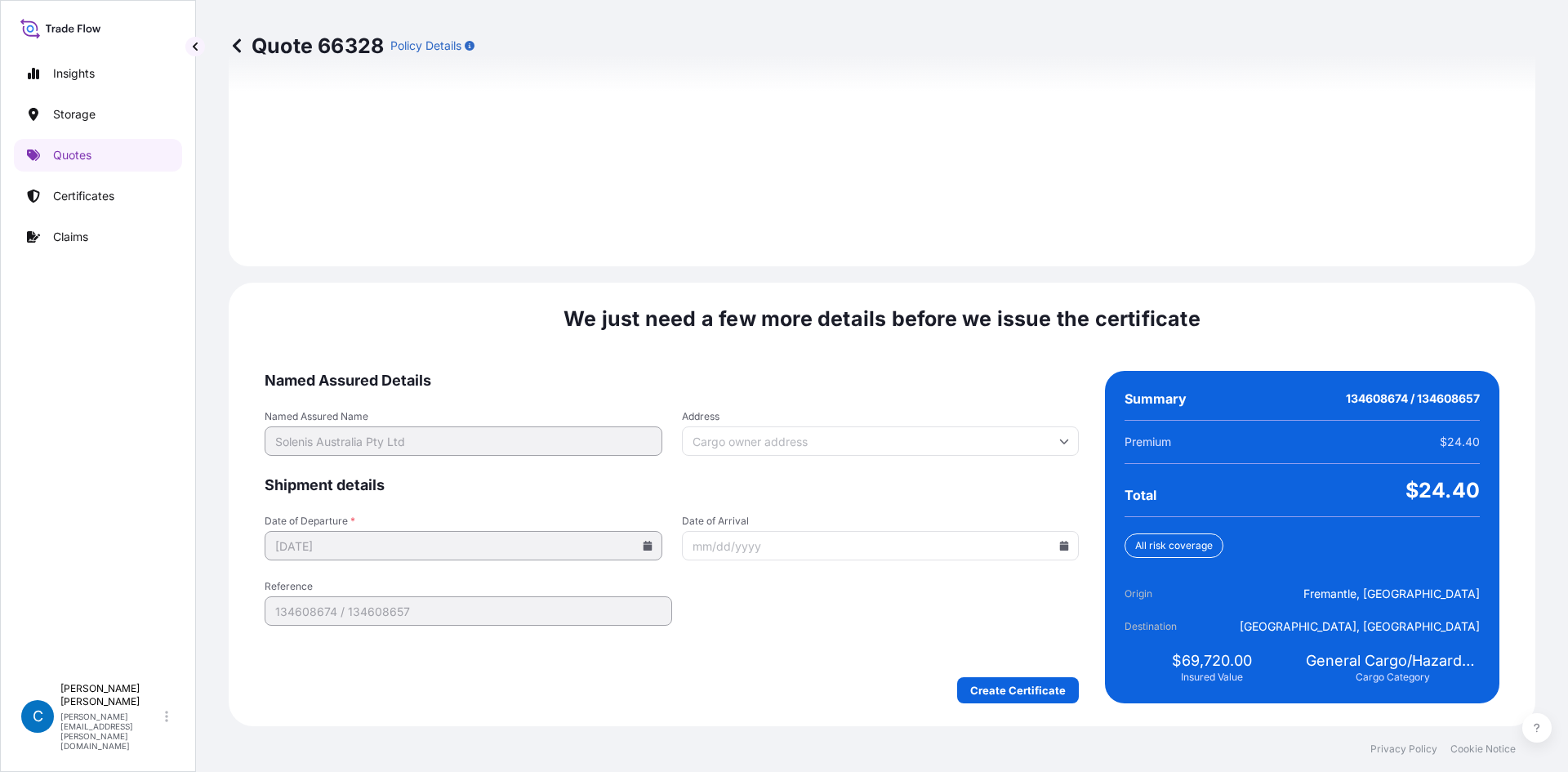
select select "Water"
select select "31450"
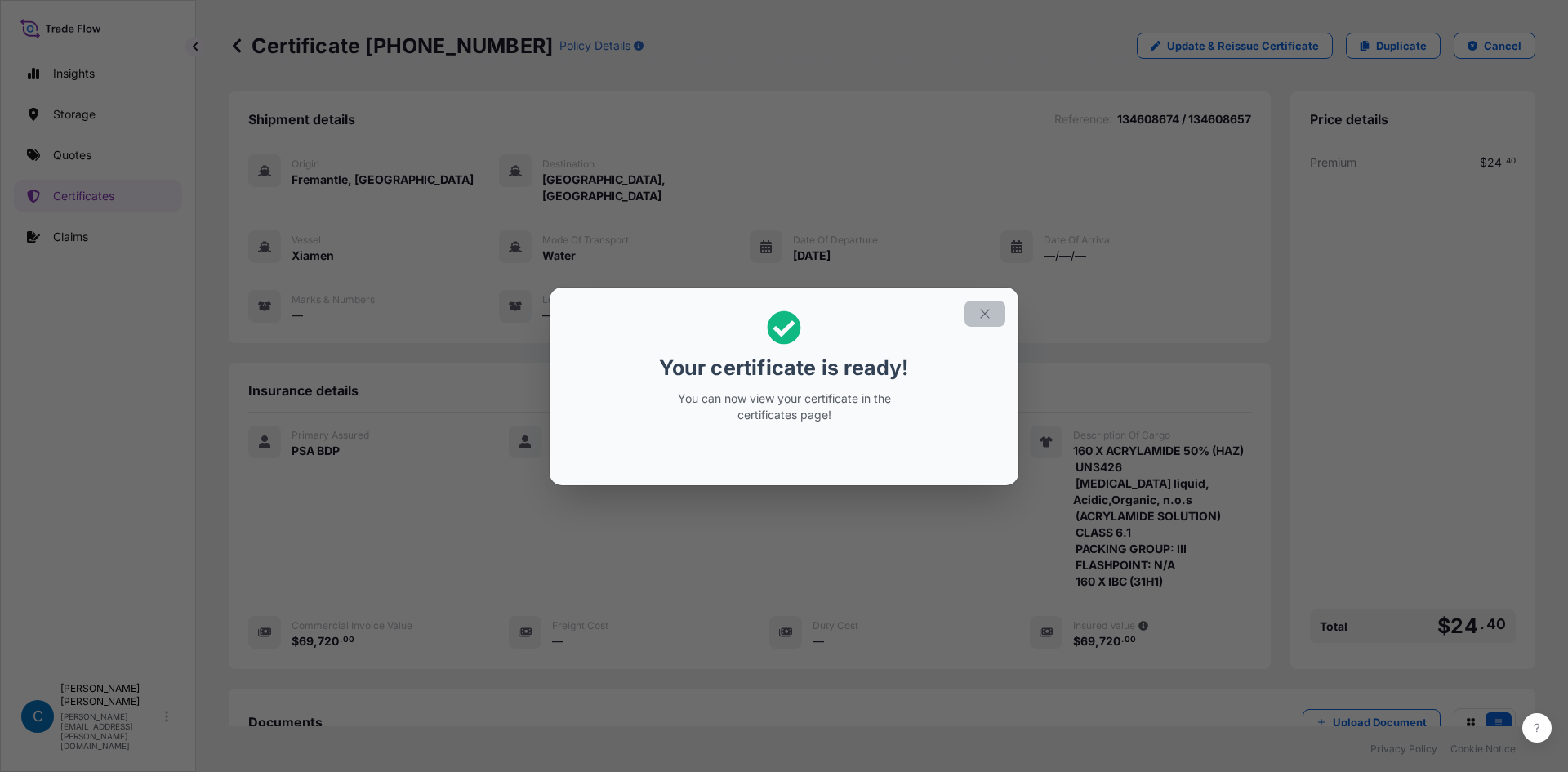
click at [987, 322] on button "button" at bounding box center [985, 313] width 41 height 26
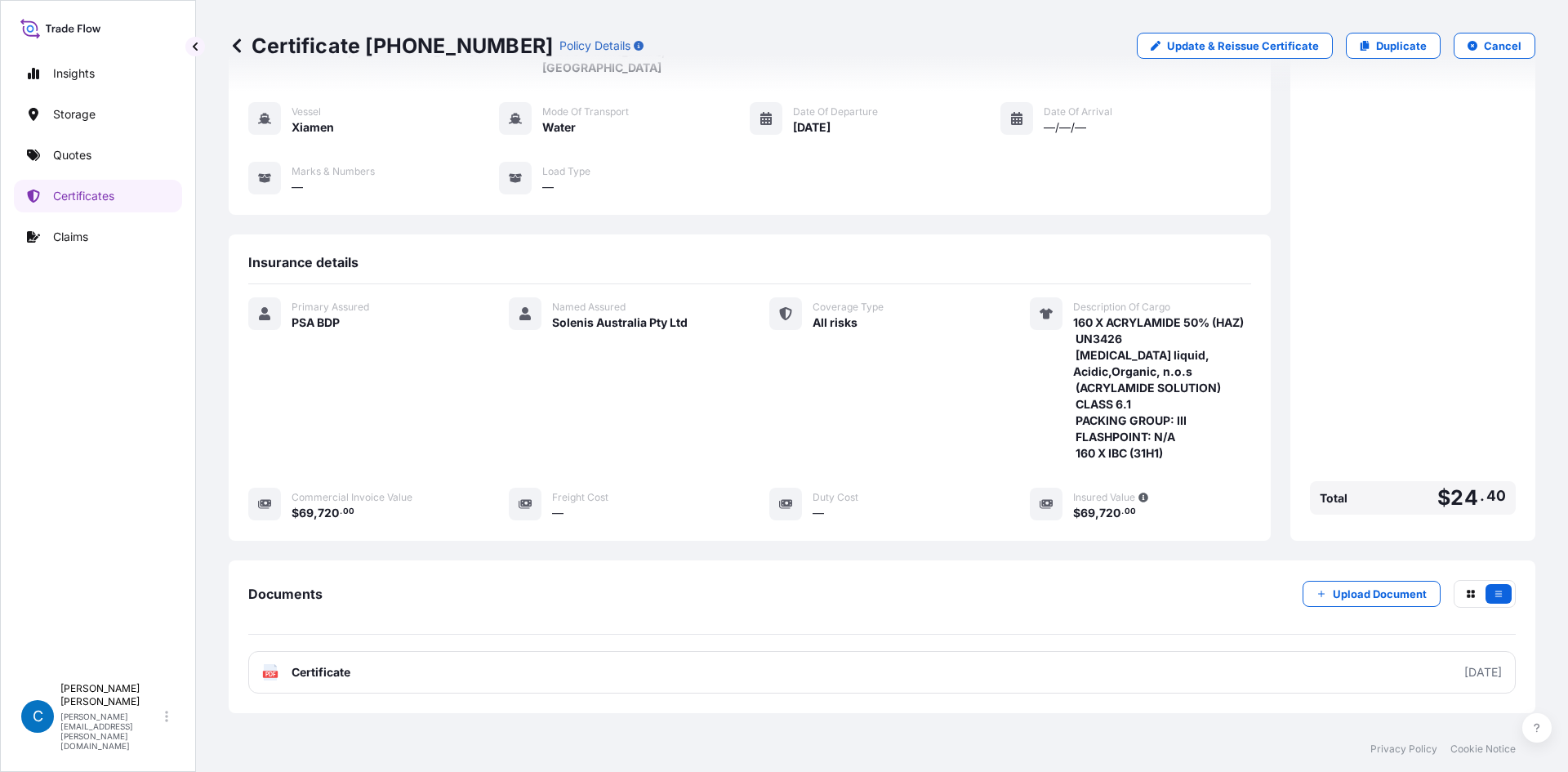
scroll to position [217, 0]
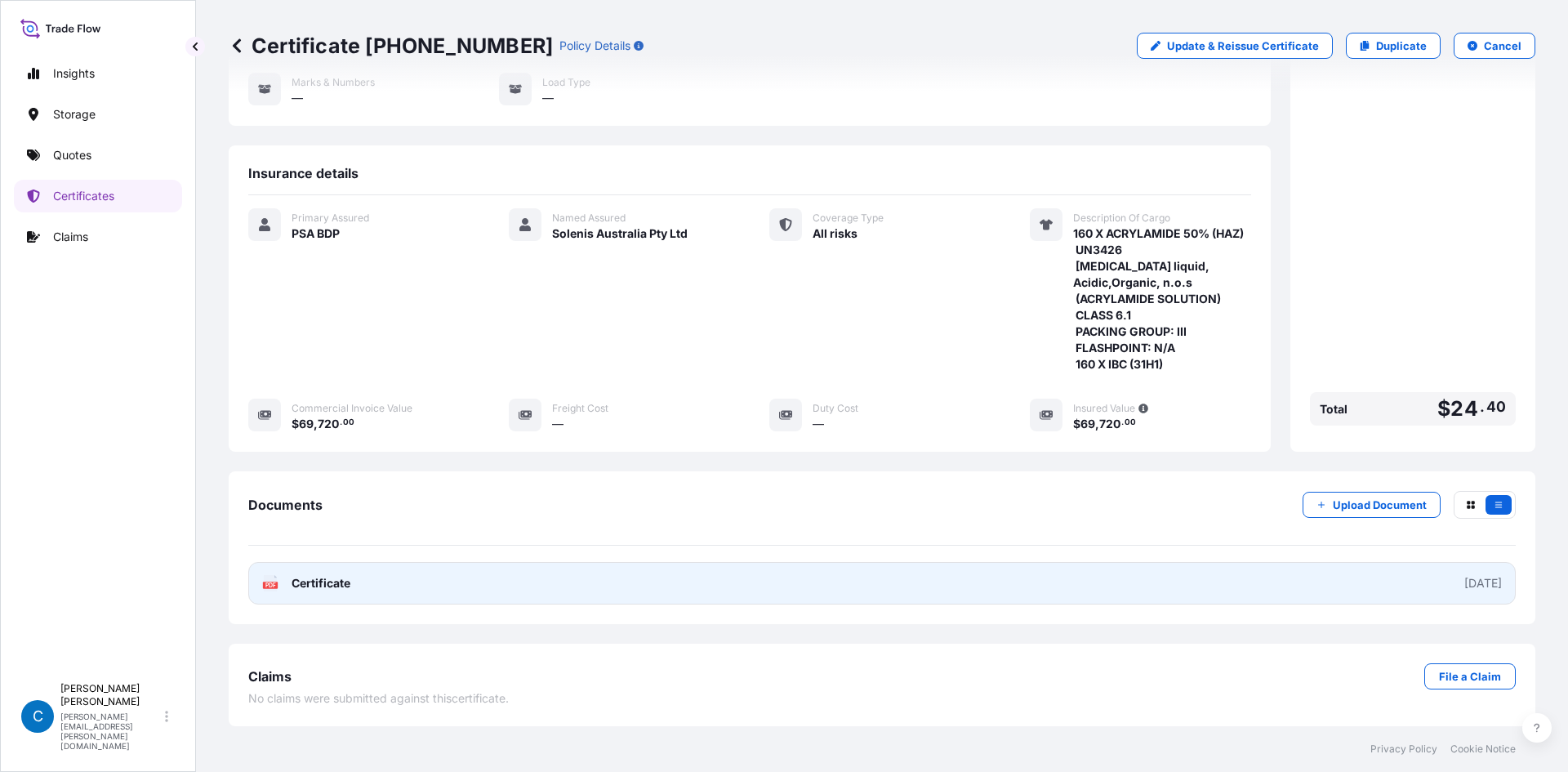
click at [739, 590] on link "PDF Certificate [DATE]" at bounding box center [882, 584] width 1268 height 43
